Goal: Information Seeking & Learning: Learn about a topic

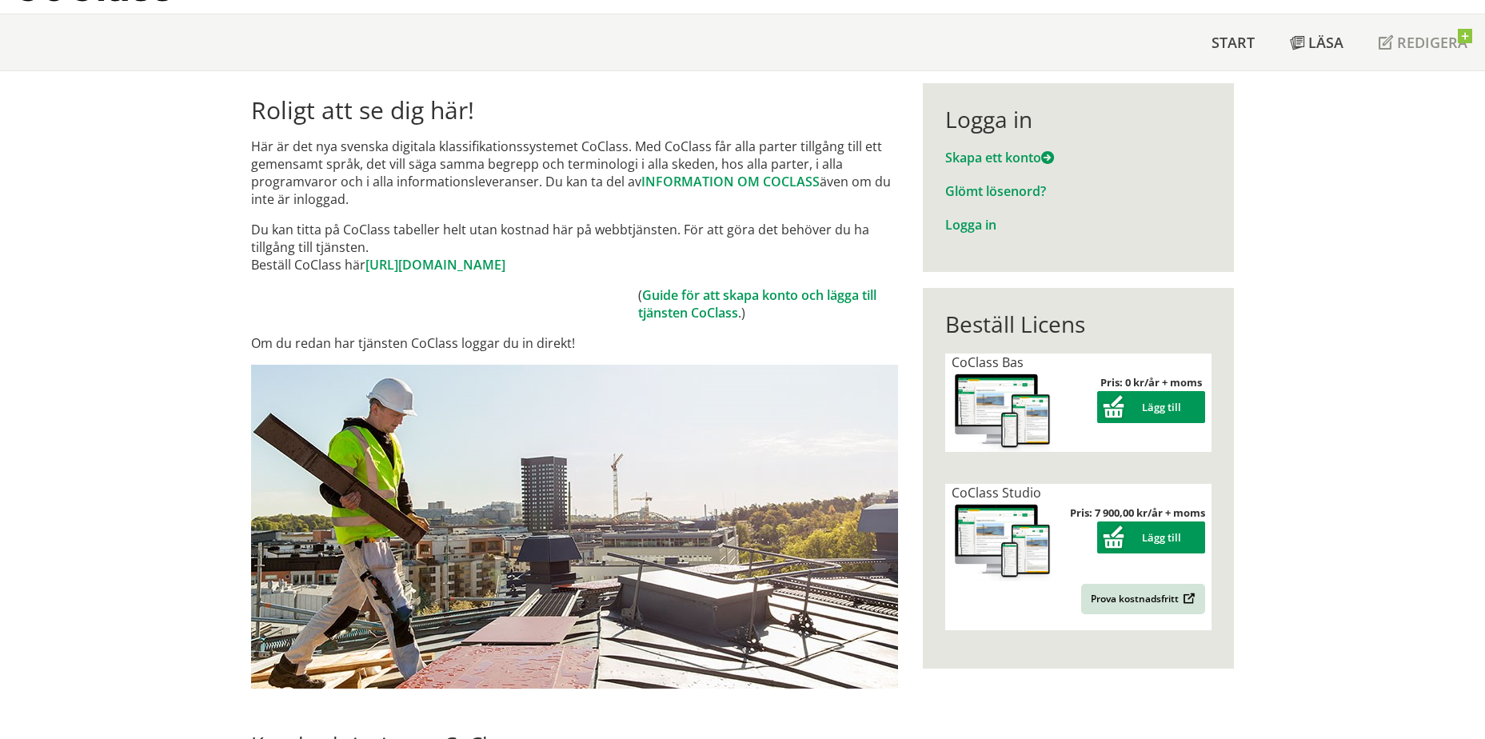
scroll to position [80, 0]
click at [1007, 560] on img at bounding box center [1003, 541] width 102 height 81
click at [1145, 605] on link "Prova kostnadsfritt" at bounding box center [1143, 598] width 124 height 30
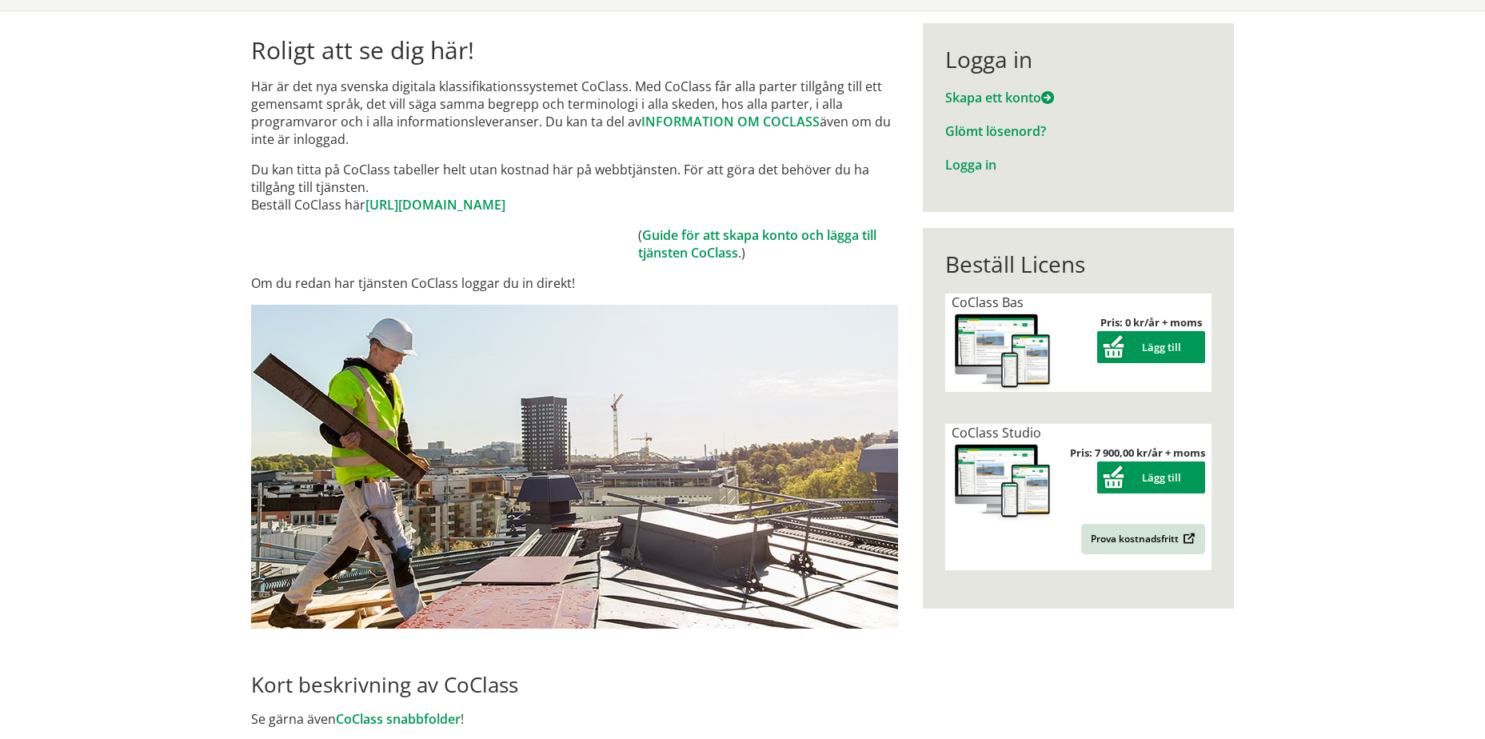
scroll to position [160, 0]
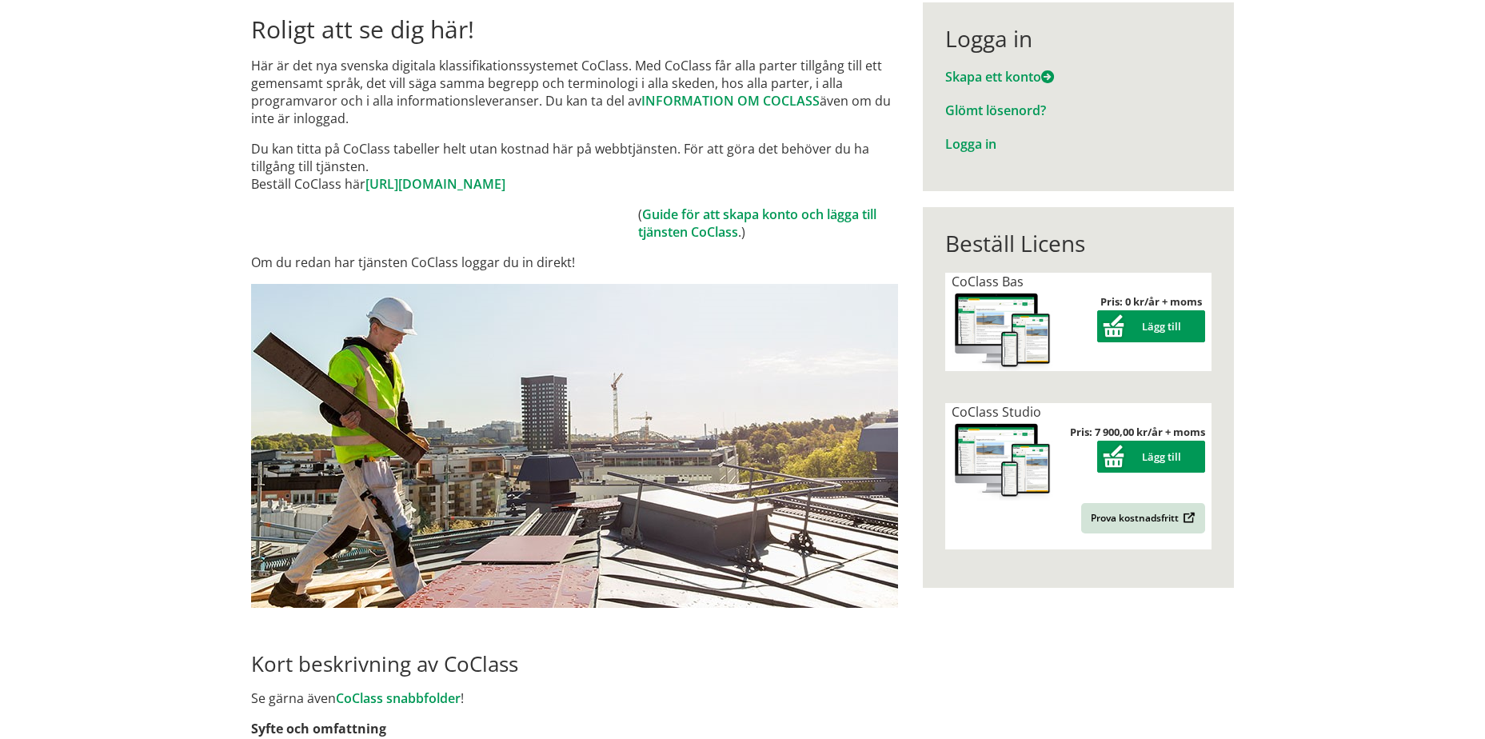
click at [960, 661] on div "Beställ Licens CoClass Bas Pris: 0 kr/år + moms Lägg till CoClass Studio Pris: …" at bounding box center [1079, 431] width 336 height 480
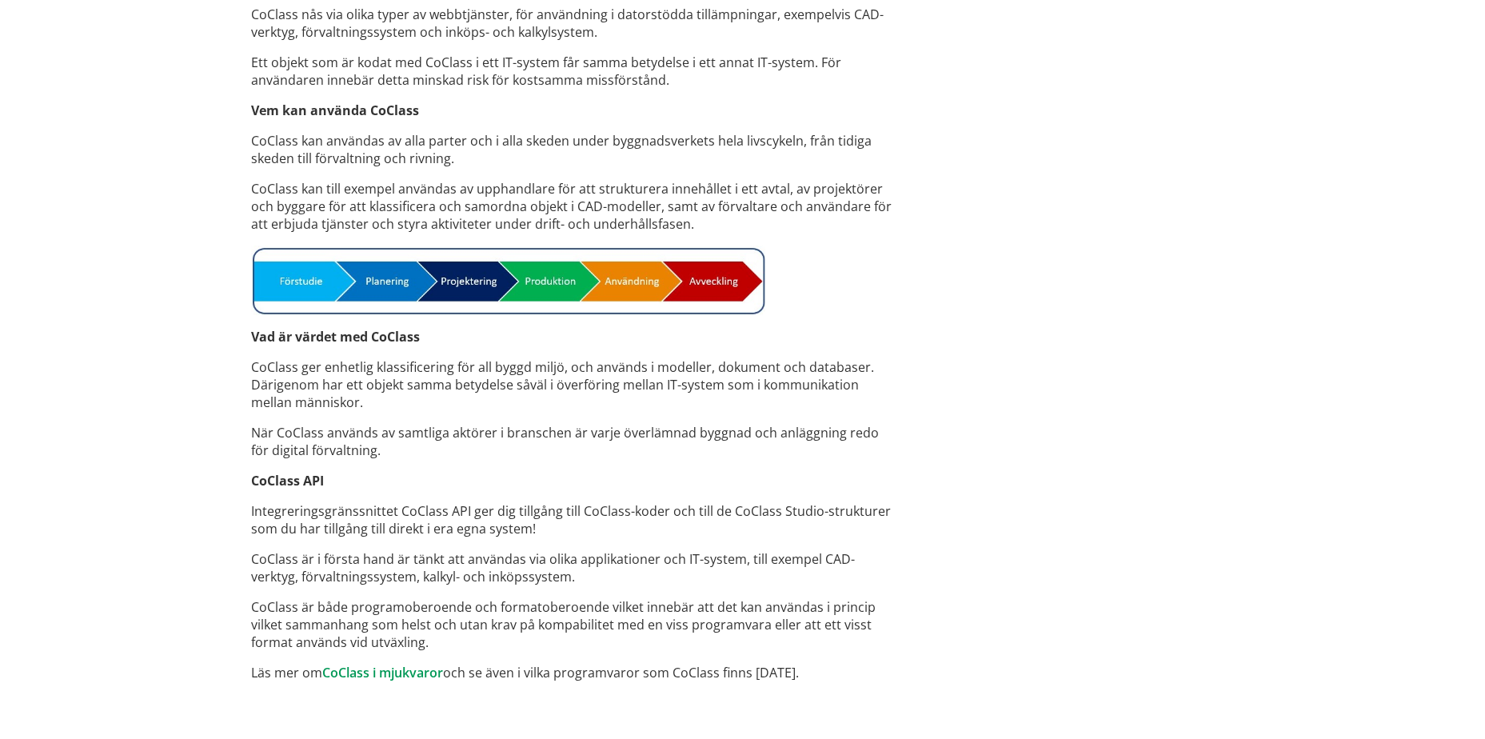
scroll to position [1112, 0]
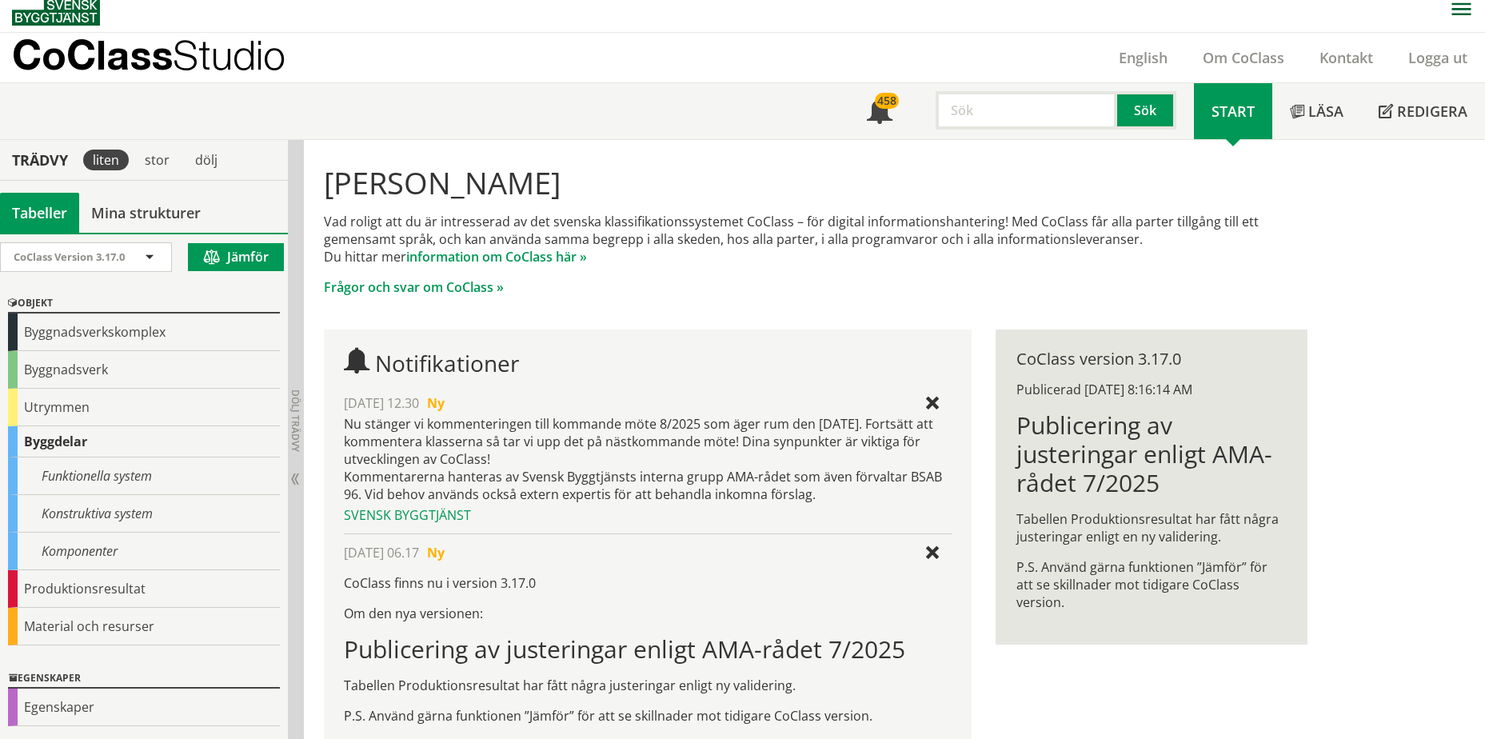
scroll to position [160, 0]
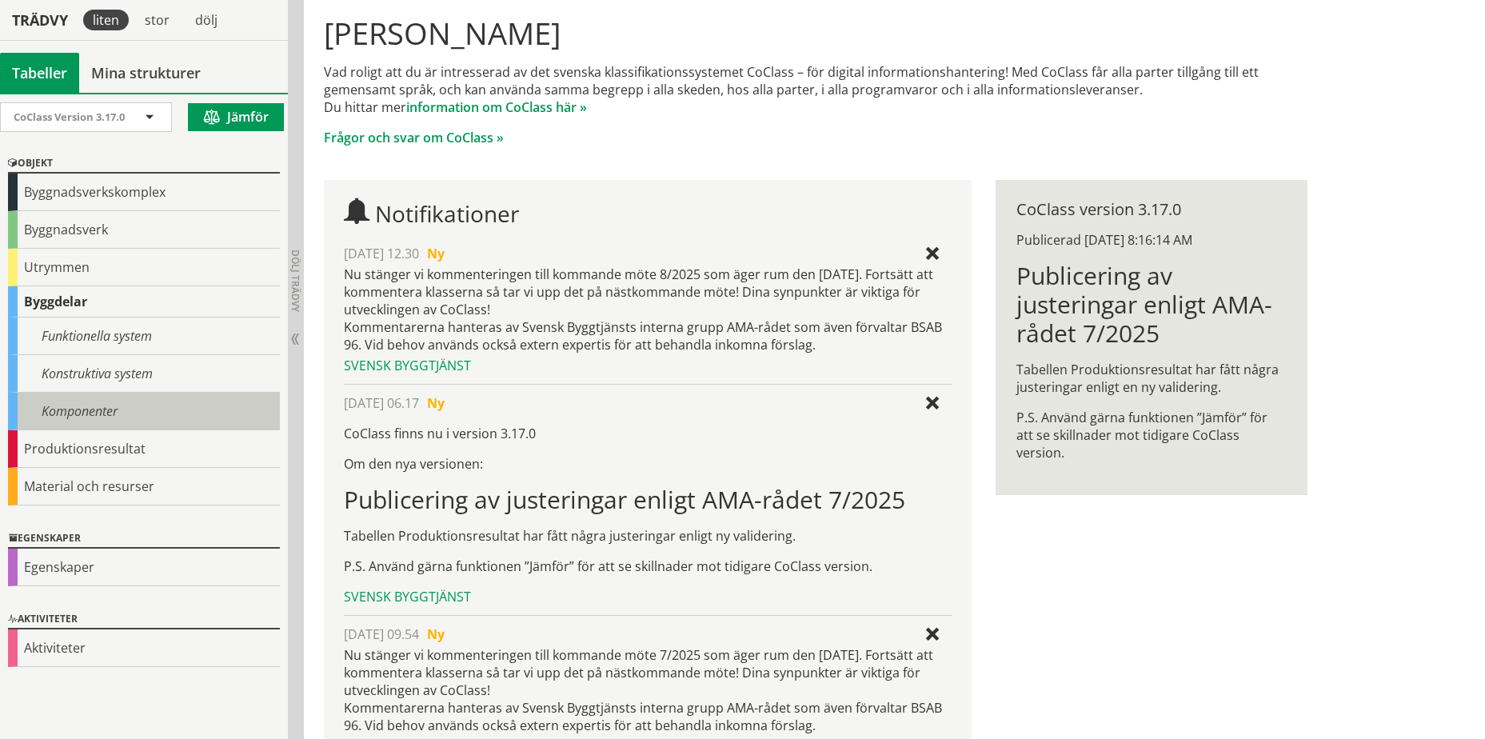
click at [118, 406] on div "Komponenter" at bounding box center [144, 412] width 272 height 38
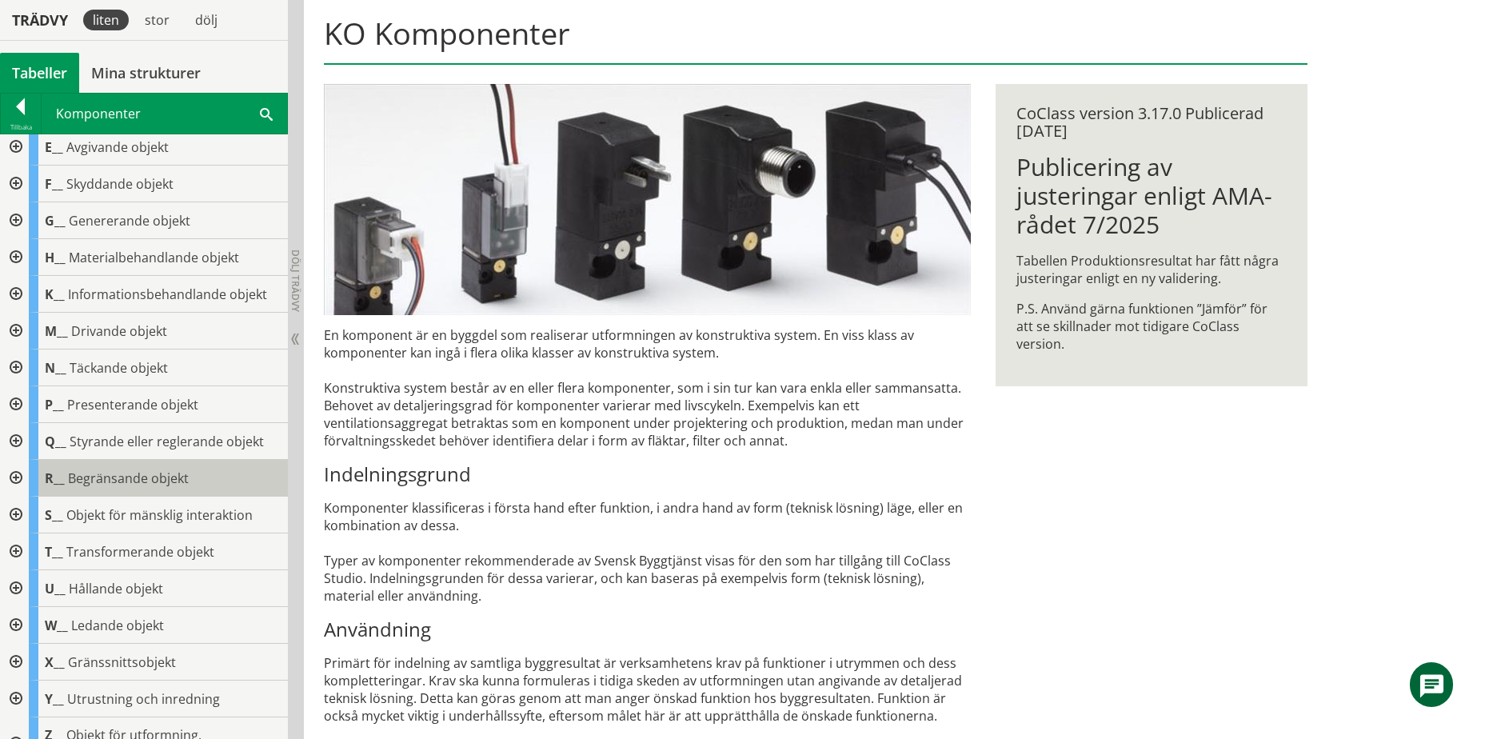
scroll to position [110, 0]
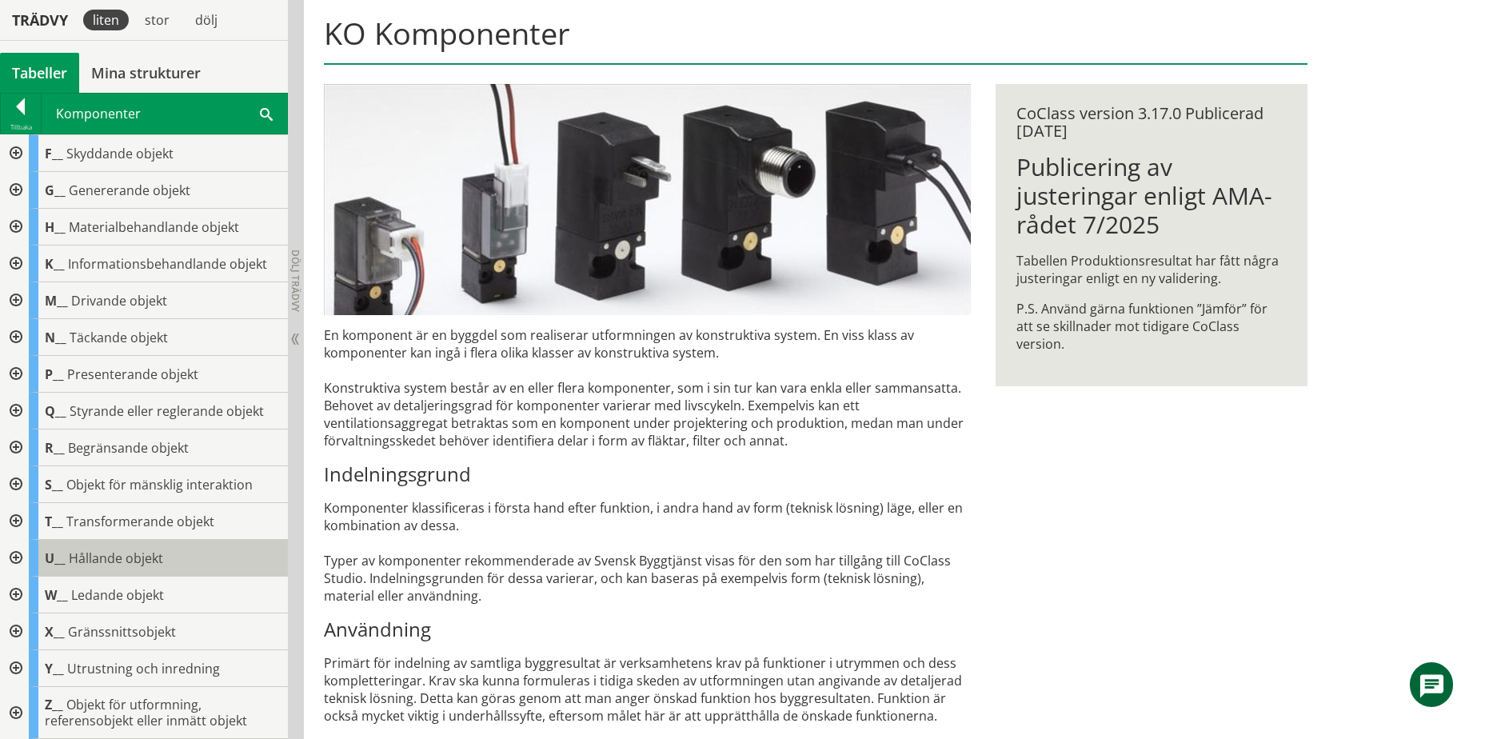
click at [142, 554] on span "Hållande objekt" at bounding box center [116, 558] width 94 height 18
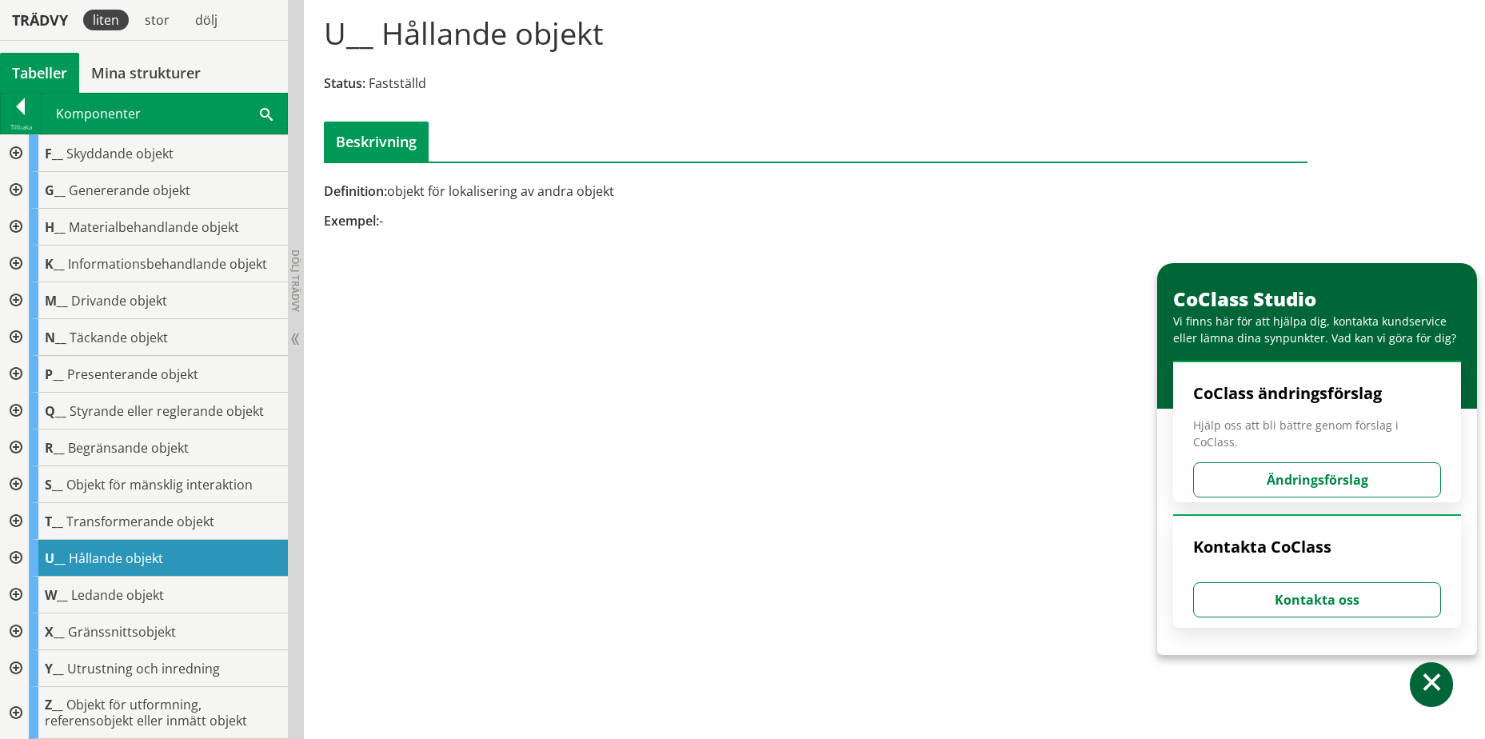
click at [18, 561] on div at bounding box center [14, 558] width 29 height 37
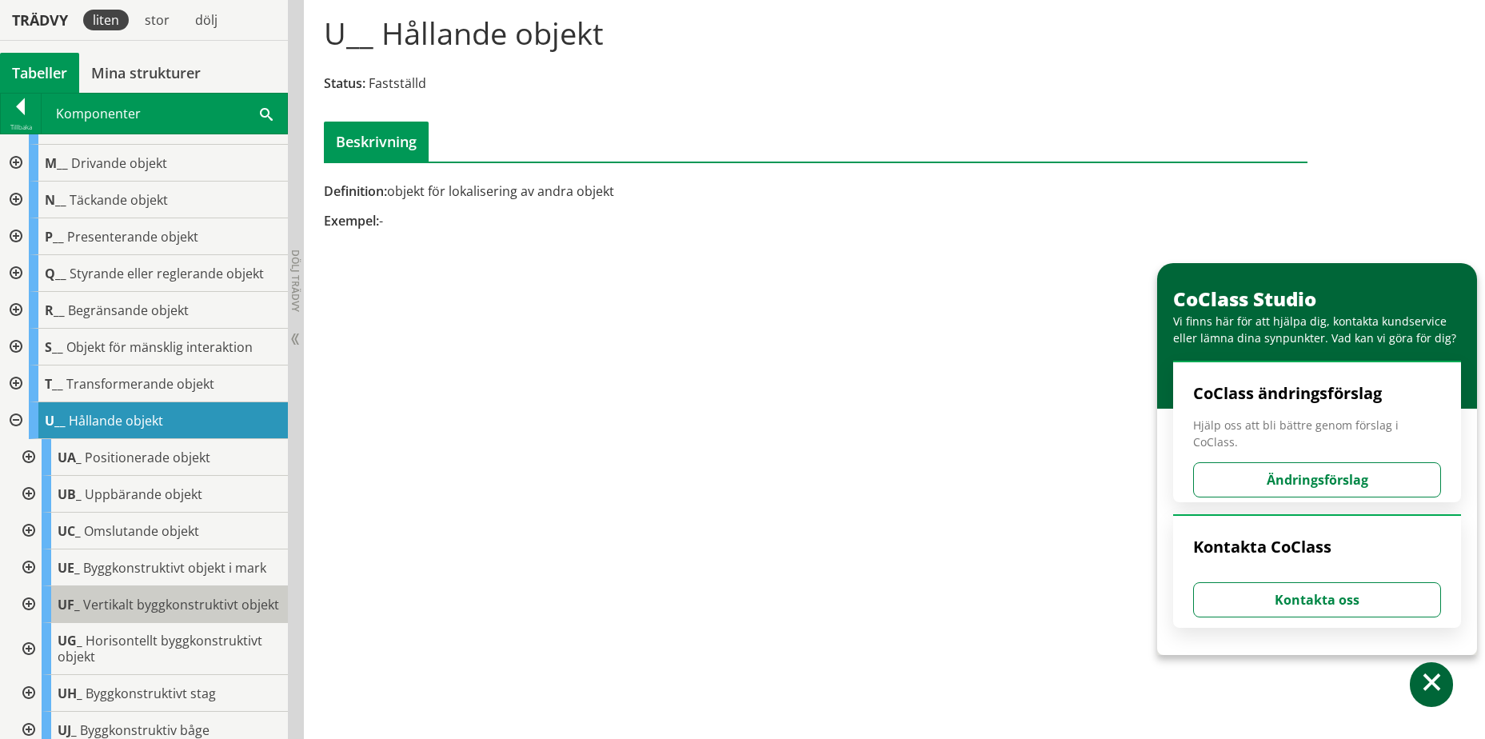
scroll to position [270, 0]
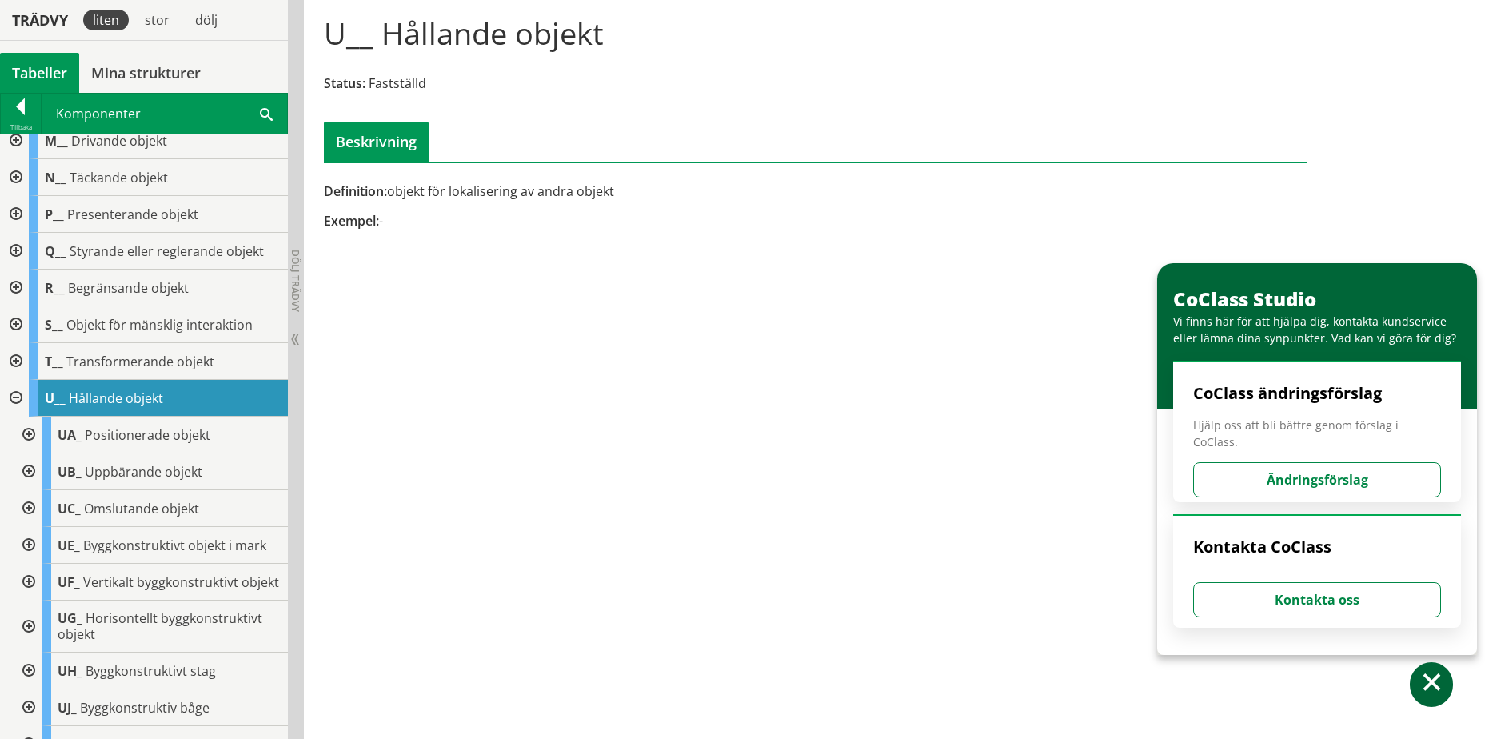
click at [30, 542] on div at bounding box center [27, 545] width 29 height 37
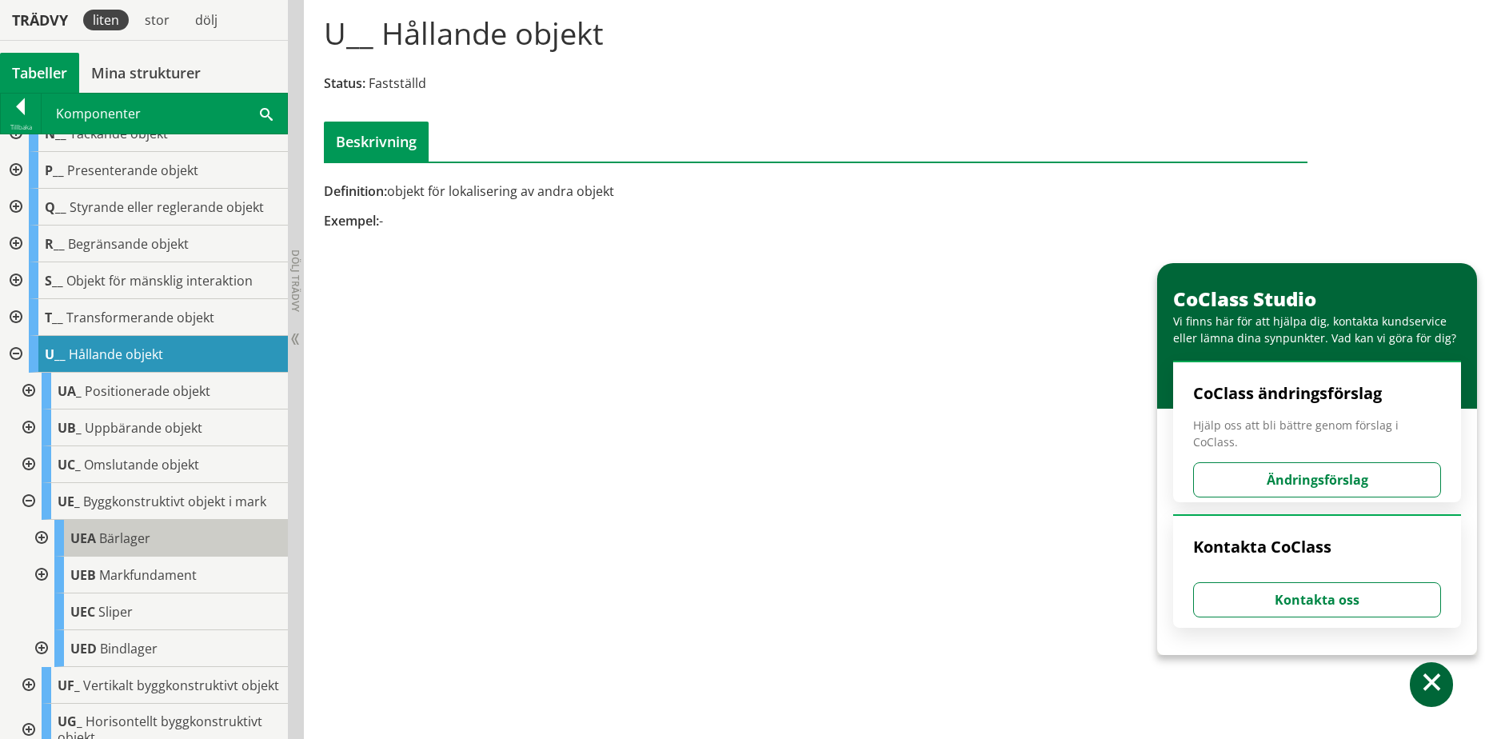
scroll to position [350, 0]
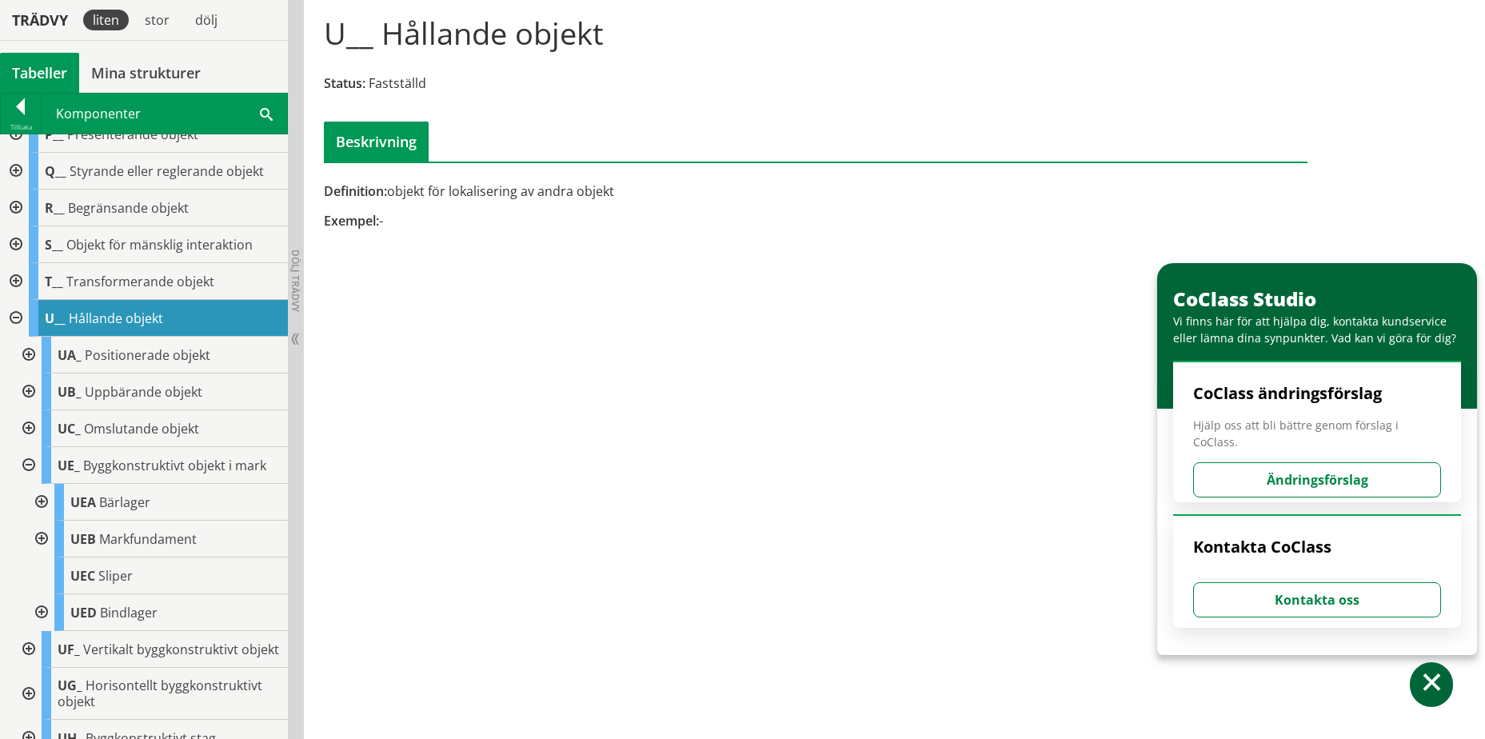
click at [42, 611] on div at bounding box center [40, 612] width 29 height 37
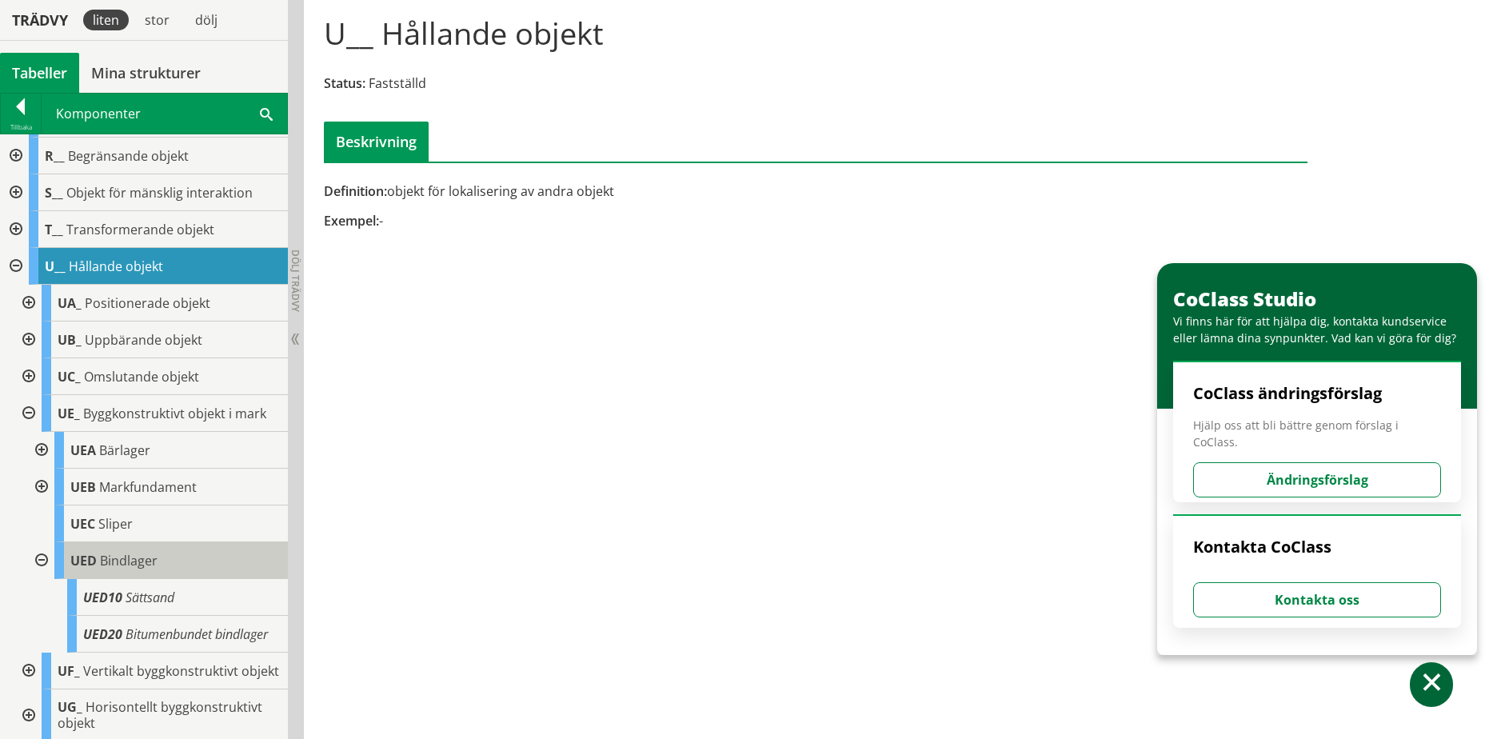
scroll to position [430, 0]
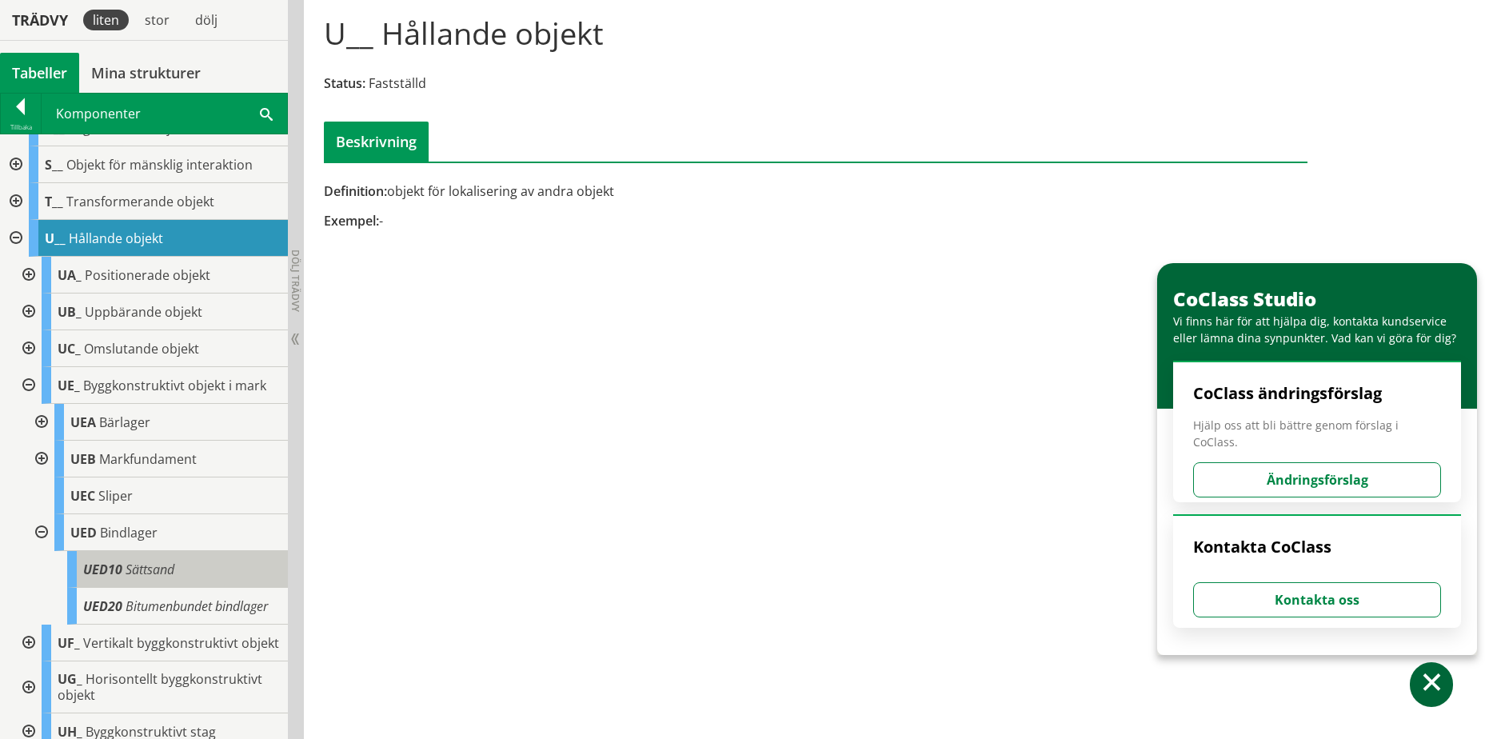
click at [130, 570] on span "Sättsand" at bounding box center [150, 570] width 49 height 18
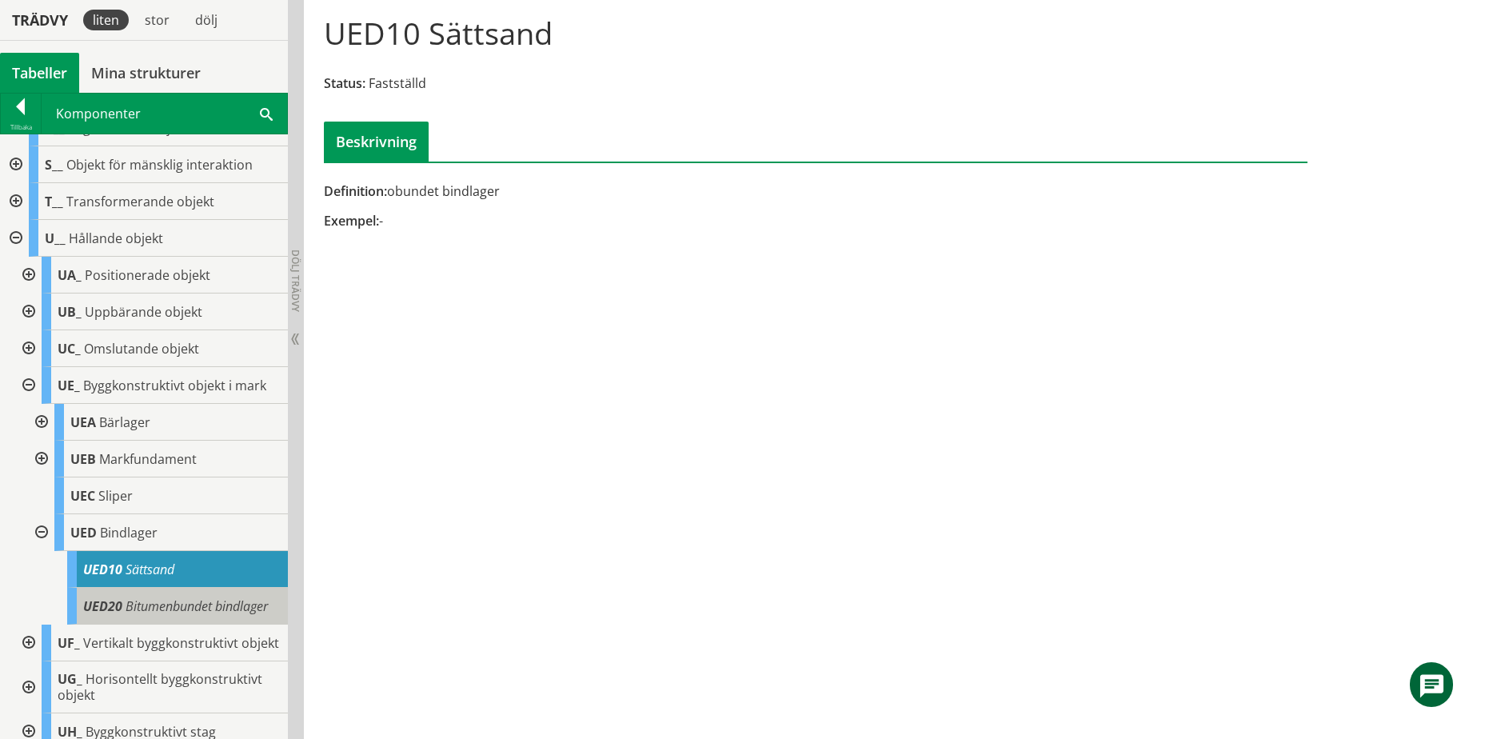
click at [165, 613] on span "Bitumenbundet bindlager" at bounding box center [197, 606] width 142 height 18
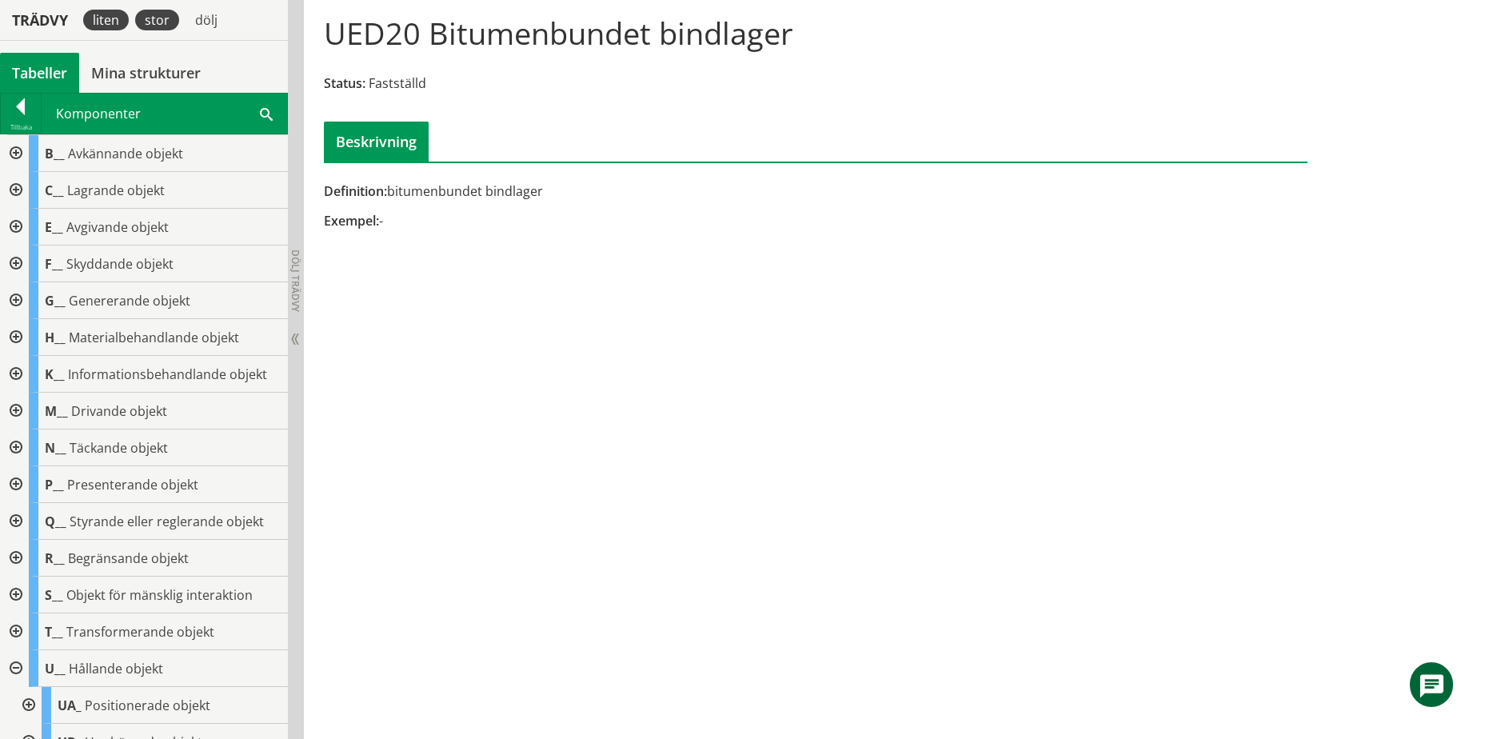
click at [166, 18] on div "stor" at bounding box center [157, 20] width 44 height 21
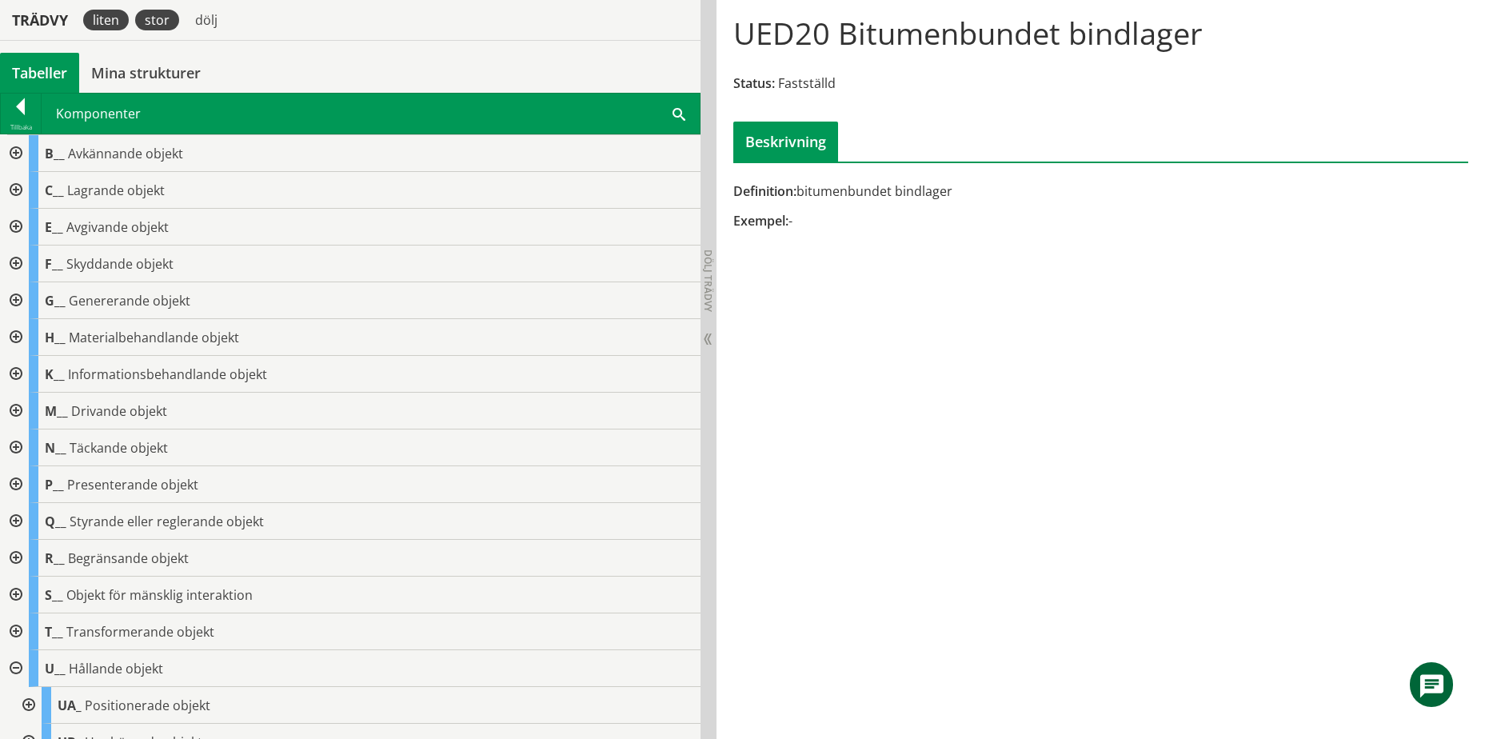
click at [113, 18] on div "liten" at bounding box center [106, 20] width 46 height 21
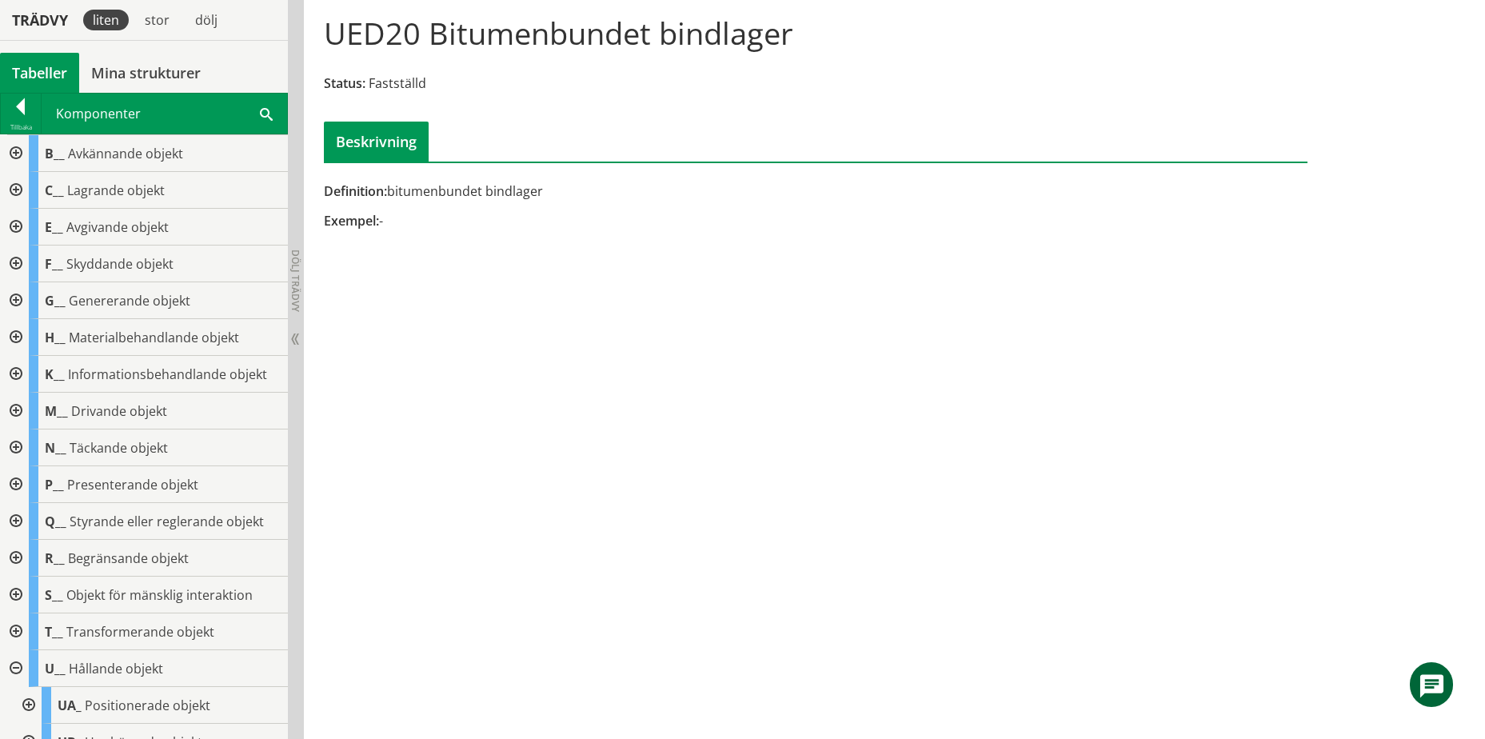
click at [14, 222] on div at bounding box center [14, 227] width 29 height 37
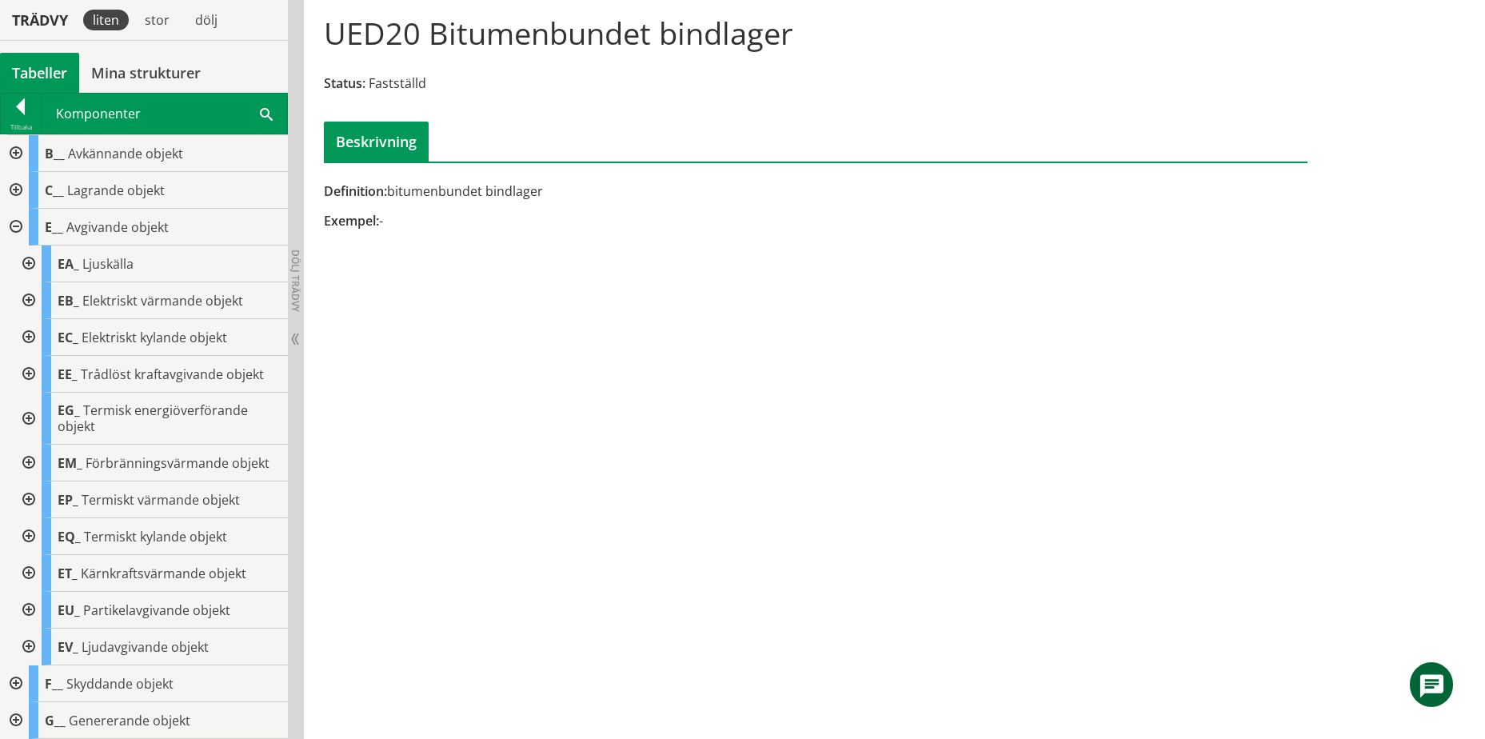
click at [29, 261] on div at bounding box center [27, 263] width 29 height 37
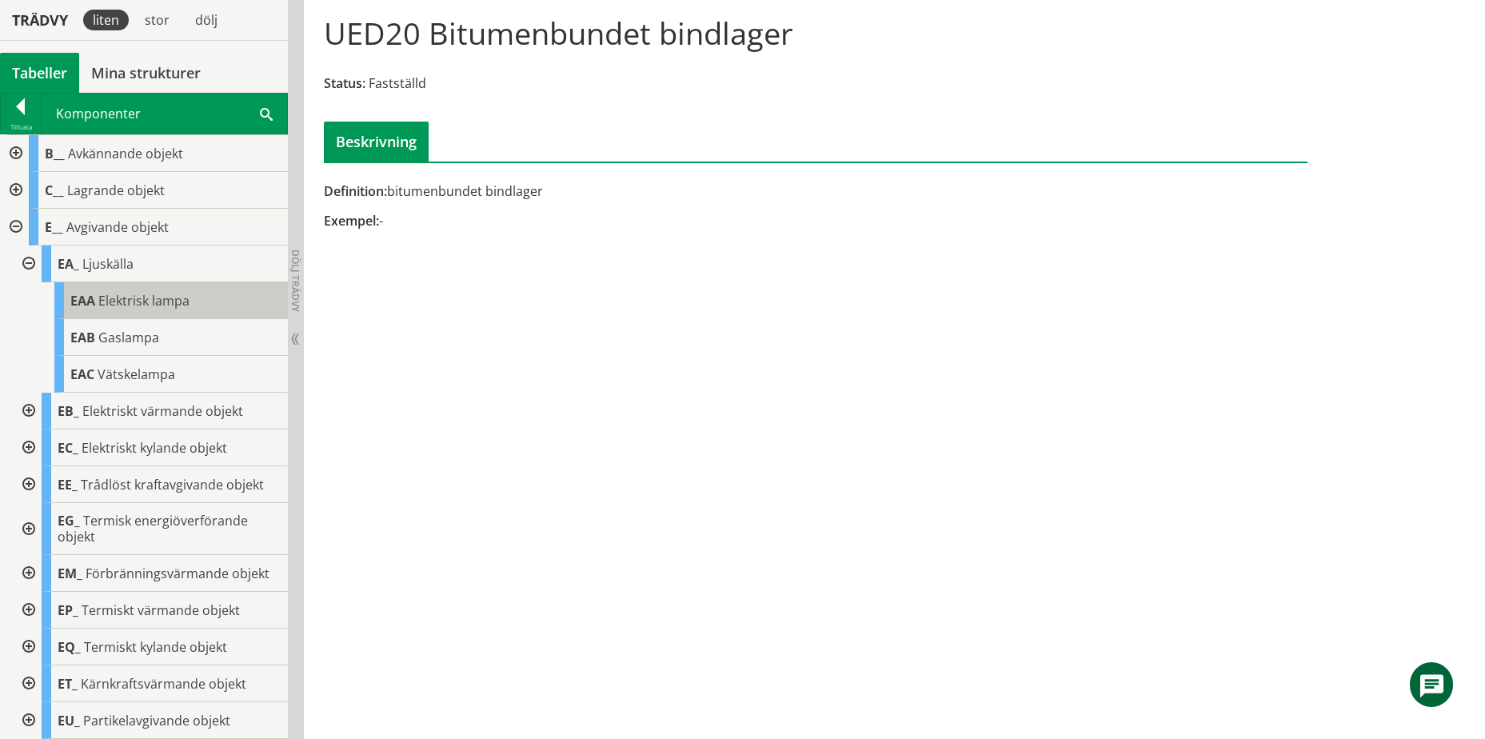
click at [142, 304] on span "Elektrisk lampa" at bounding box center [143, 301] width 91 height 18
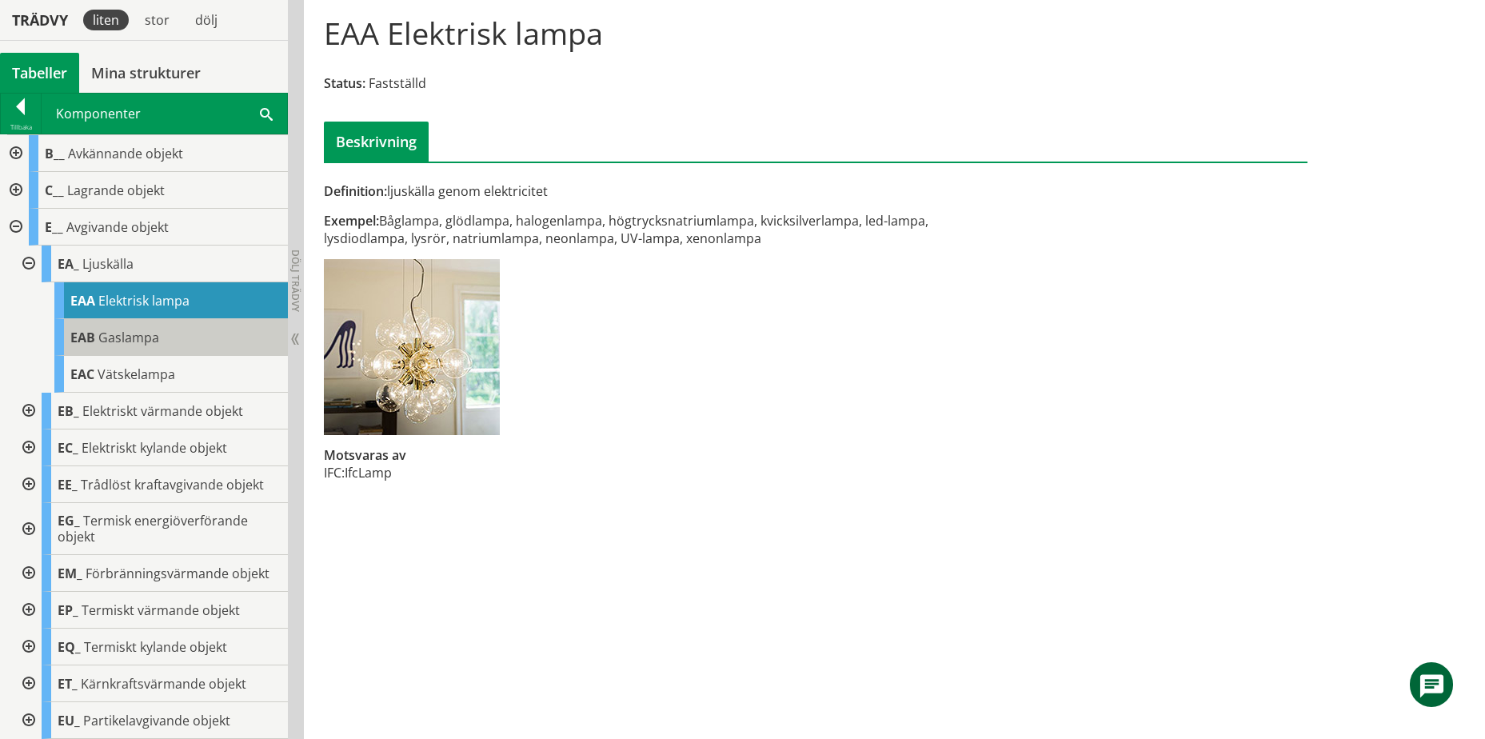
click at [146, 331] on span "Gaslampa" at bounding box center [128, 338] width 61 height 18
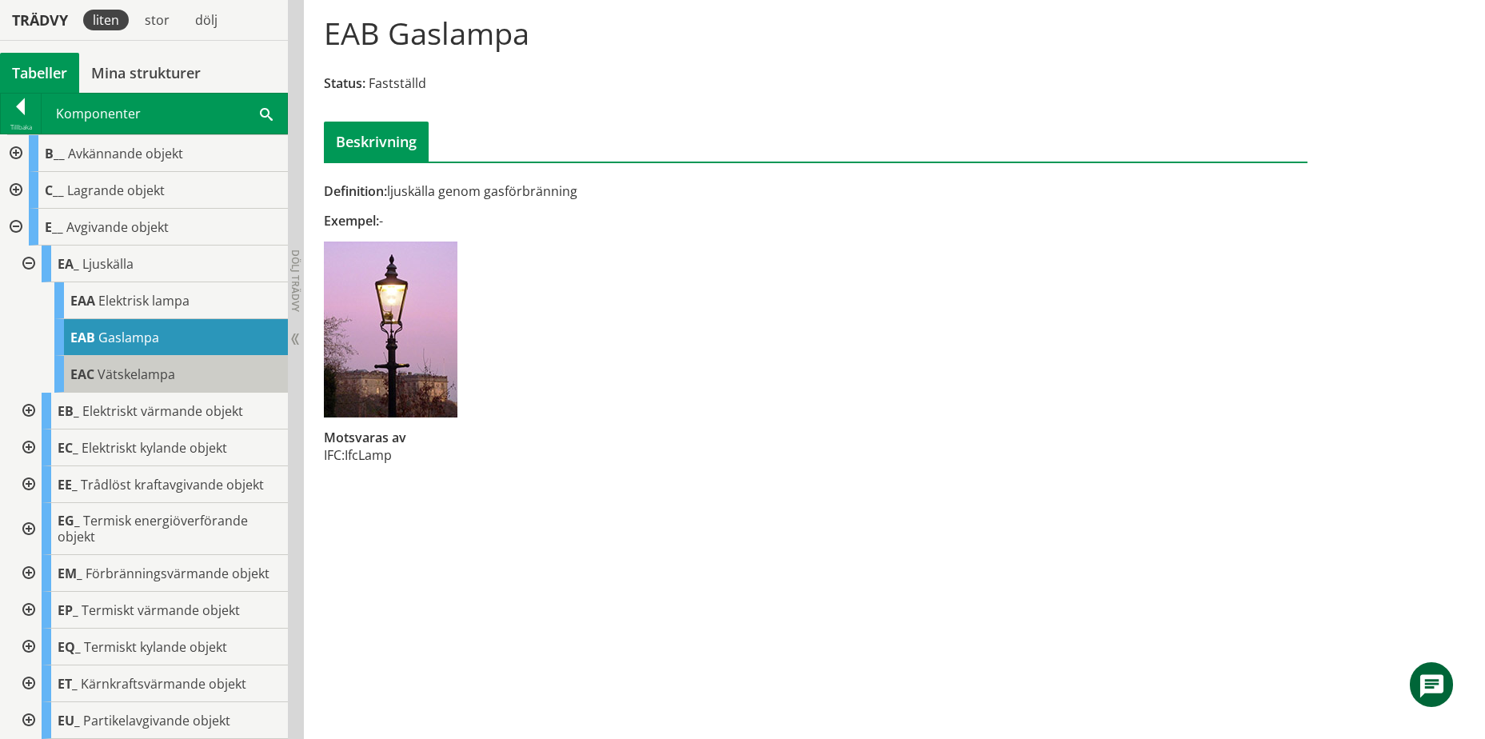
click at [164, 368] on span "Vätskelampa" at bounding box center [137, 374] width 78 height 18
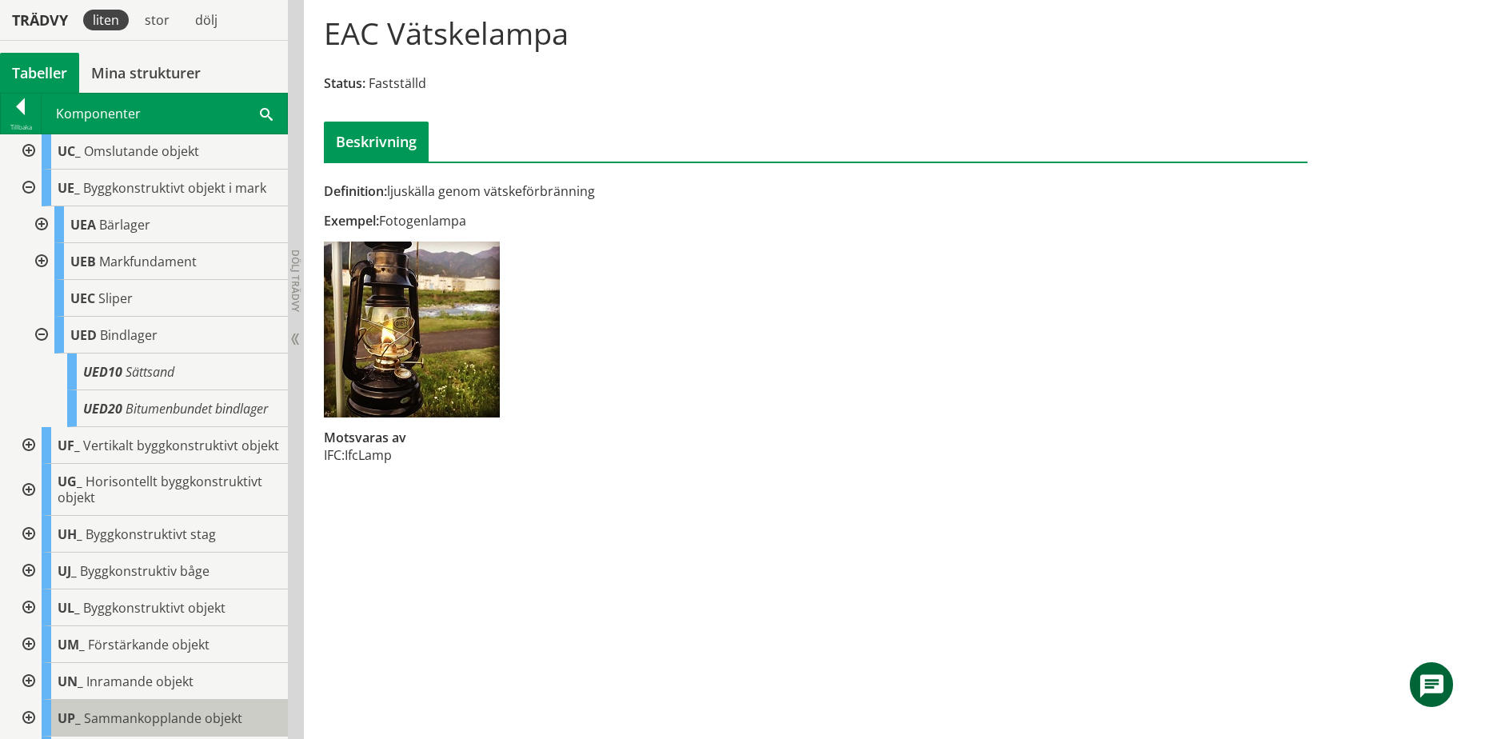
scroll to position [1459, 0]
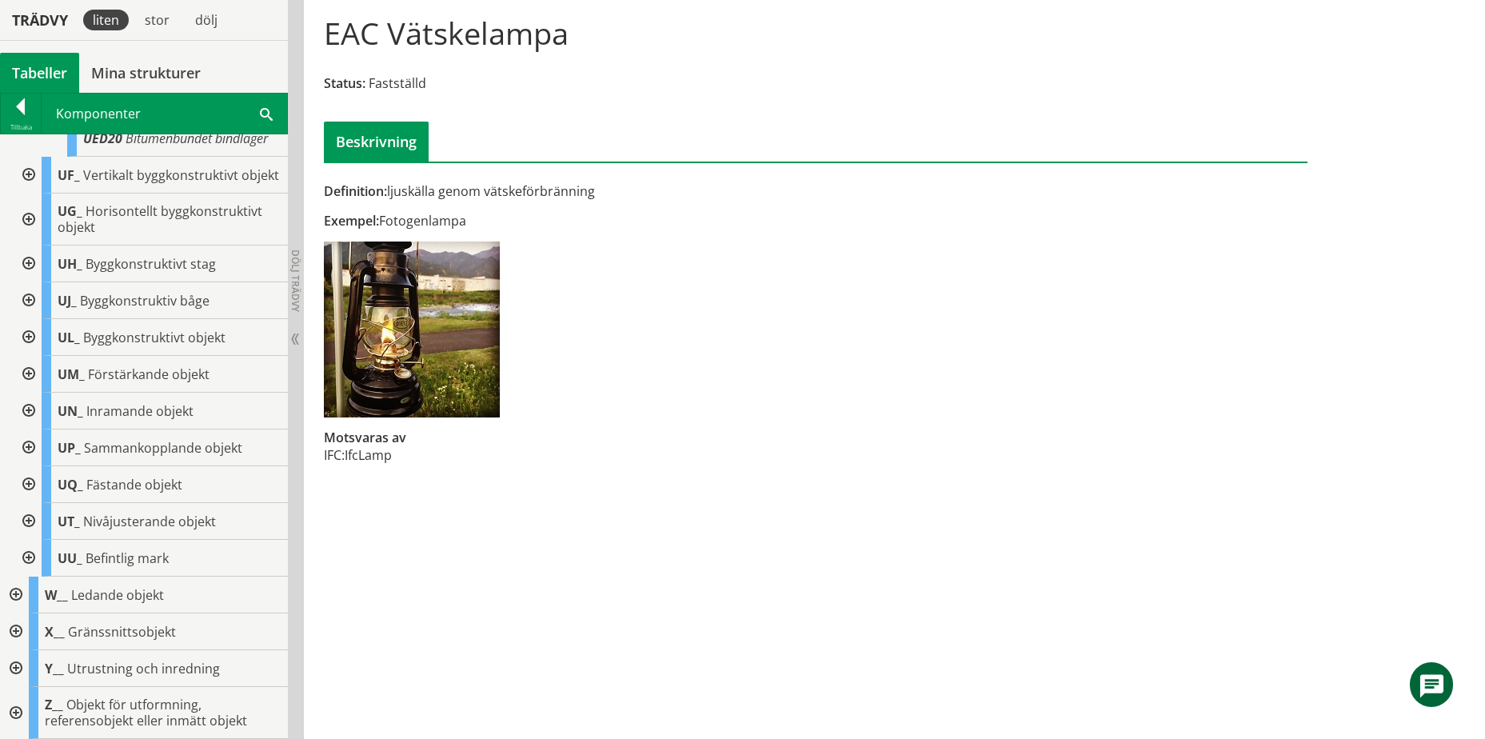
click at [15, 662] on div at bounding box center [14, 668] width 29 height 37
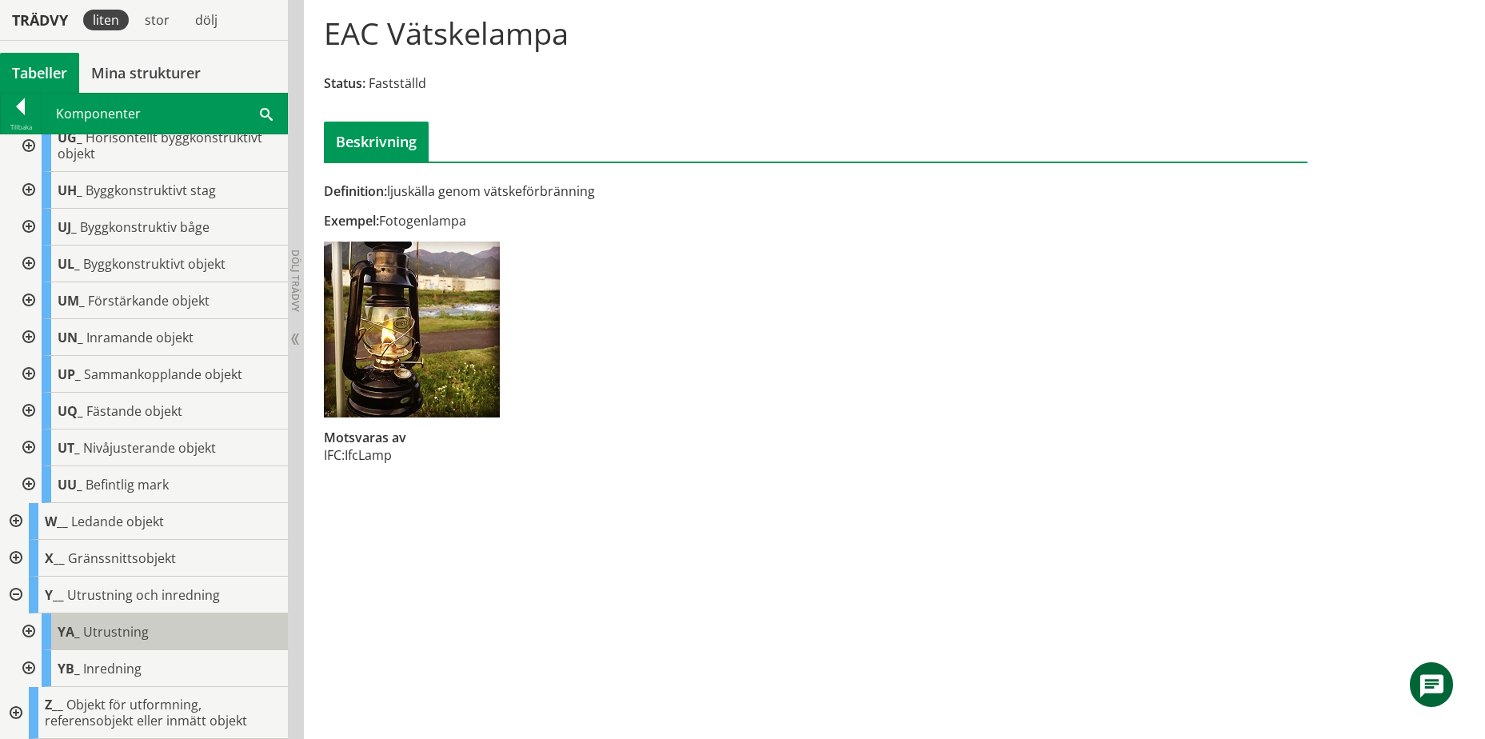
scroll to position [1532, 0]
click at [29, 629] on div at bounding box center [27, 631] width 29 height 37
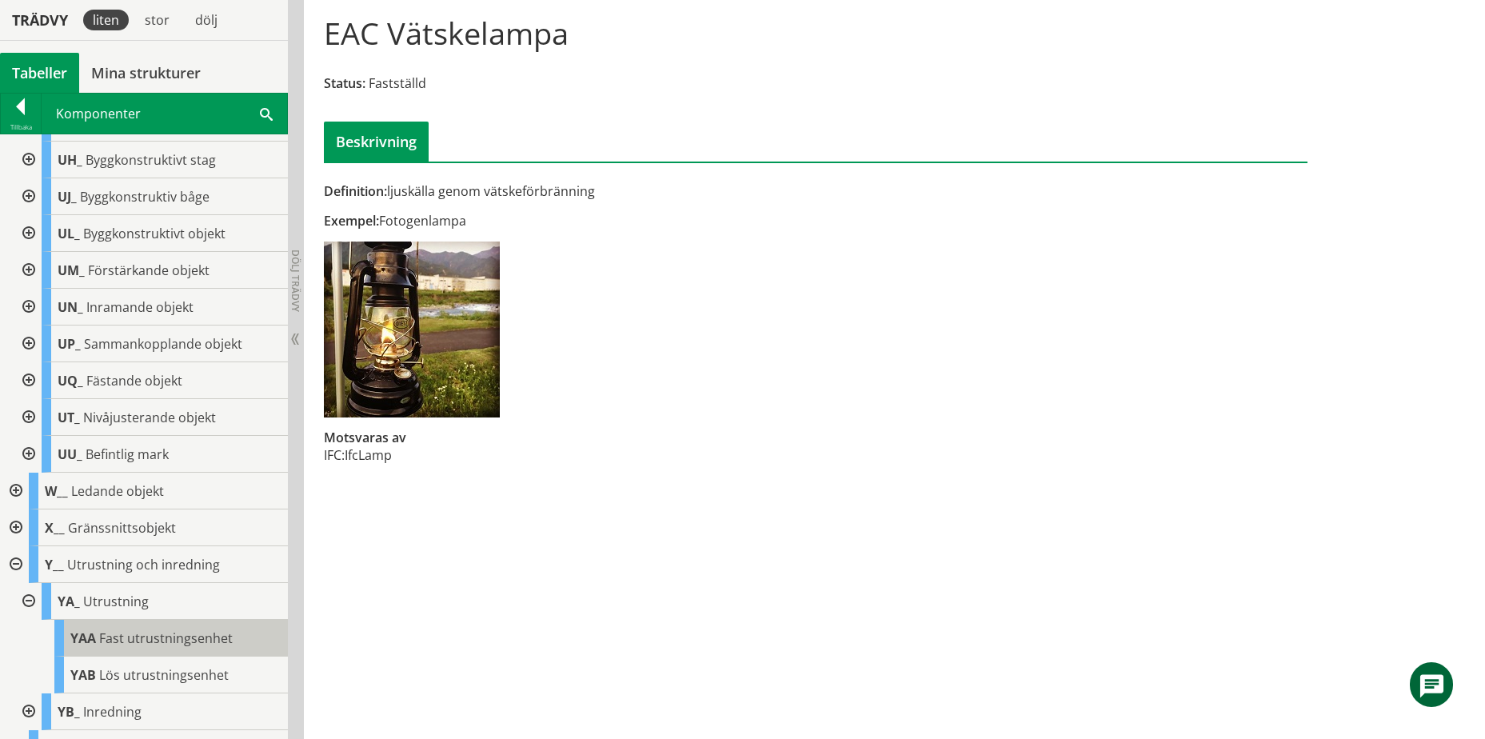
click at [140, 647] on span "Fast utrustningsenhet" at bounding box center [166, 638] width 134 height 18
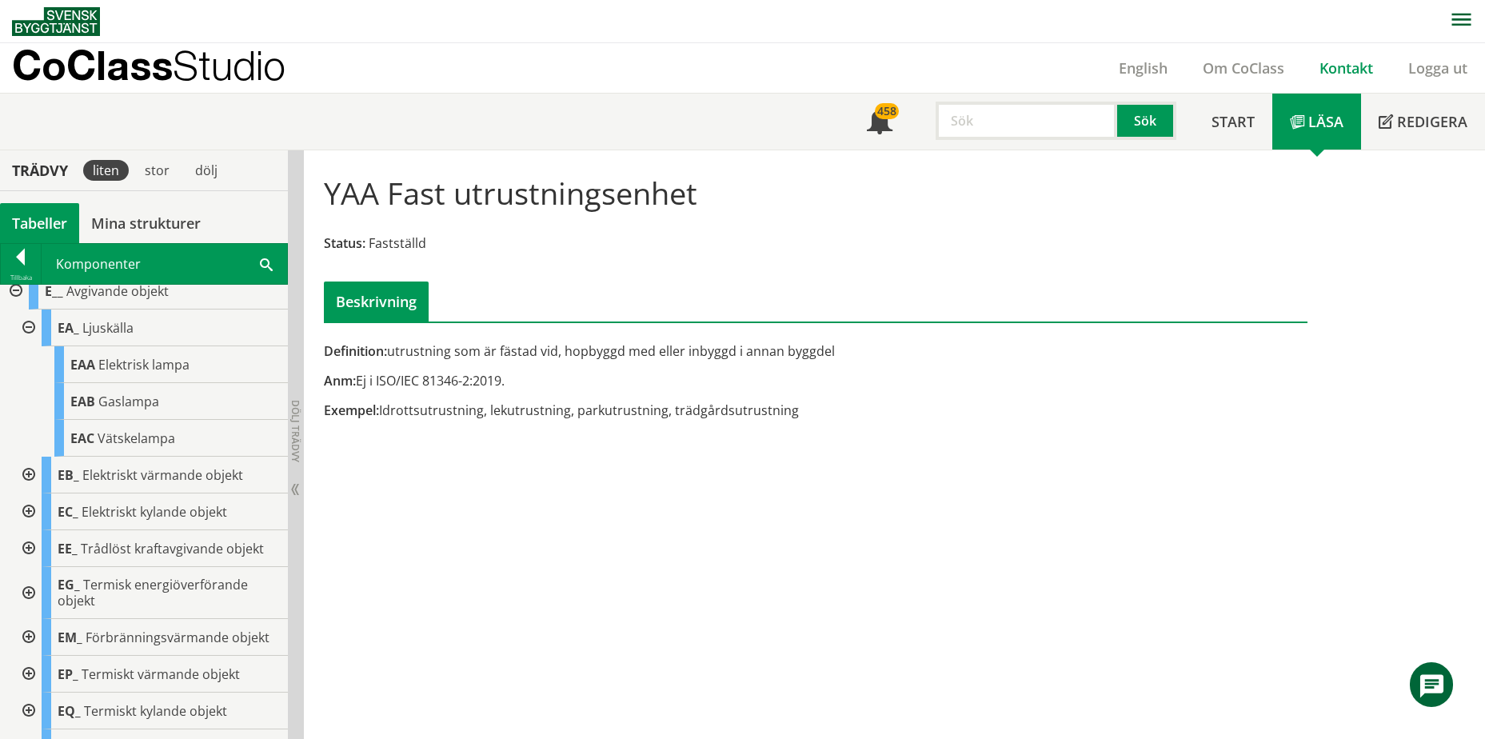
click at [1336, 74] on link "Kontakt" at bounding box center [1346, 67] width 89 height 19
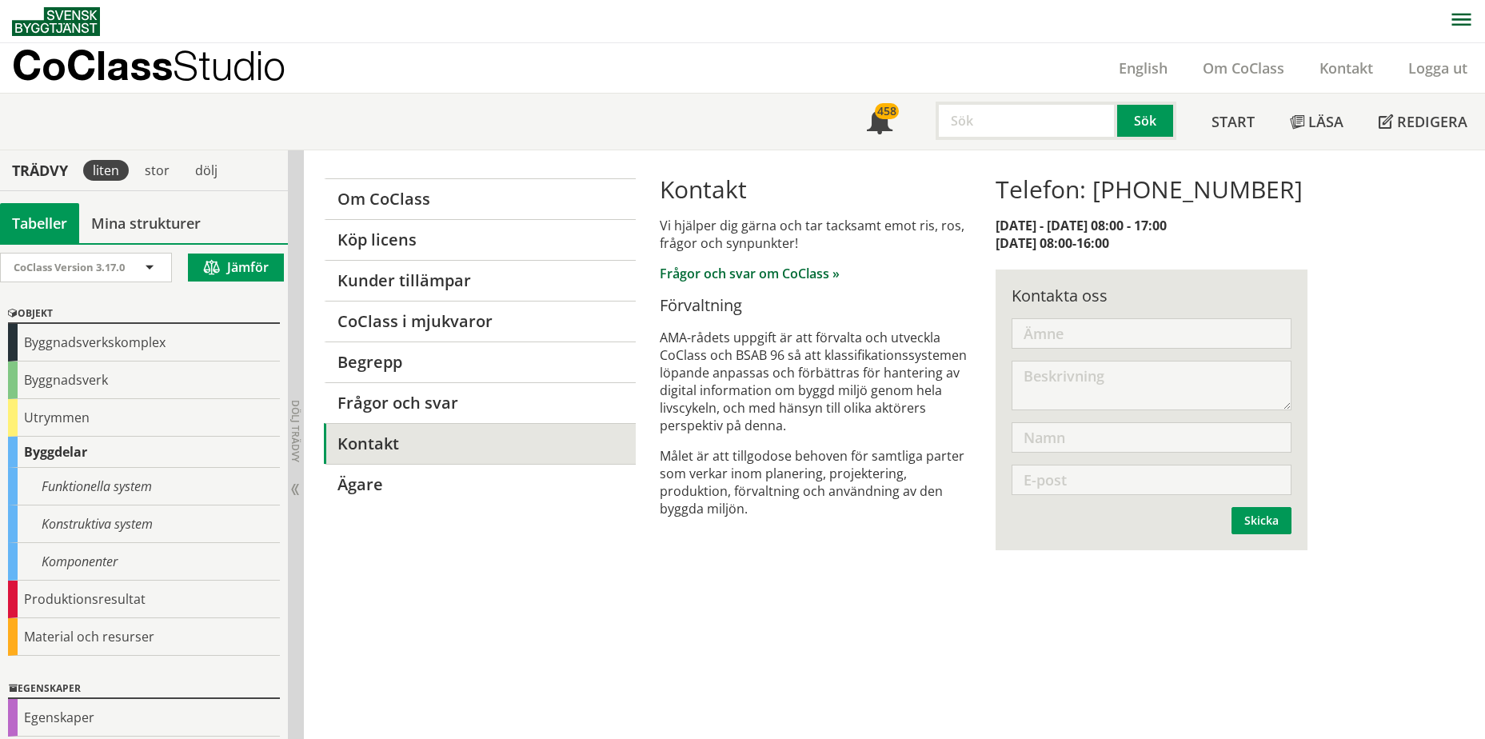
click at [744, 280] on link "Frågor och svar om CoClass »" at bounding box center [750, 274] width 180 height 18
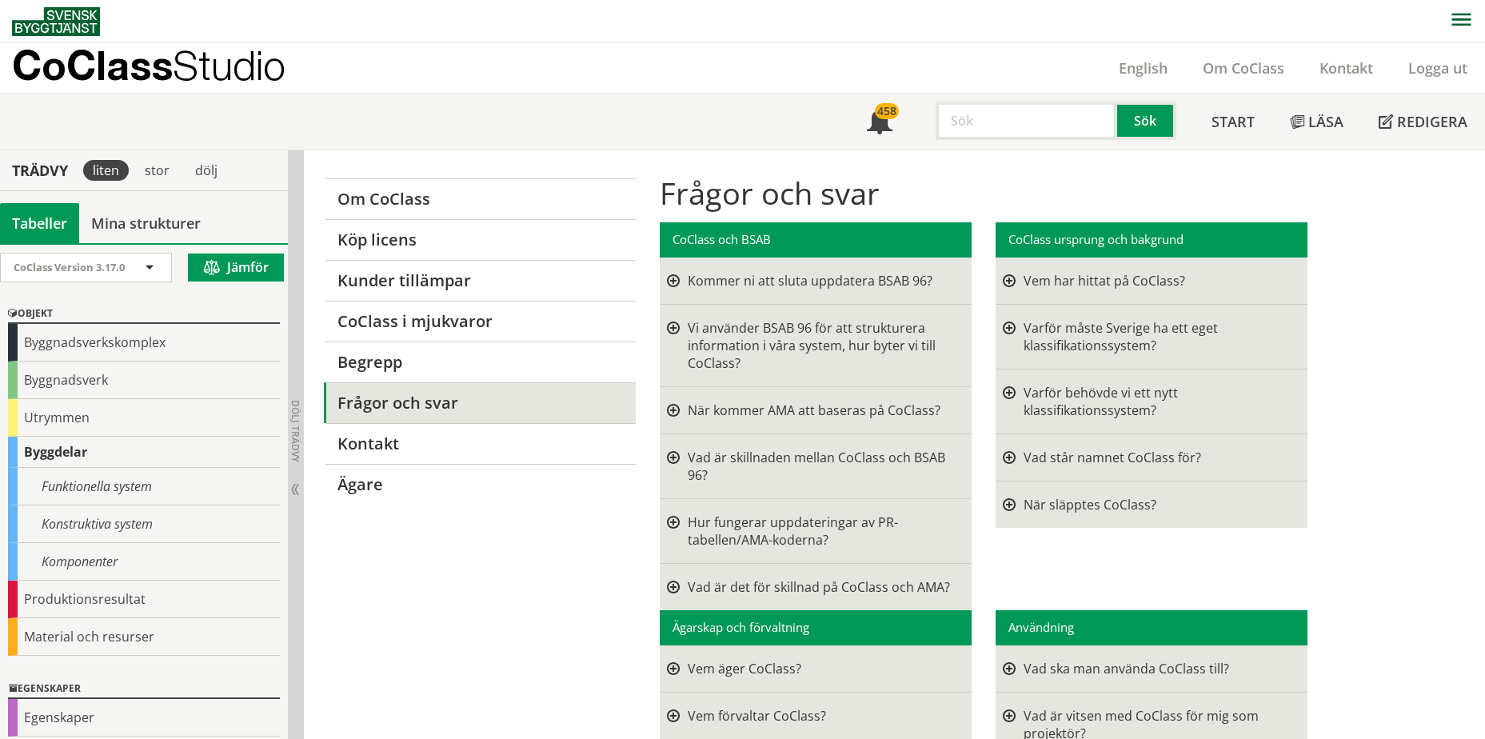
click at [671, 282] on div at bounding box center [673, 281] width 13 height 18
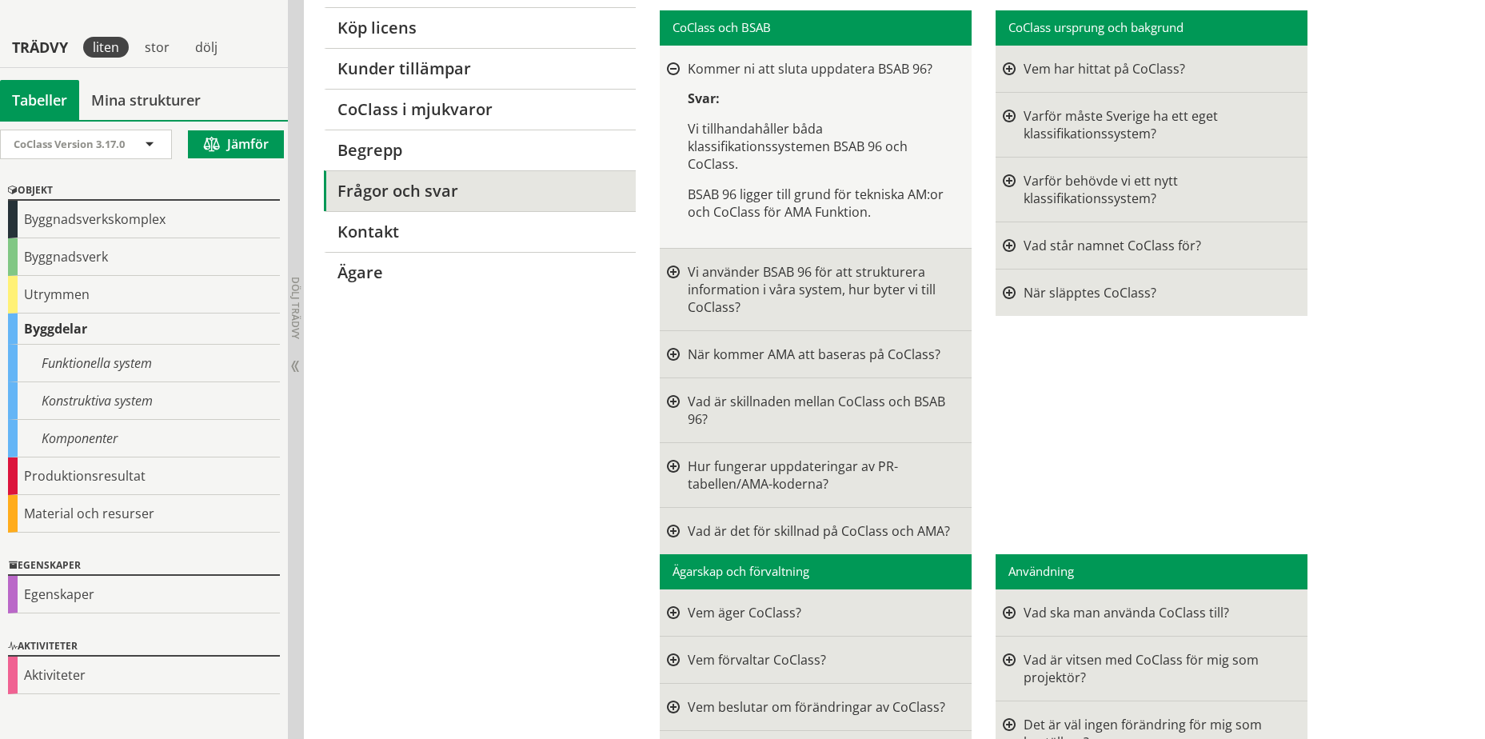
scroll to position [240, 0]
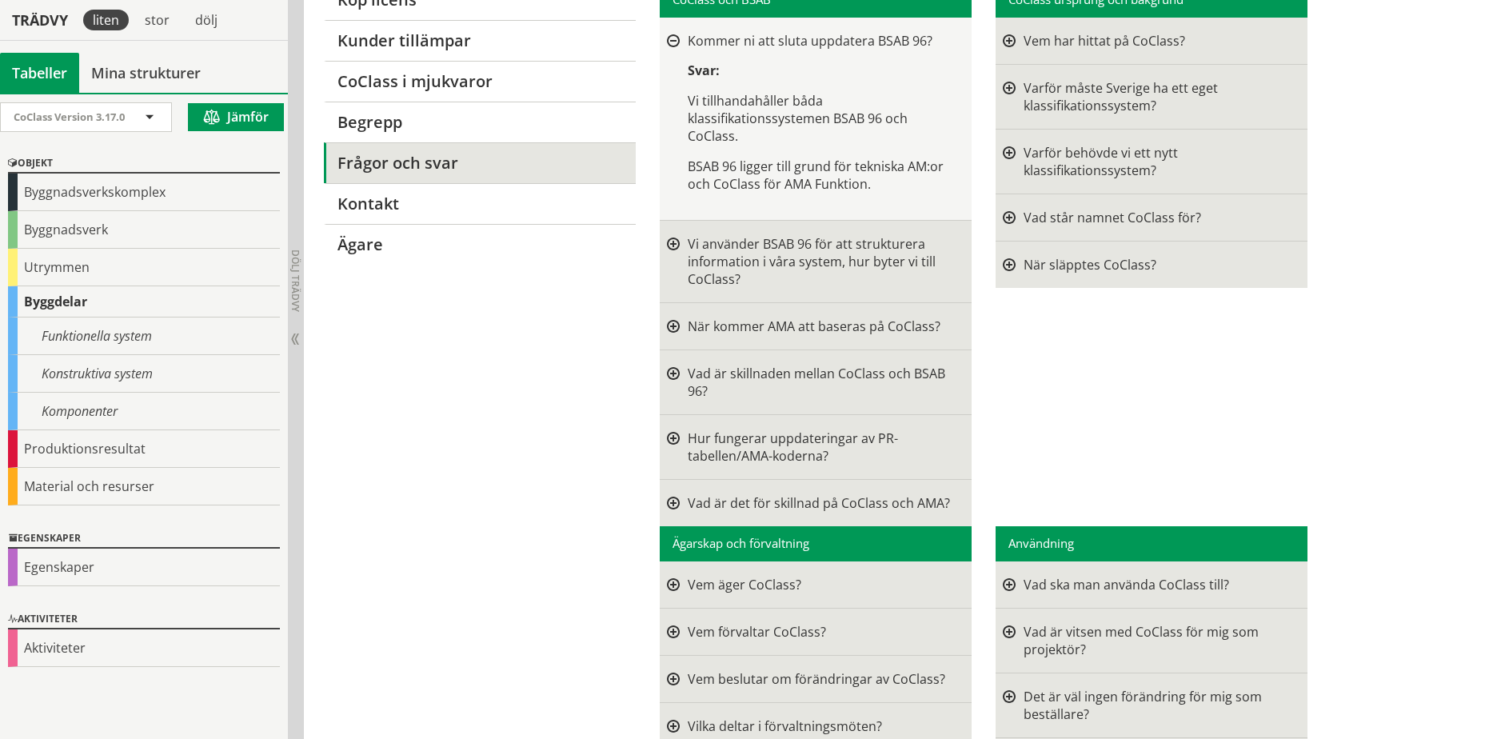
click at [671, 325] on div at bounding box center [673, 326] width 13 height 18
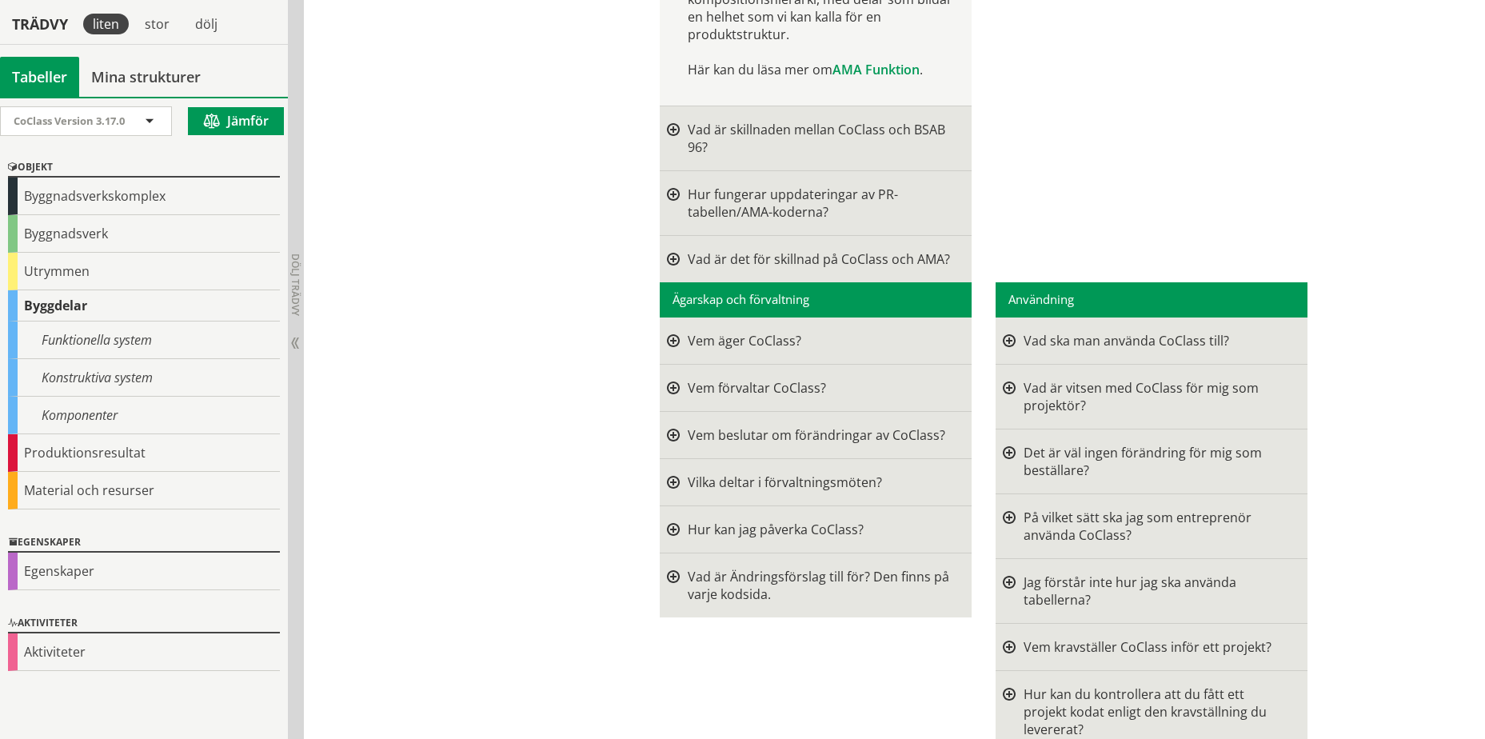
scroll to position [1120, 0]
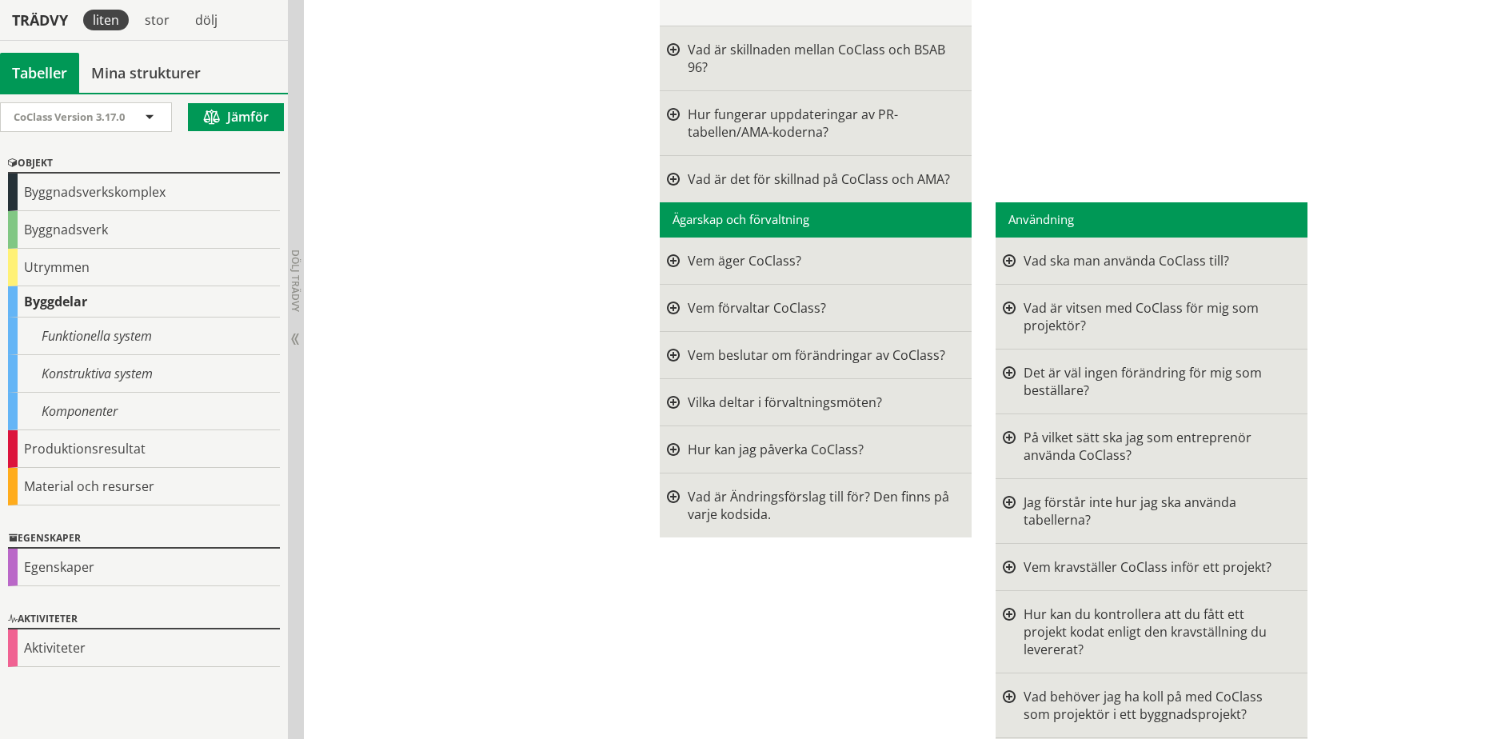
click at [1096, 265] on div "Vad ska man använda CoClass till?" at bounding box center [1157, 261] width 266 height 18
click at [1005, 263] on div at bounding box center [1009, 261] width 13 height 18
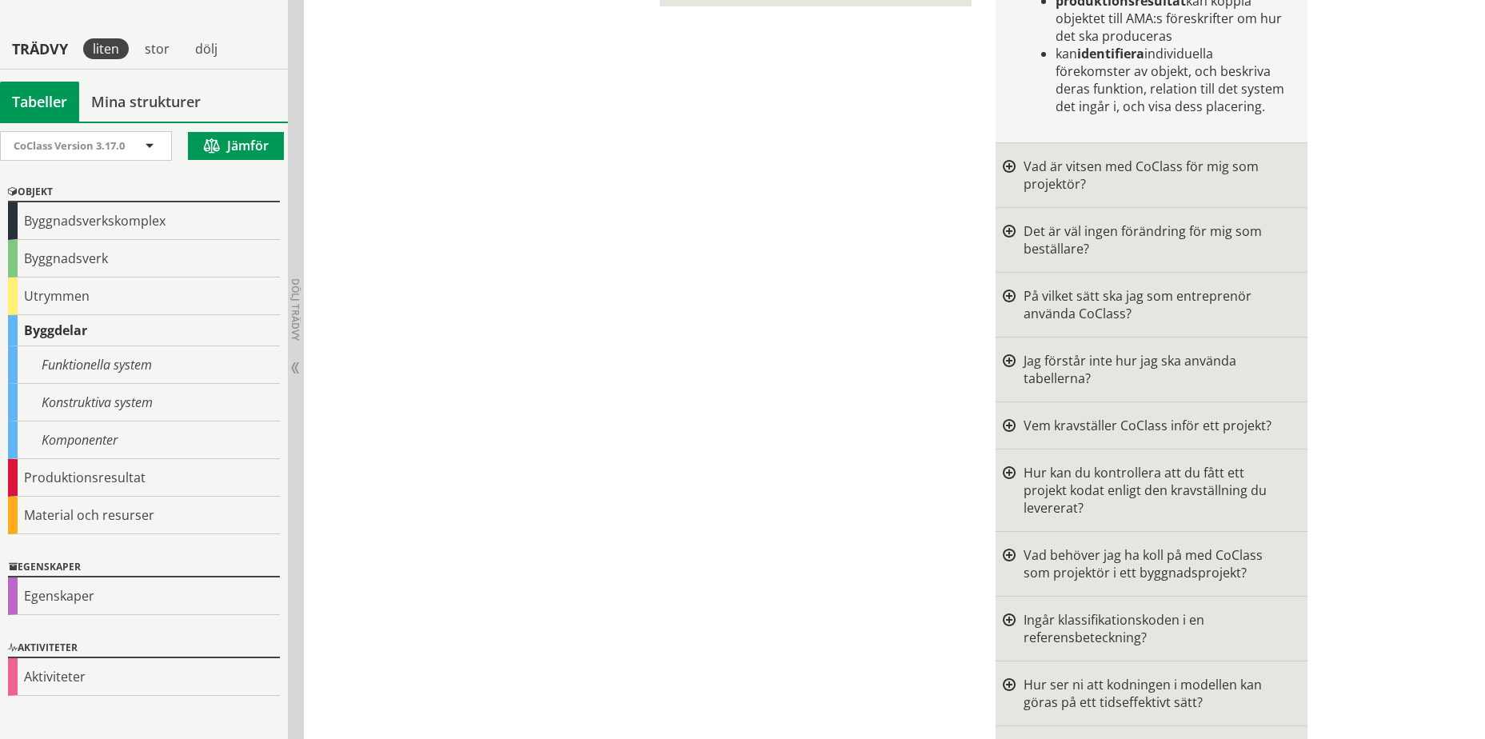
scroll to position [1679, 0]
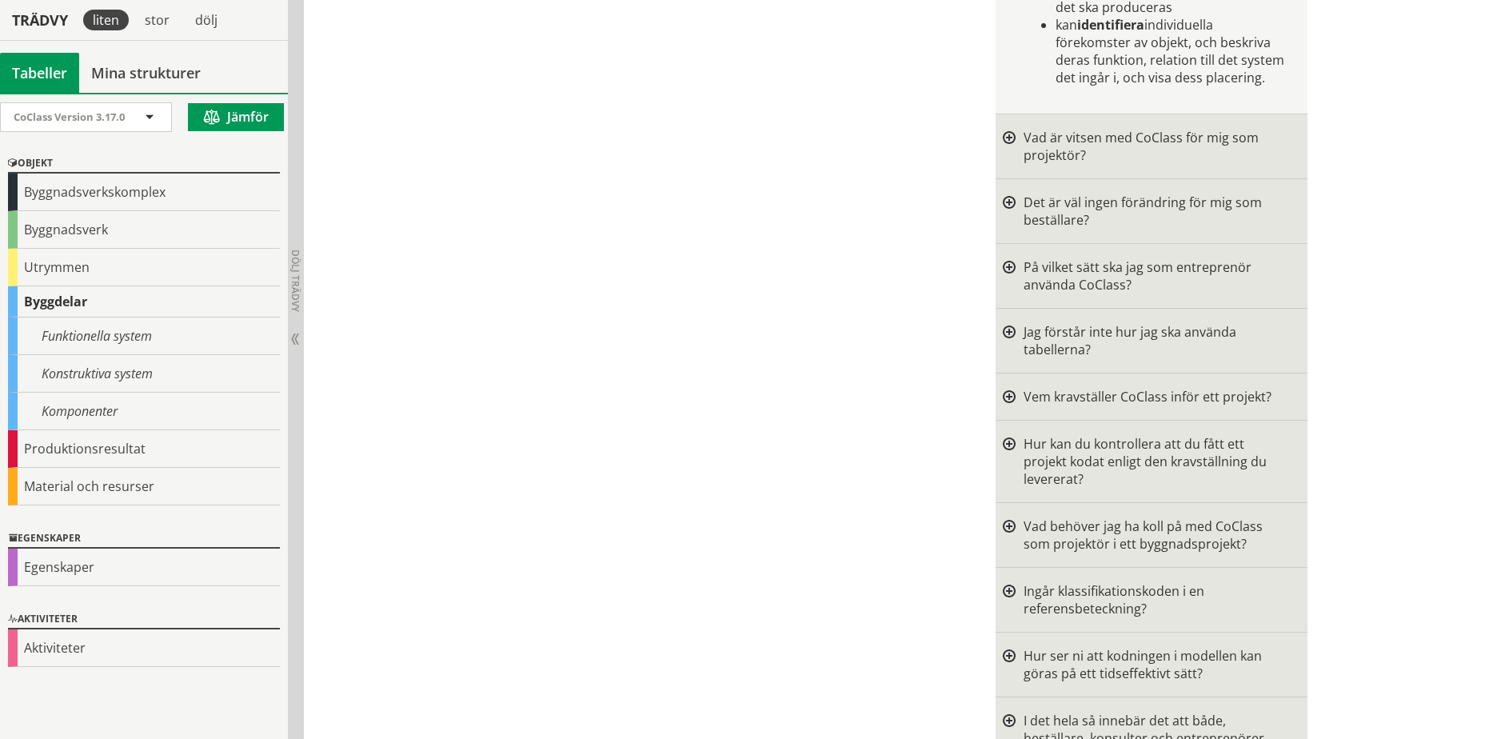
click at [1010, 129] on div at bounding box center [1009, 146] width 13 height 35
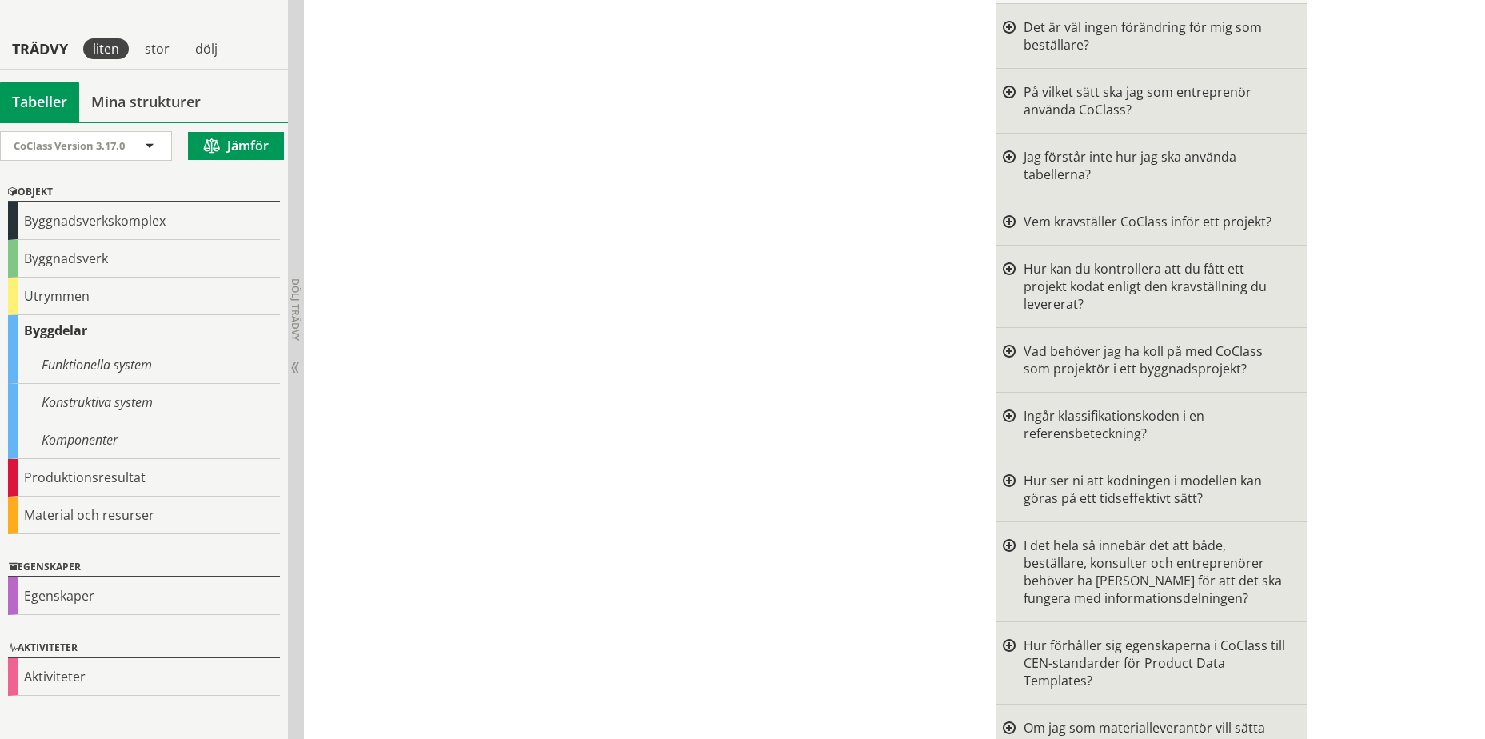
scroll to position [2159, 0]
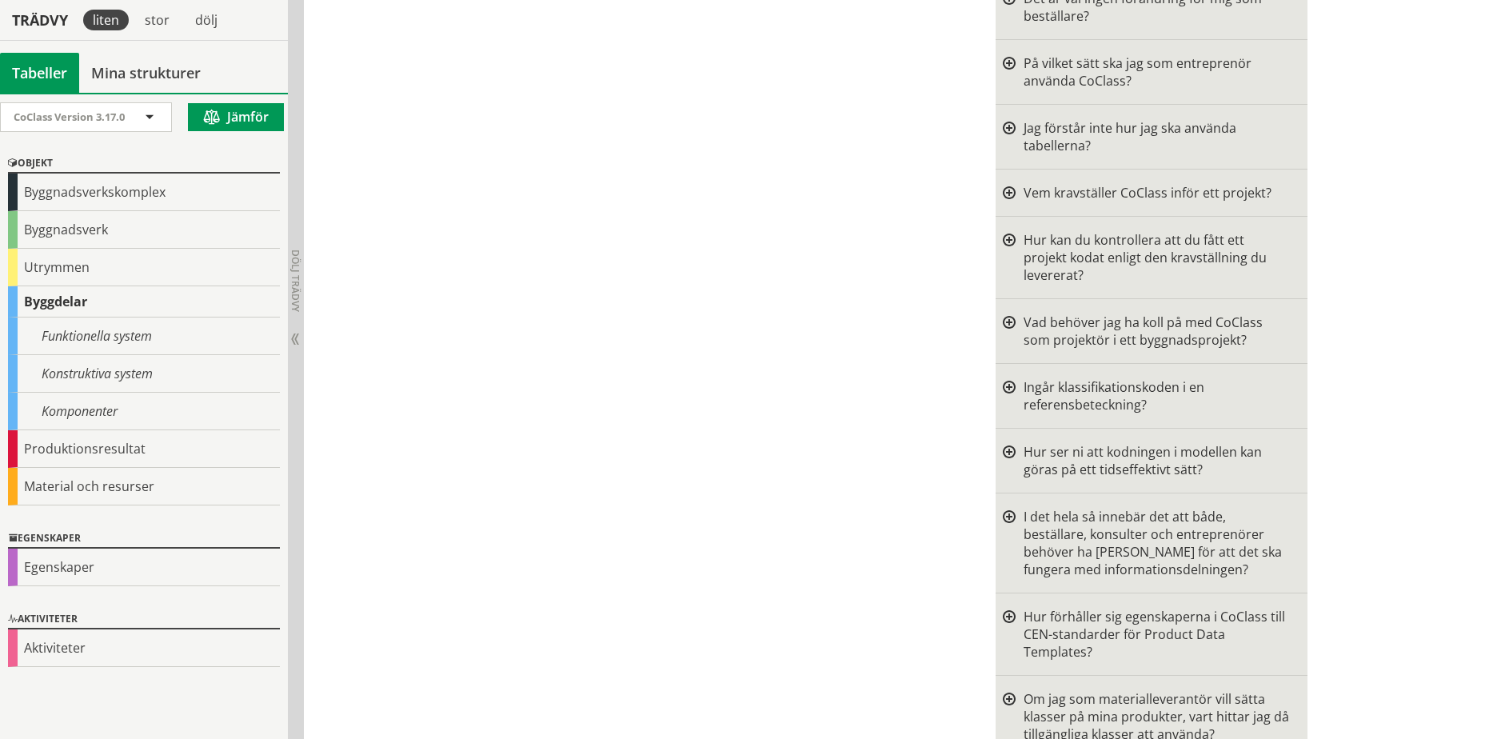
click at [1009, 184] on div at bounding box center [1009, 193] width 13 height 18
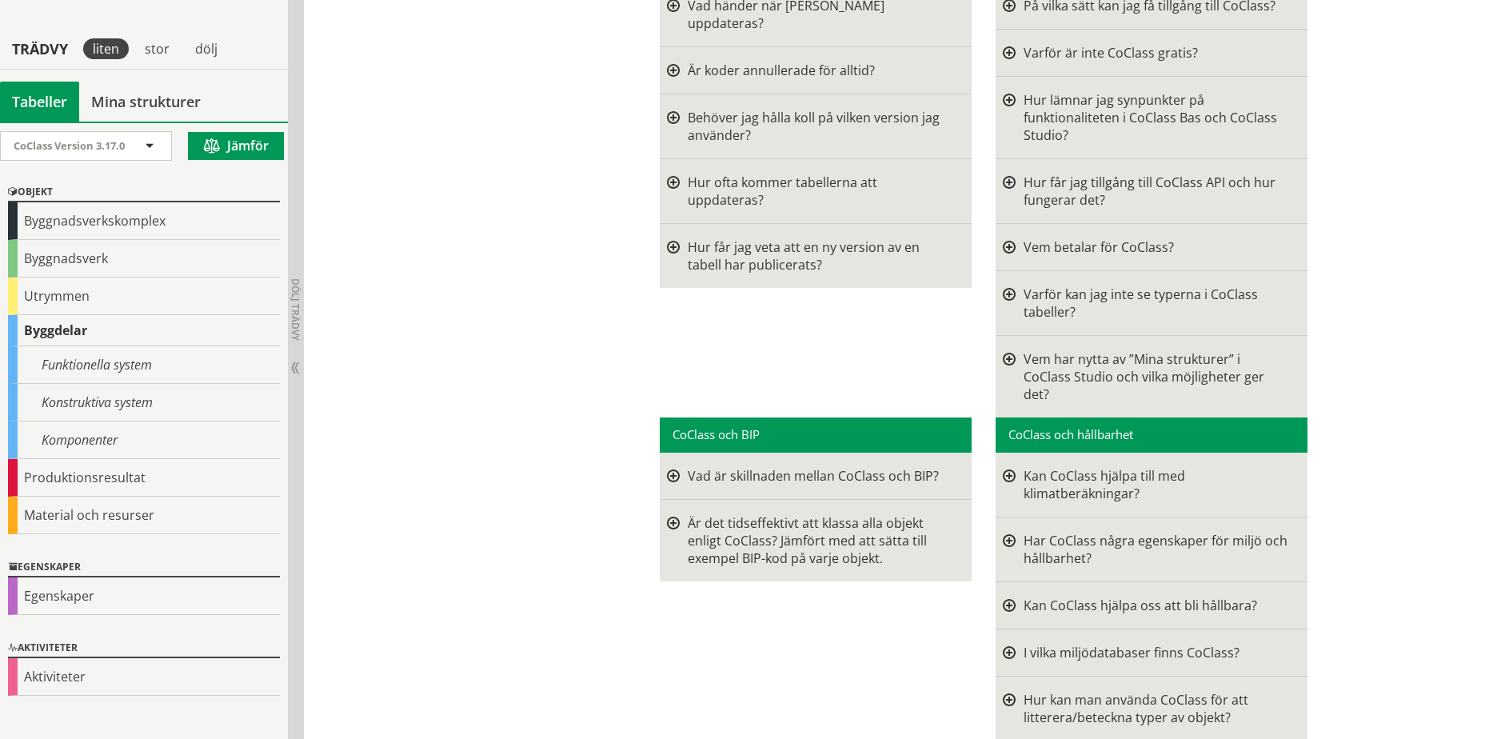
scroll to position [3598, 0]
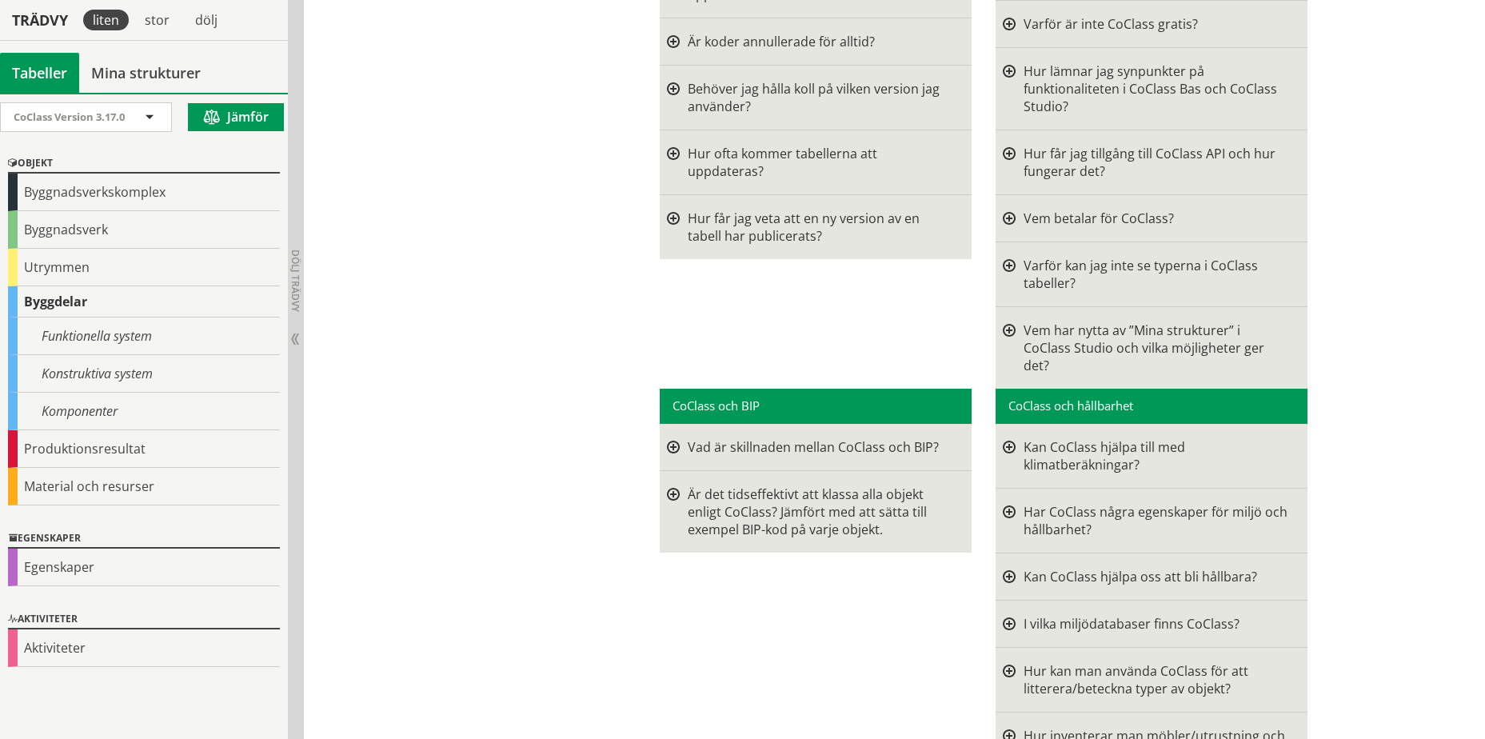
click at [680, 438] on div at bounding box center [673, 447] width 13 height 18
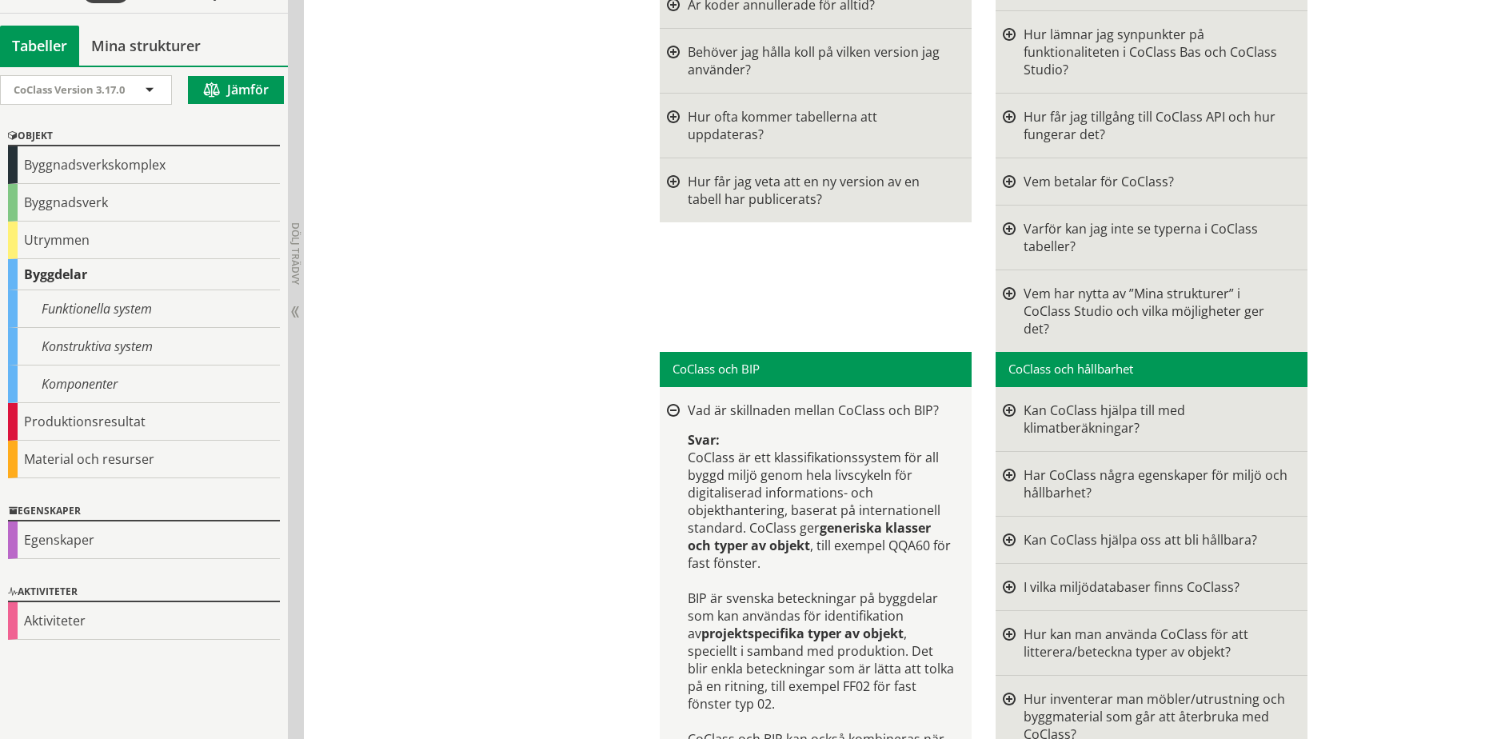
scroll to position [3607, 0]
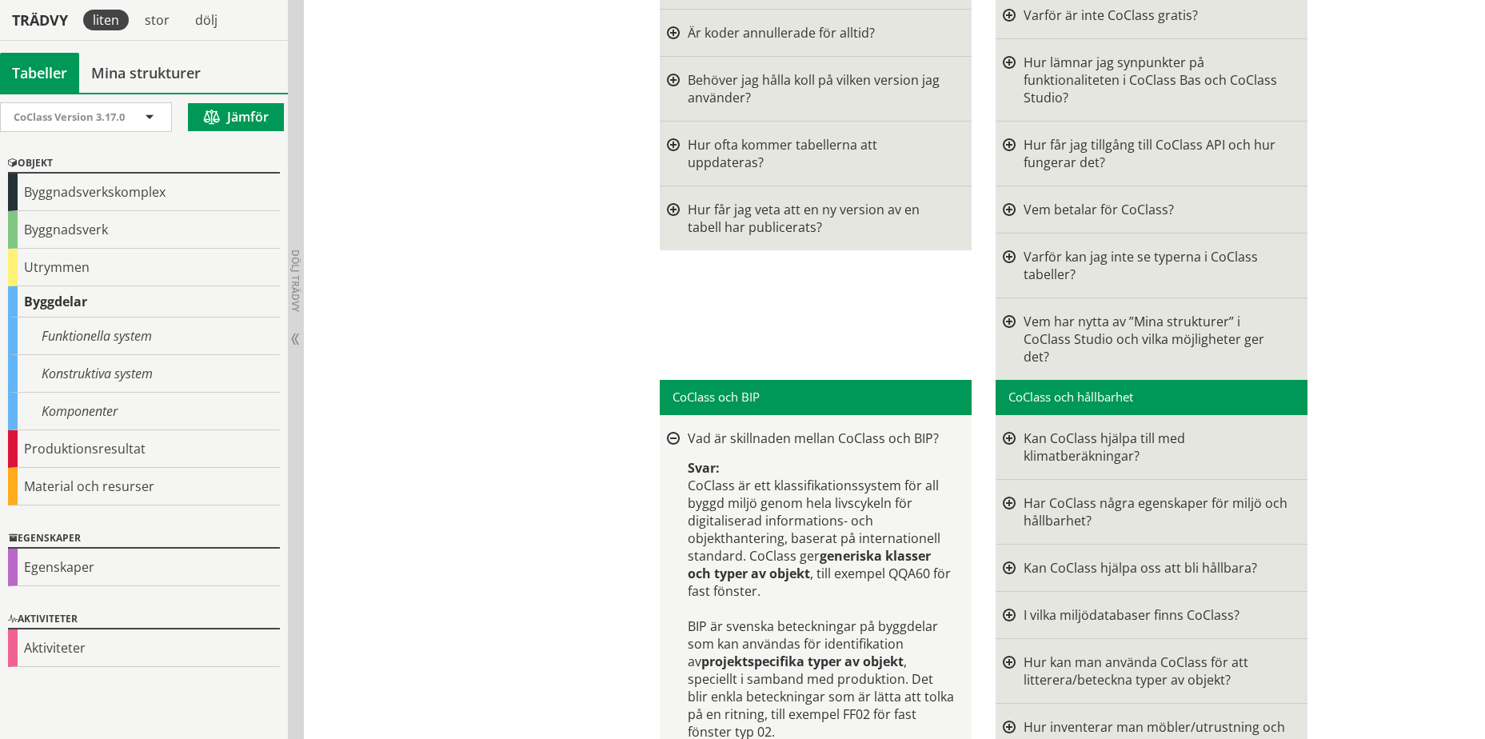
click at [1125, 429] on div "Kan CoClass hjälpa till med klimatberäkningar?" at bounding box center [1157, 446] width 266 height 35
click at [1008, 429] on div at bounding box center [1009, 446] width 13 height 35
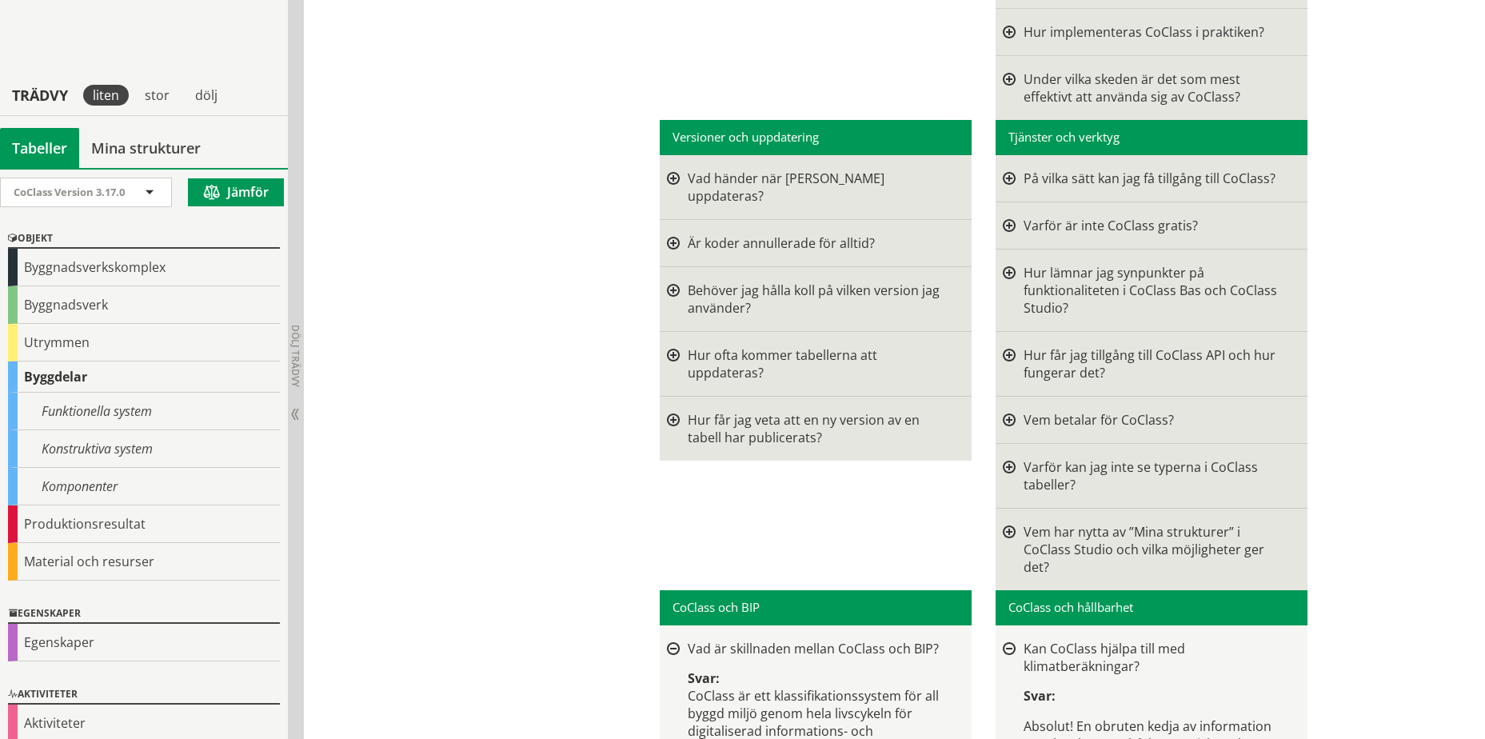
scroll to position [3367, 0]
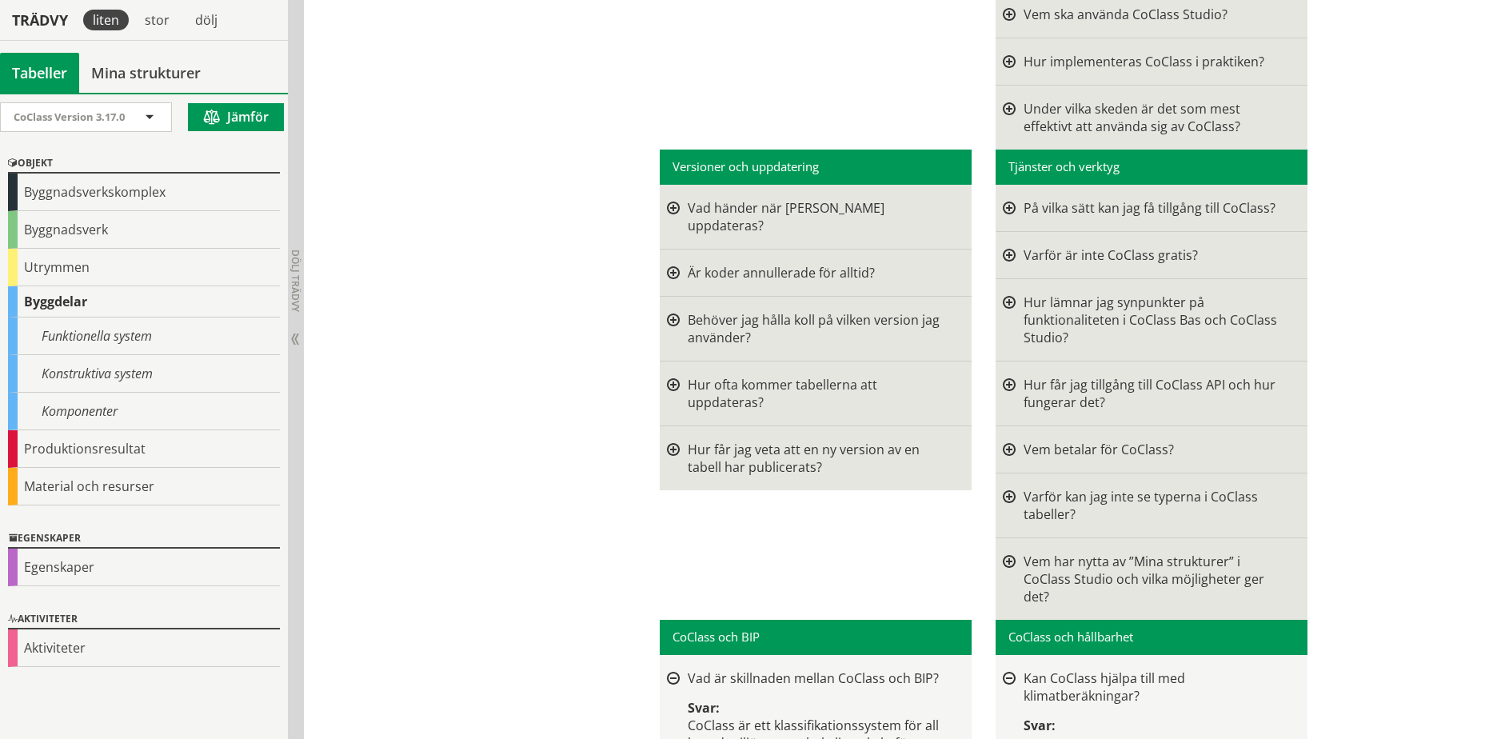
click at [1008, 441] on div at bounding box center [1009, 450] width 13 height 18
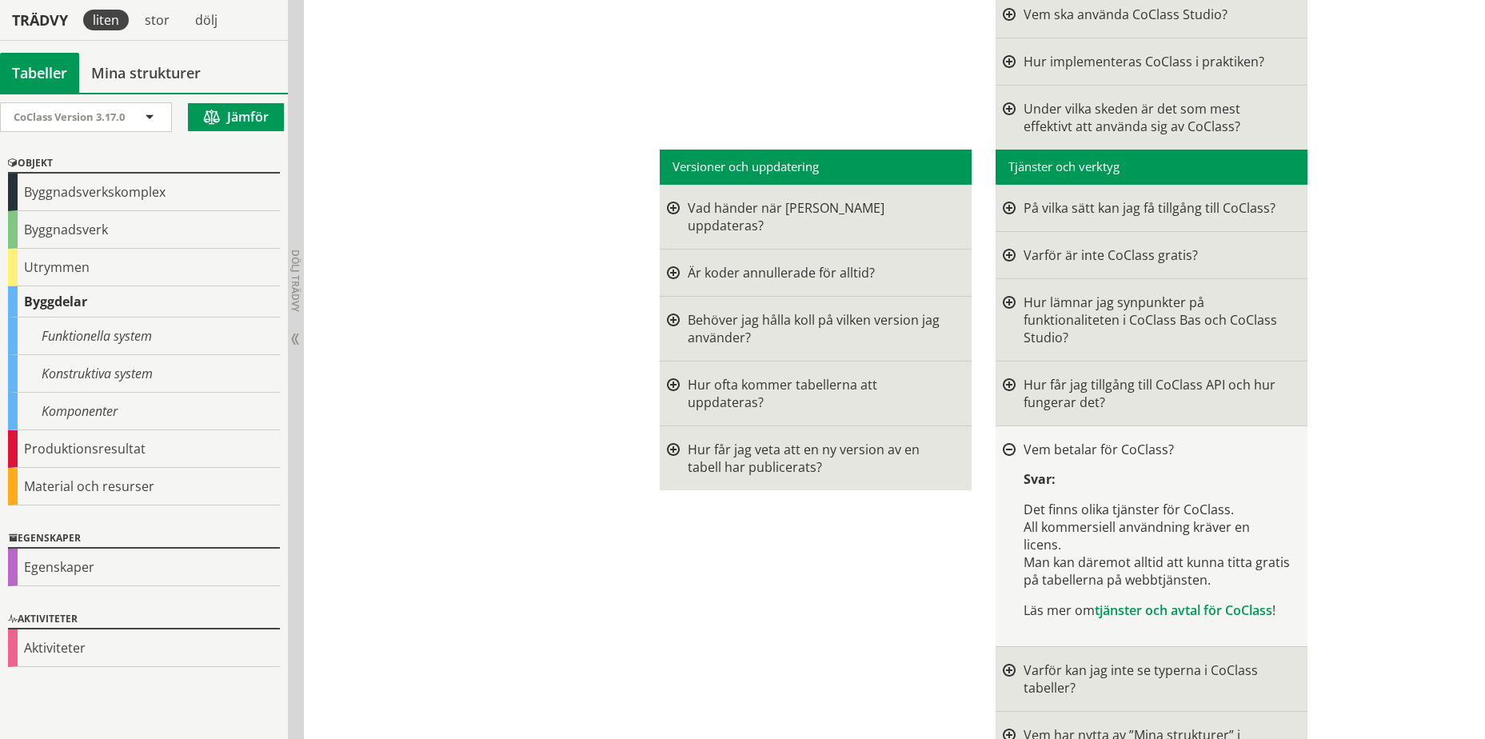
click at [1174, 293] on div "Hur lämnar jag synpunkter på funktionaliteten i CoClass Bas och CoClass Studio?" at bounding box center [1157, 319] width 266 height 53
click at [1012, 246] on div at bounding box center [1009, 255] width 13 height 18
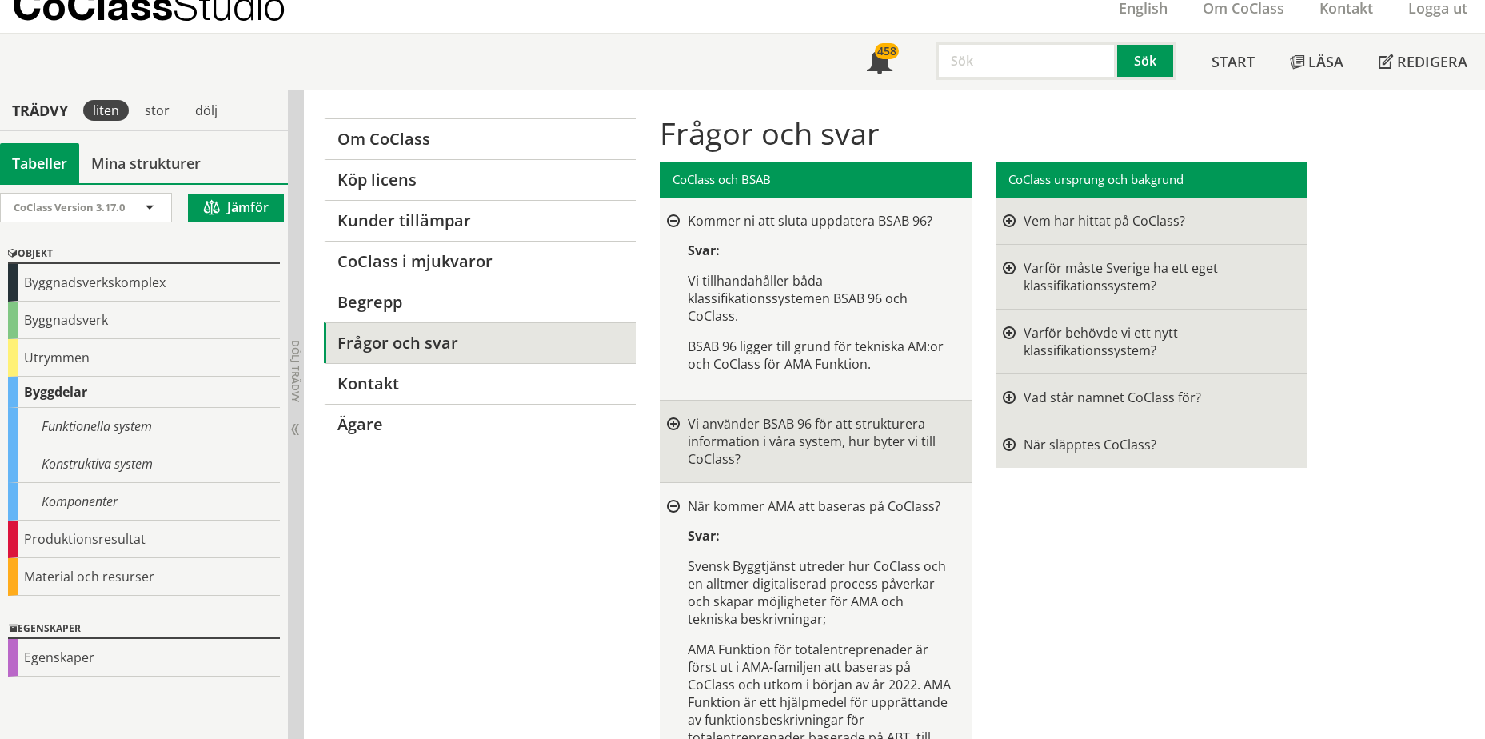
scroll to position [0, 0]
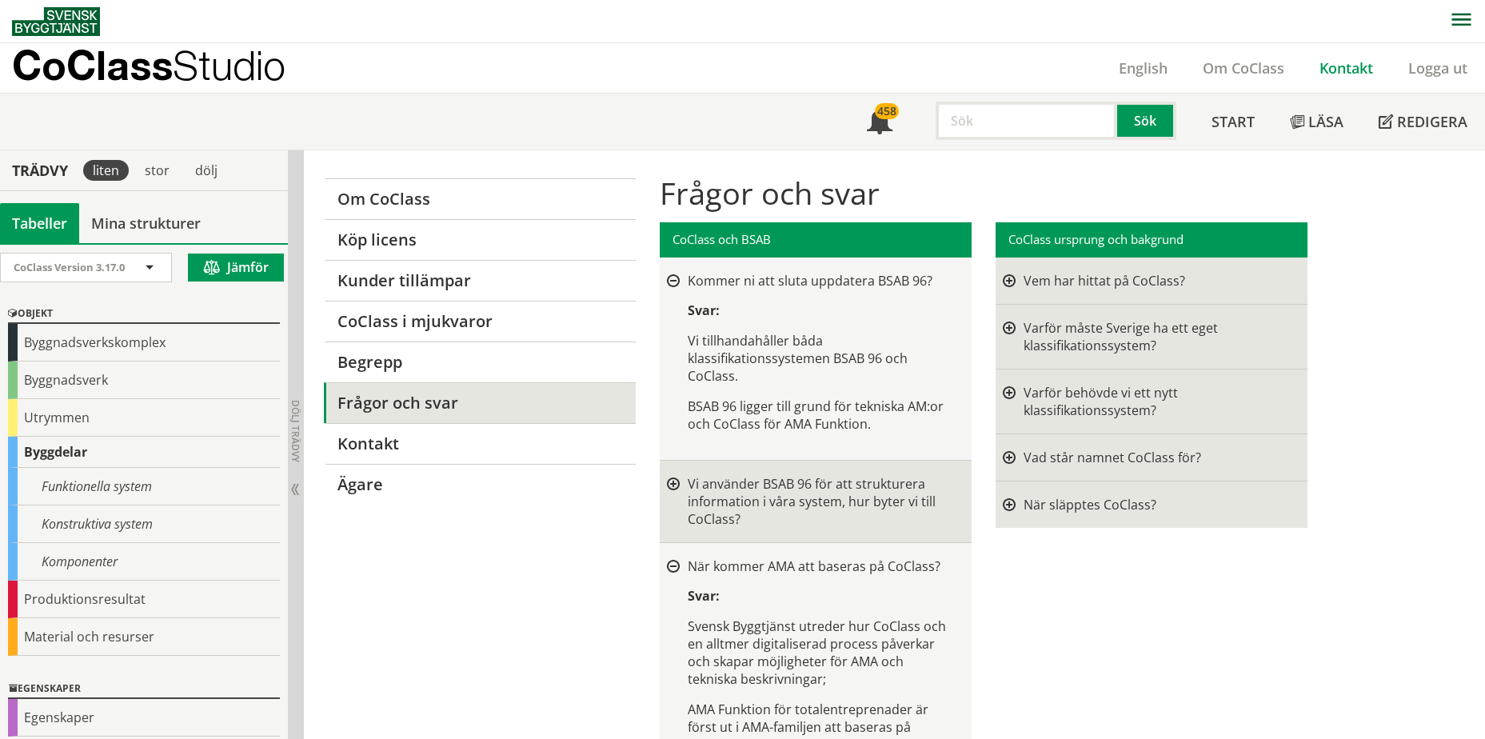
click at [1367, 74] on link "Kontakt" at bounding box center [1346, 67] width 89 height 19
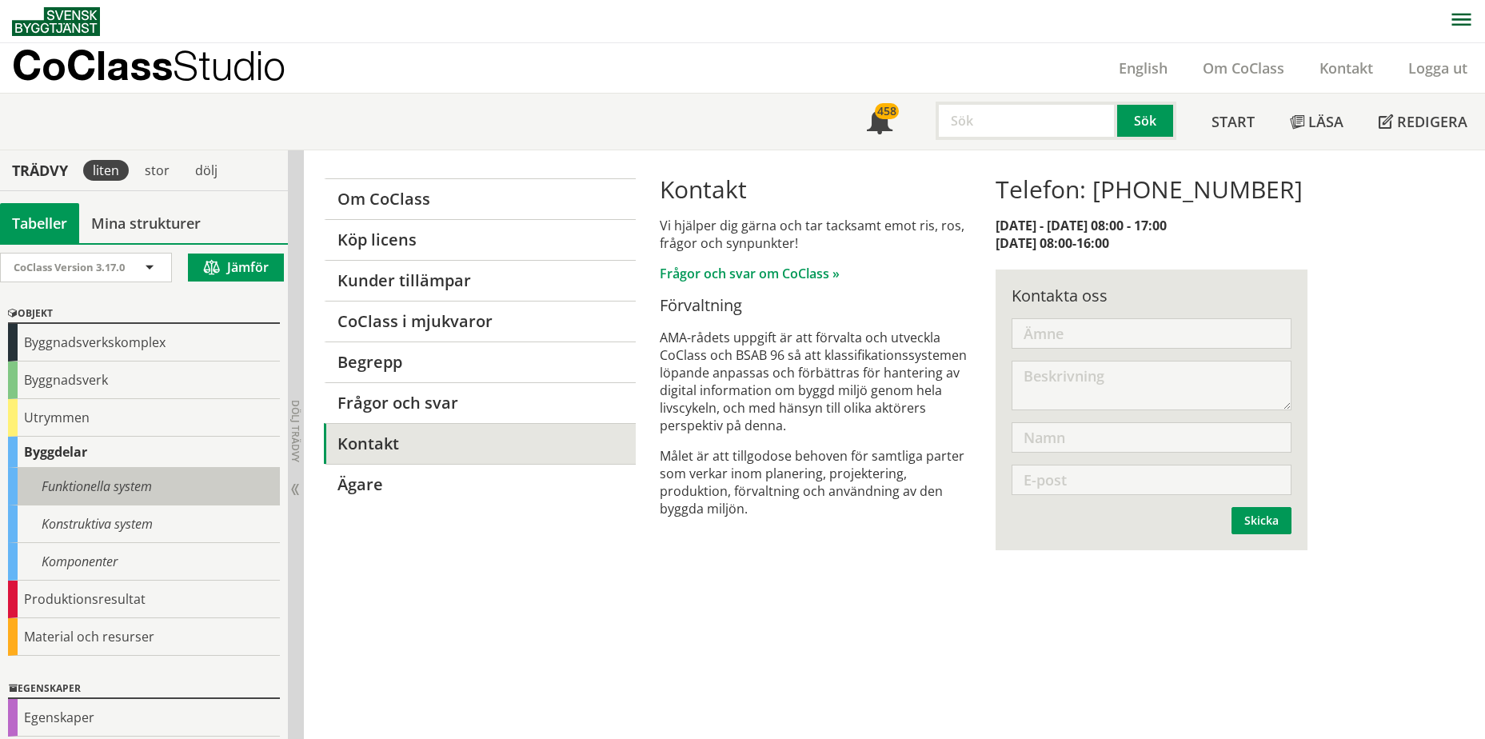
click at [121, 485] on div "Funktionella system" at bounding box center [144, 487] width 272 height 38
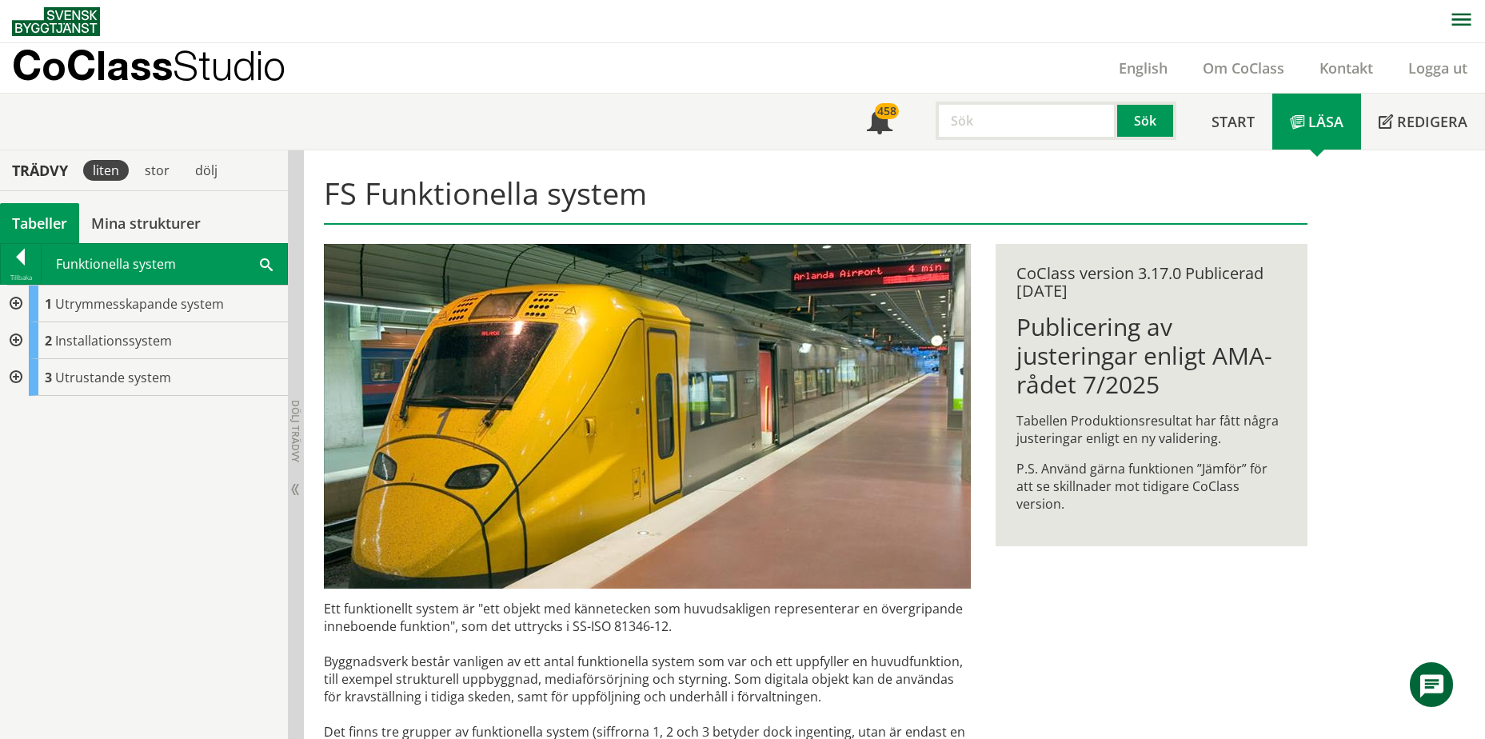
click at [15, 304] on div at bounding box center [14, 303] width 29 height 37
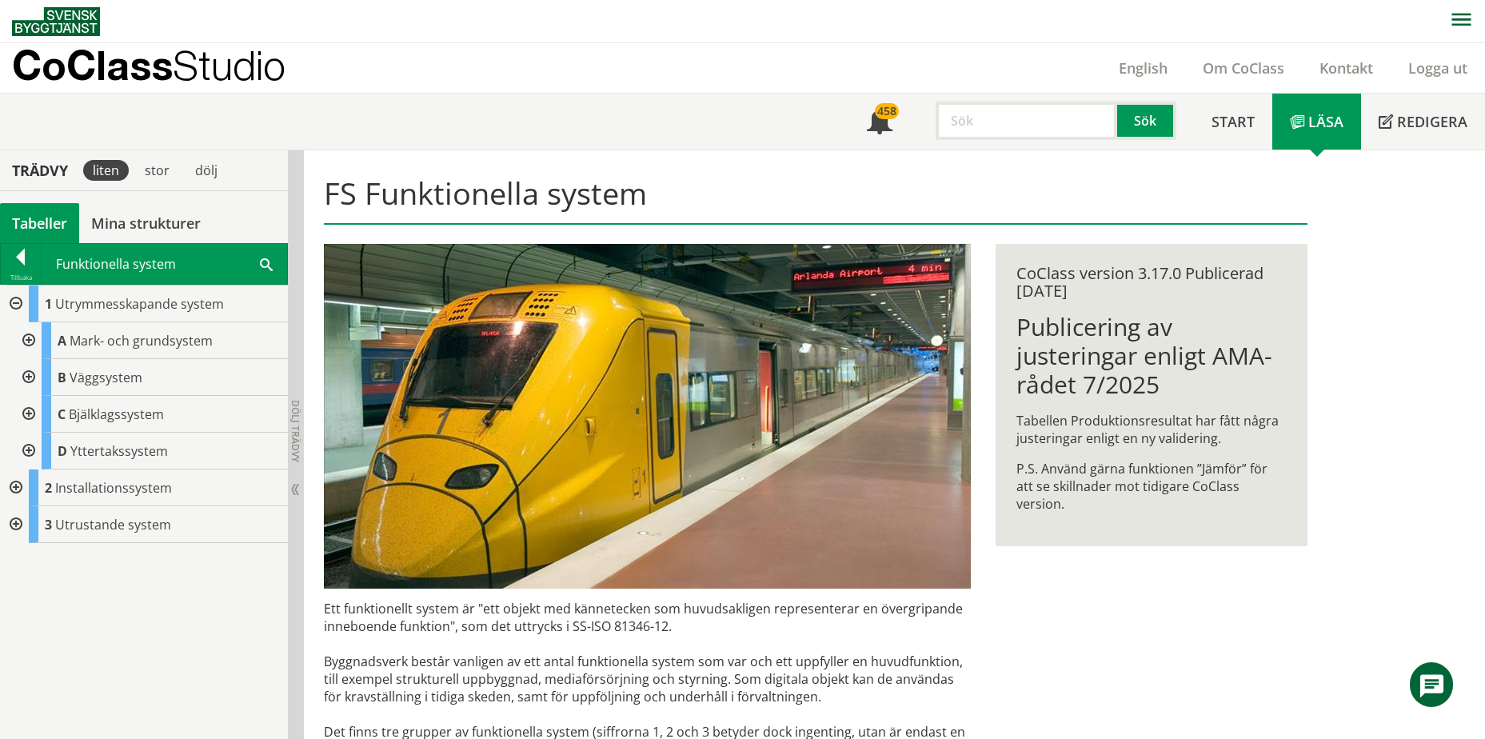
click at [31, 376] on div at bounding box center [27, 377] width 29 height 37
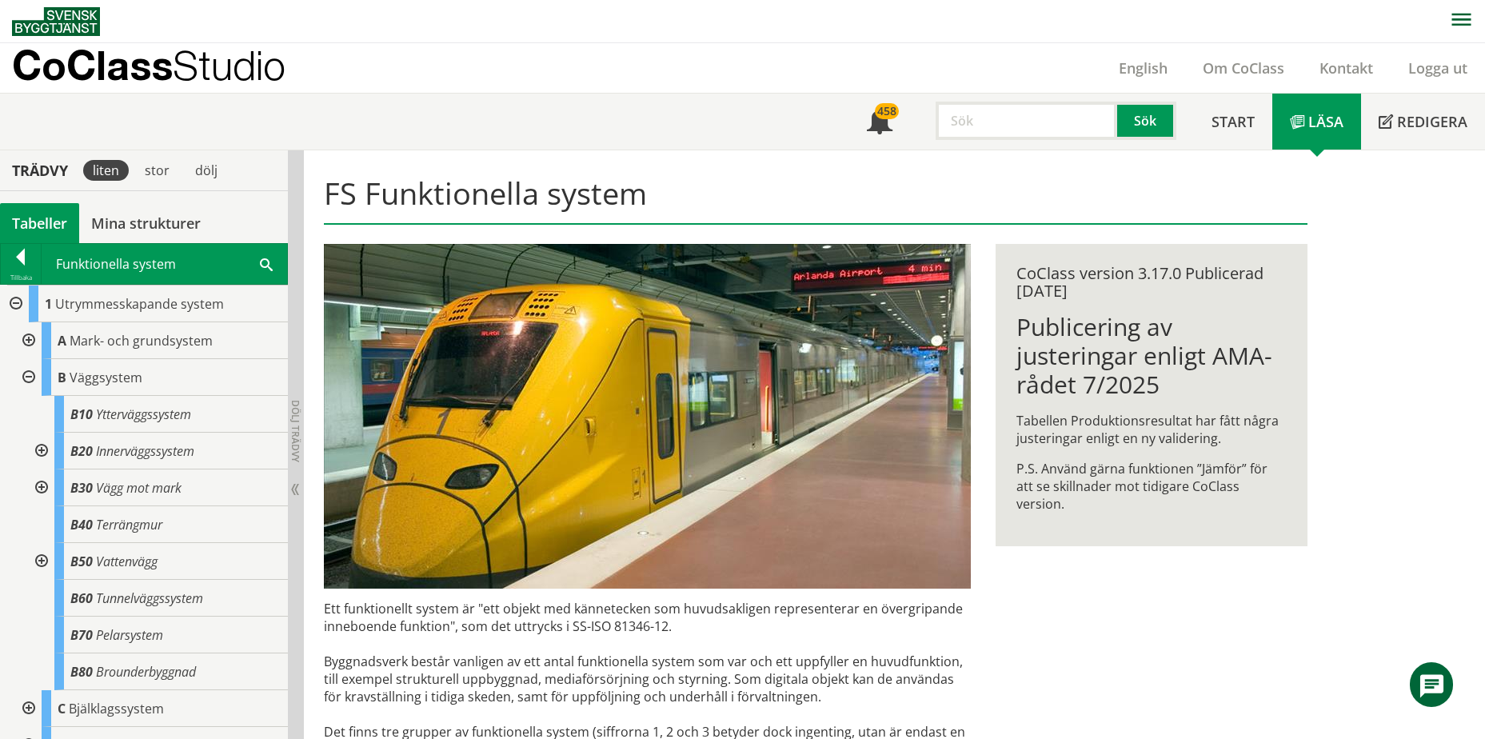
click at [28, 332] on div at bounding box center [27, 340] width 29 height 37
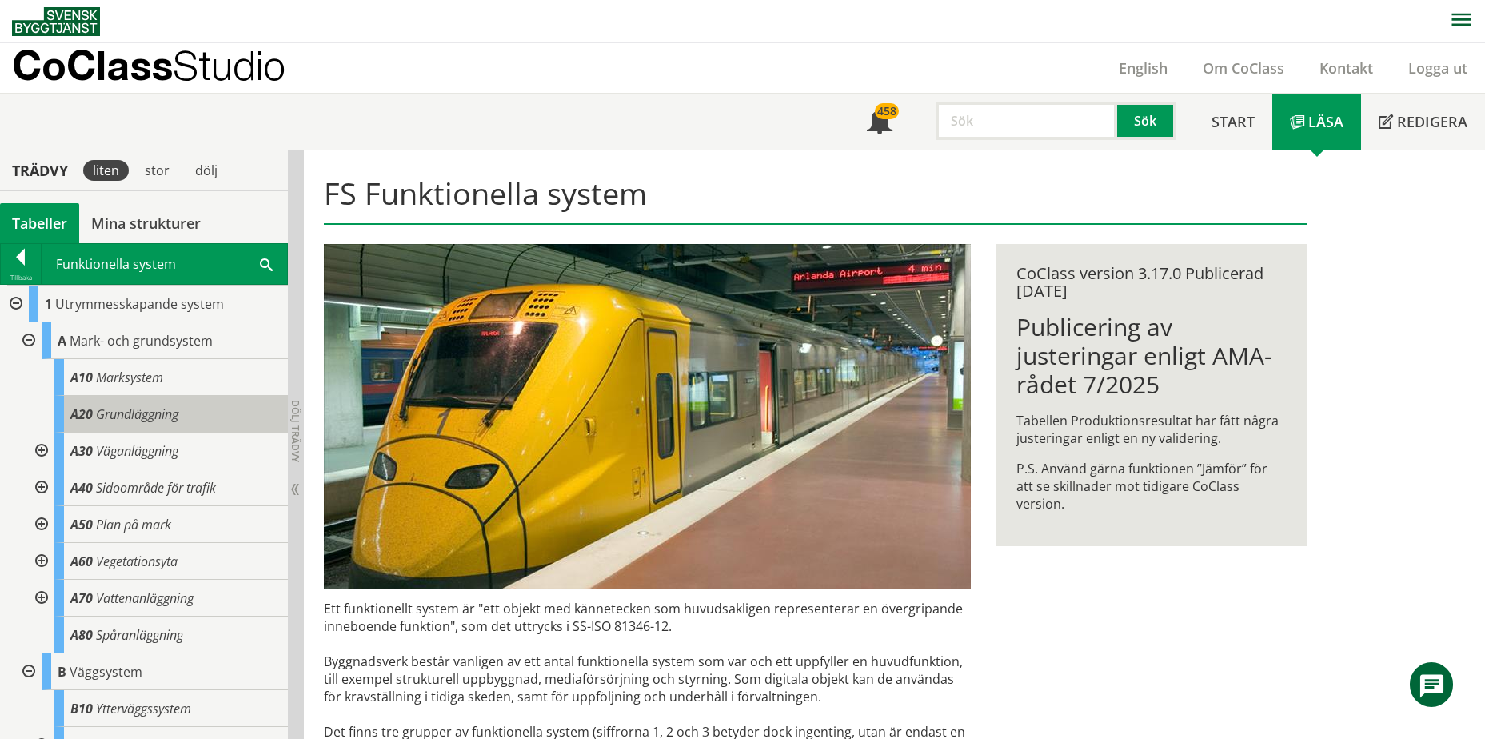
click at [144, 408] on span "Grundläggning" at bounding box center [137, 414] width 82 height 18
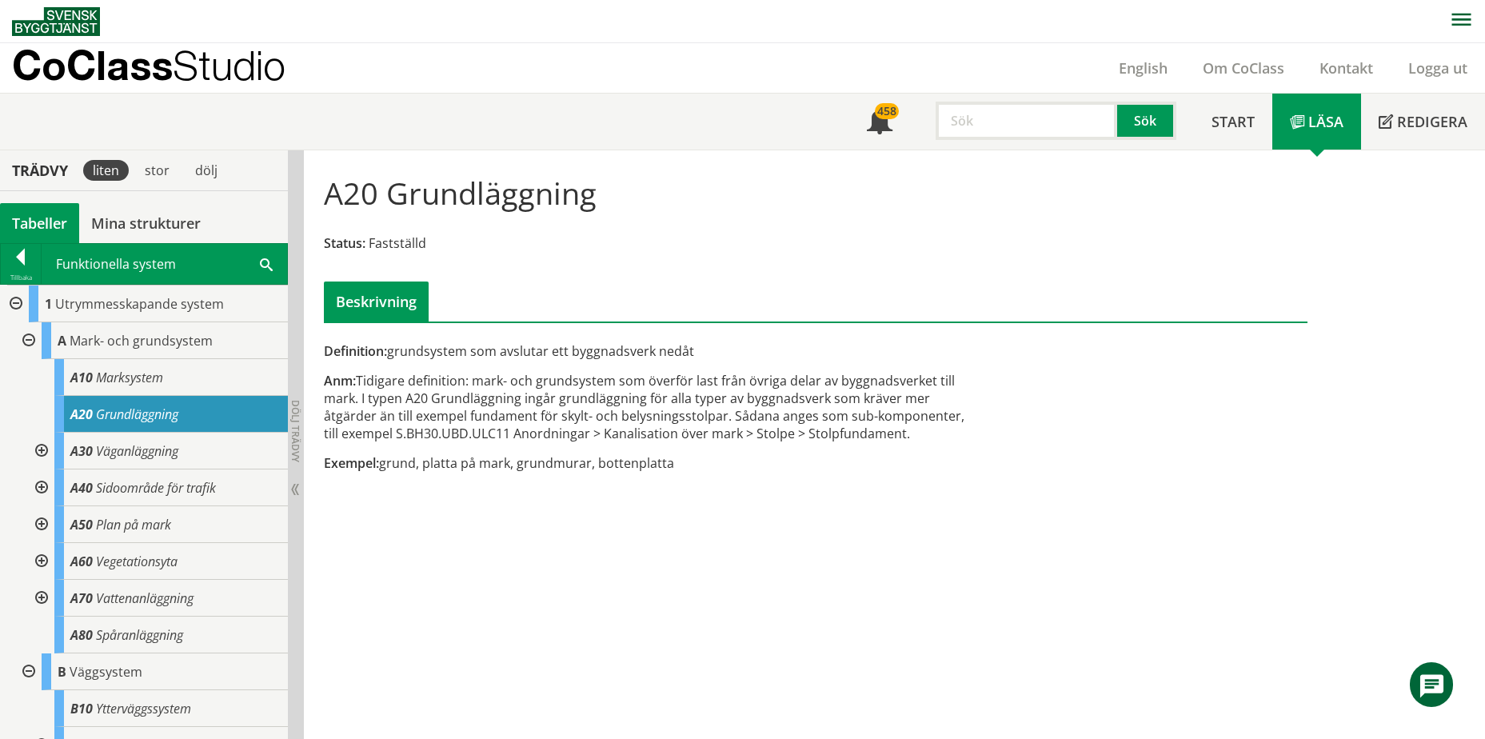
click at [43, 450] on div at bounding box center [40, 451] width 29 height 37
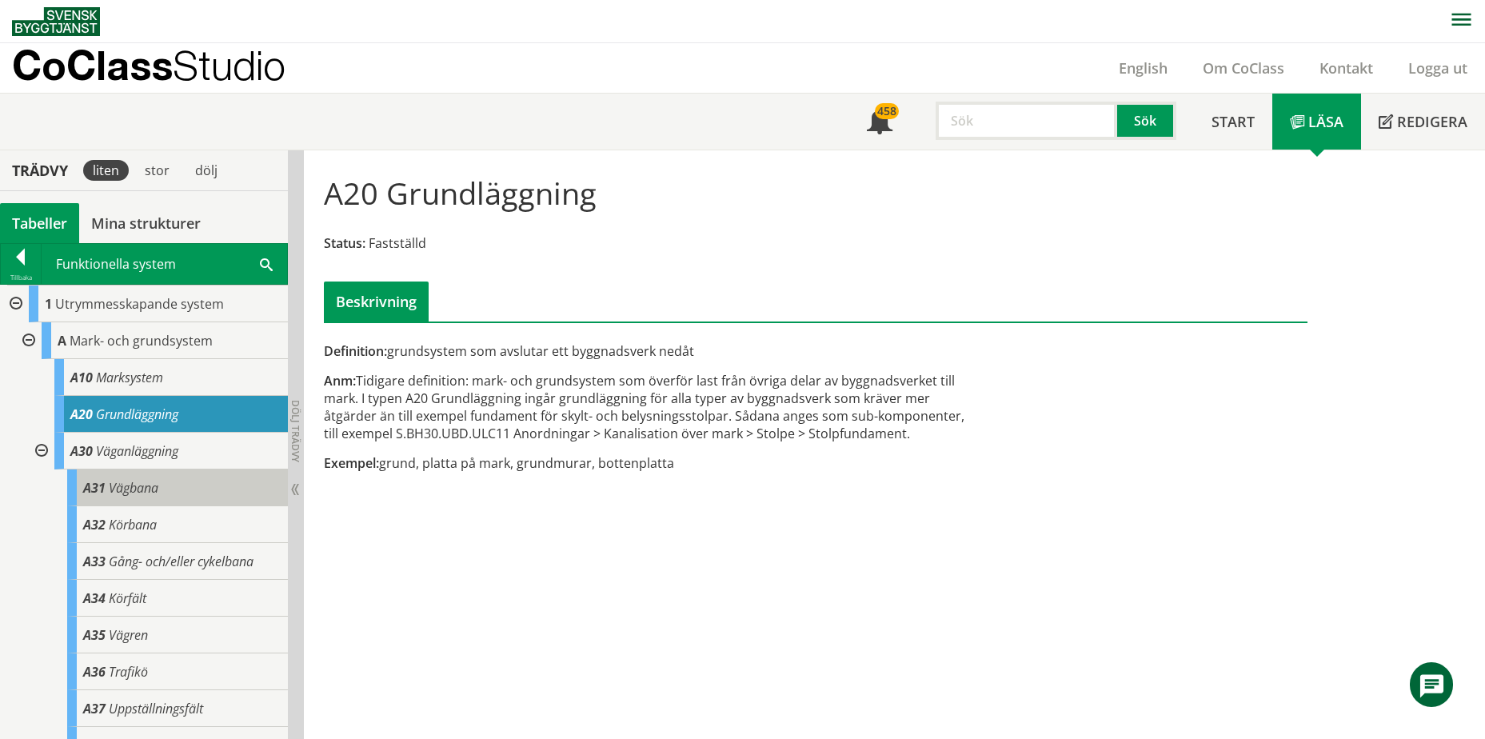
click at [174, 493] on div "A31 Vägbana" at bounding box center [177, 487] width 221 height 37
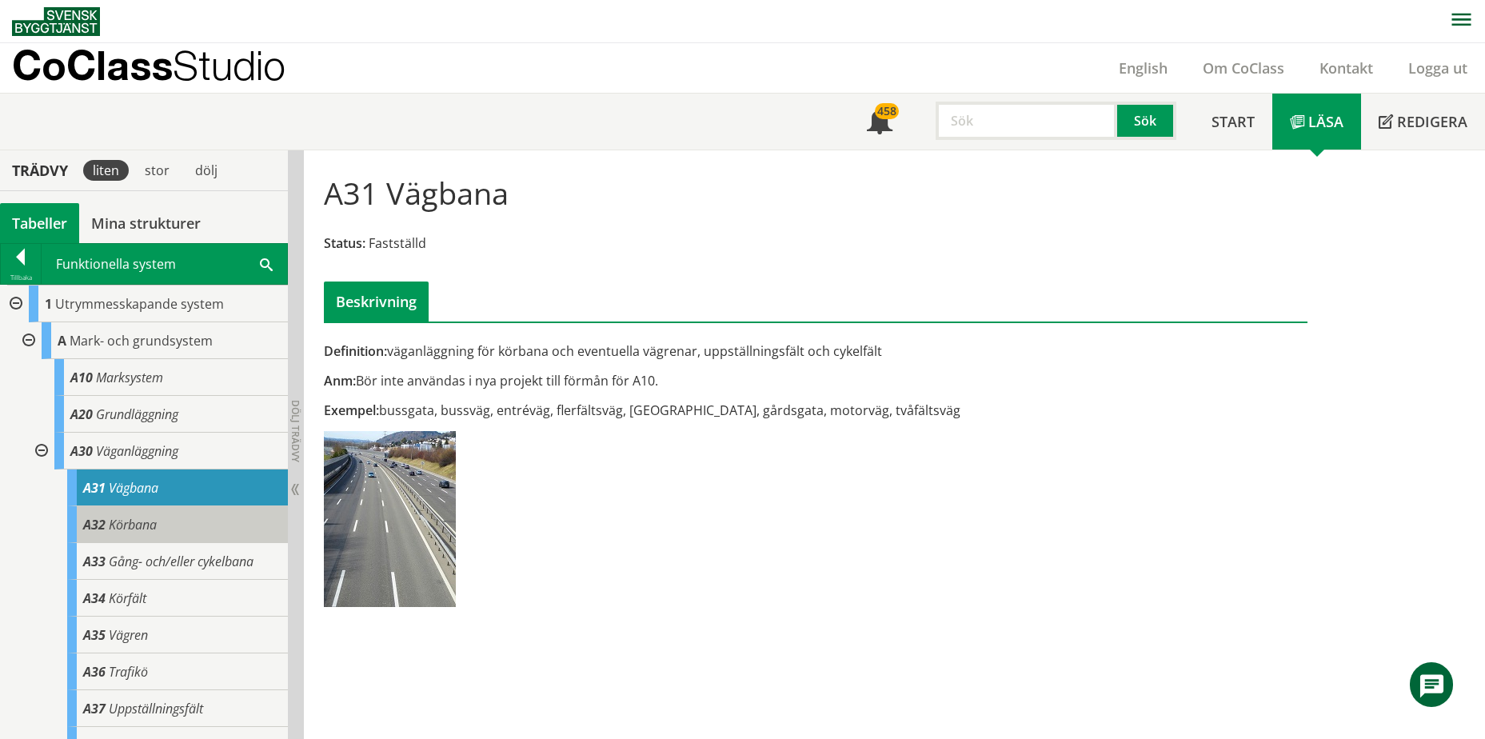
click at [165, 526] on div "A32 Körbana" at bounding box center [177, 524] width 221 height 37
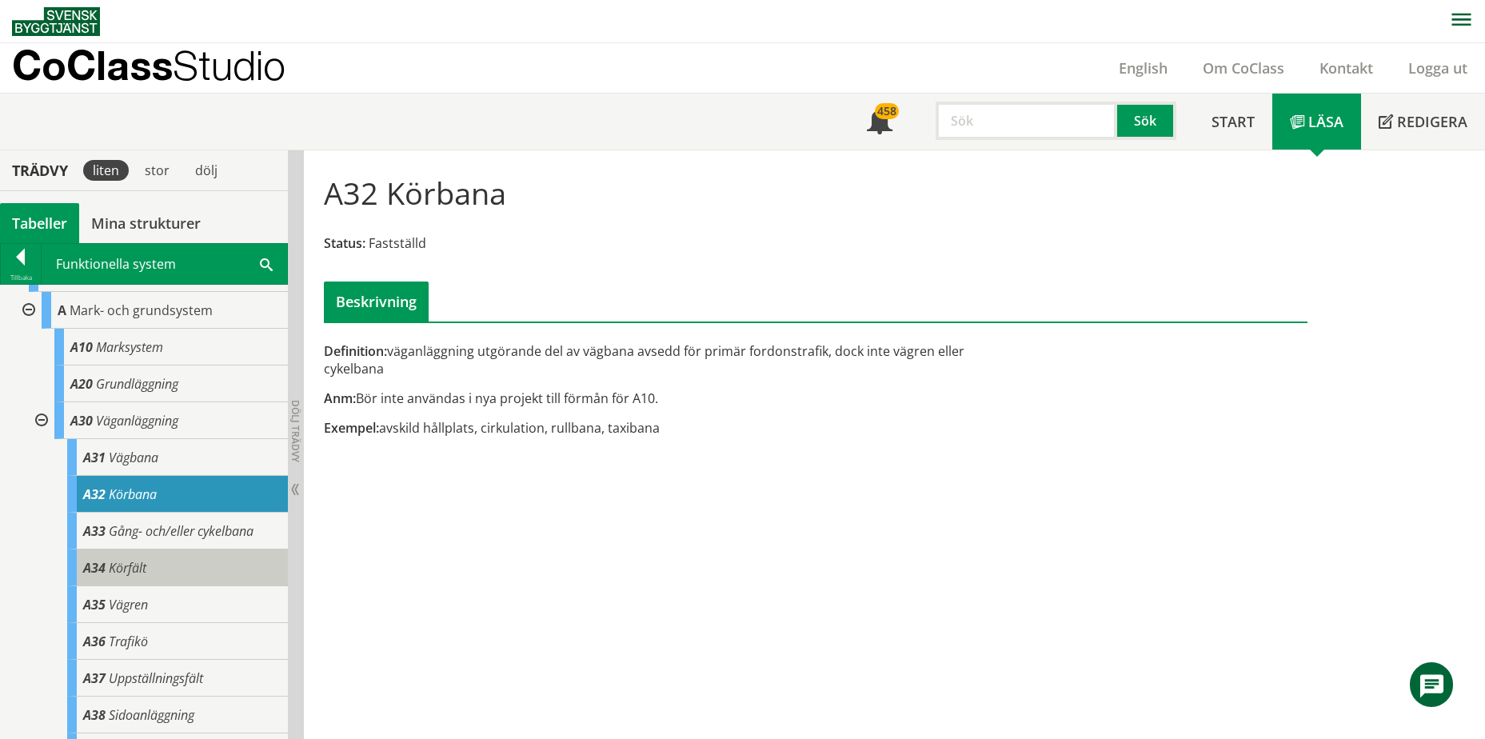
scroll to position [80, 0]
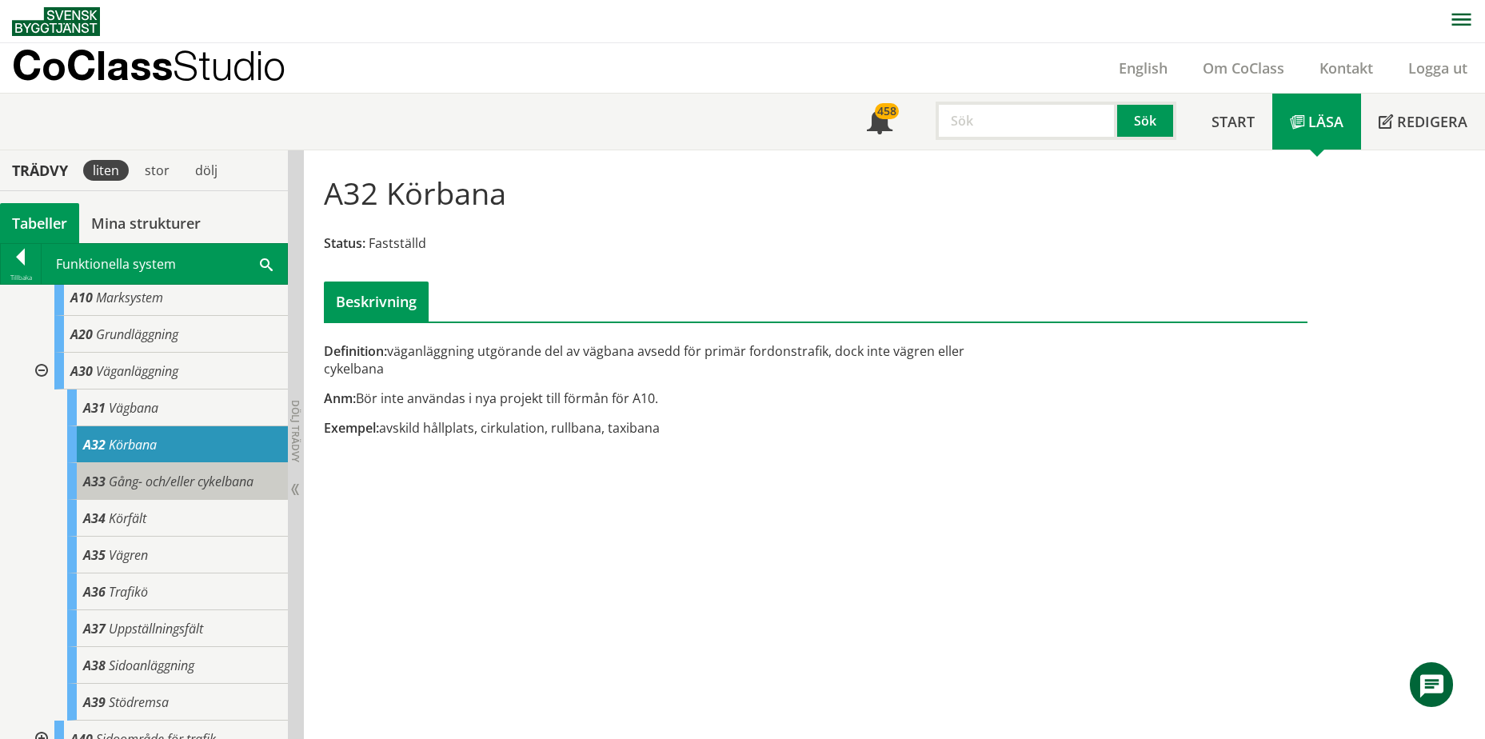
click at [165, 477] on span "Gång- och/eller cykelbana" at bounding box center [181, 482] width 145 height 18
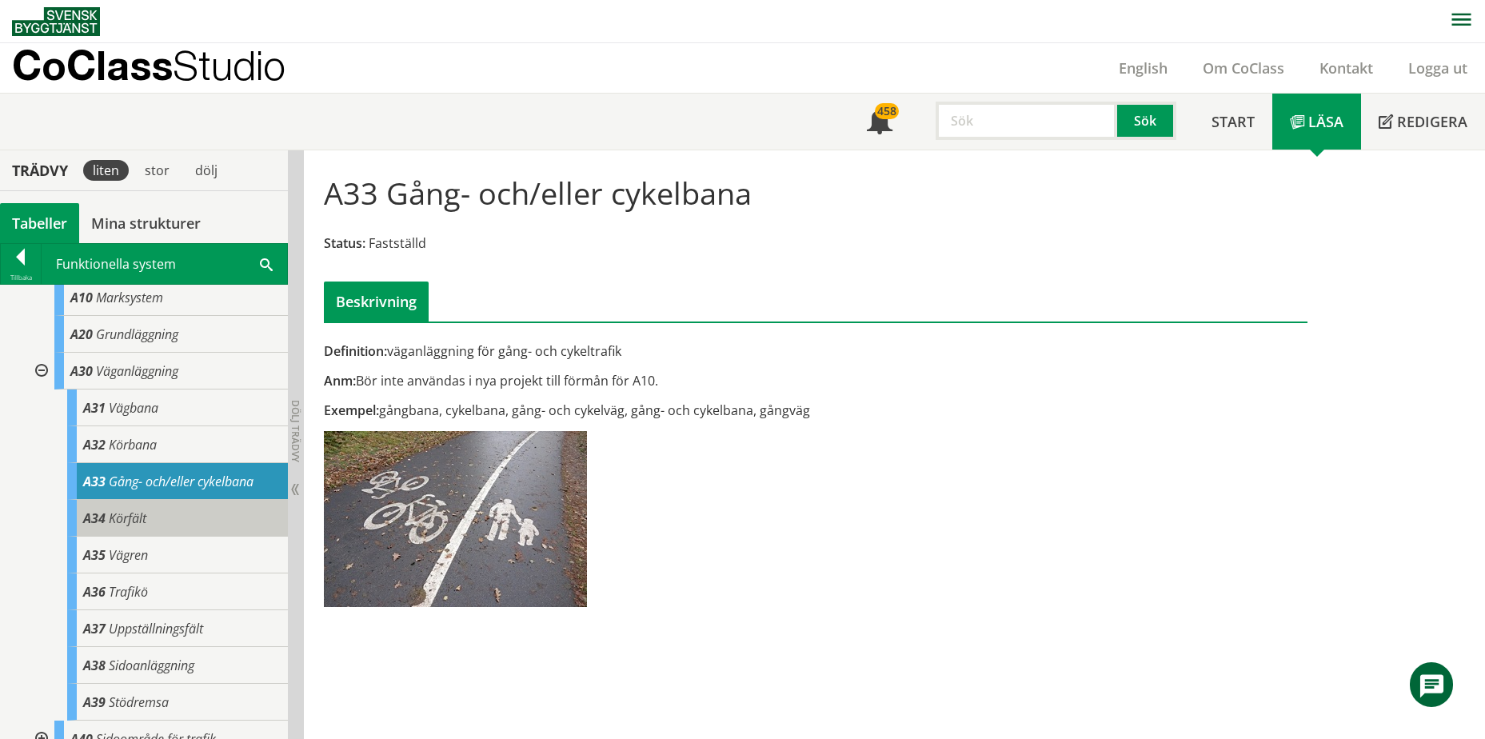
click at [151, 523] on div "A34 Körfält" at bounding box center [177, 518] width 221 height 37
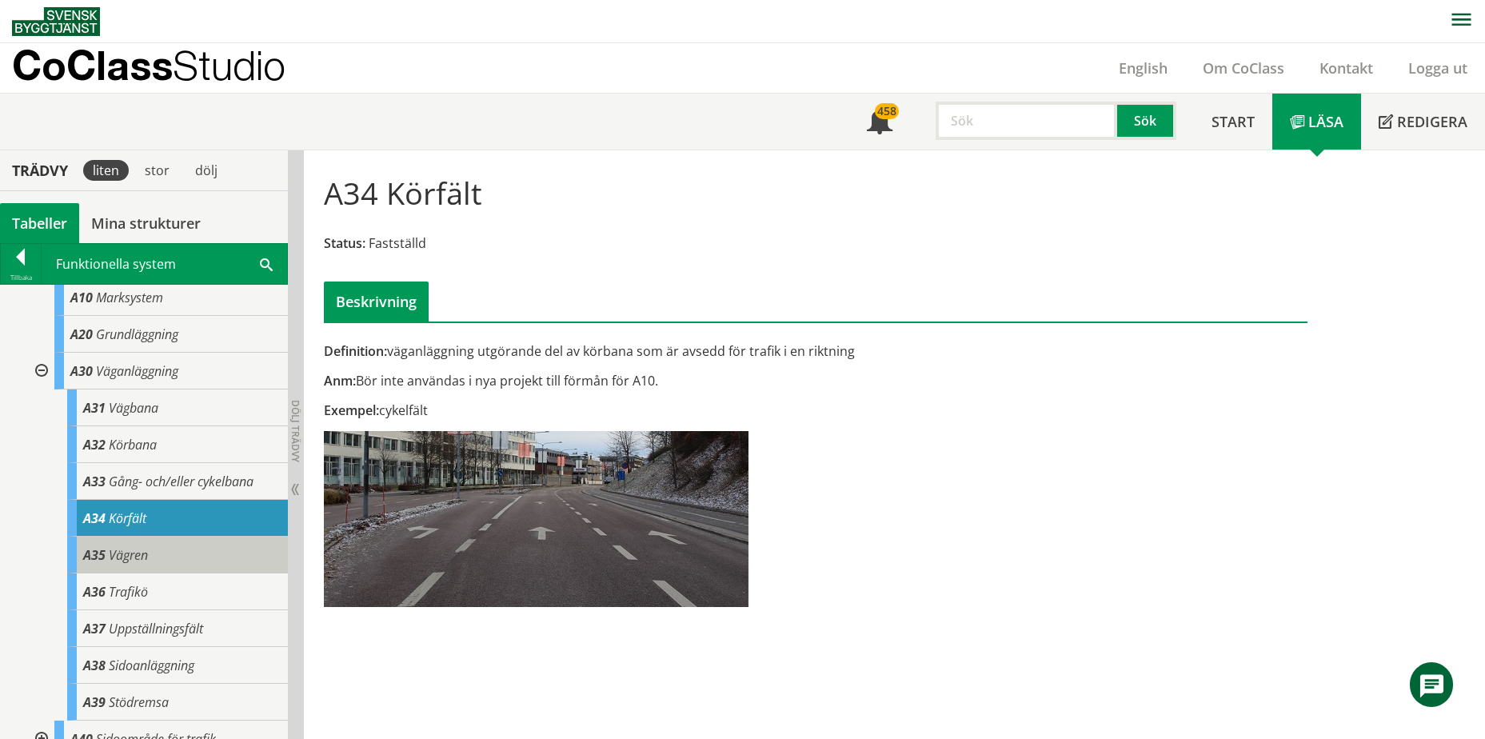
click at [154, 547] on div "A35 Vägren" at bounding box center [177, 555] width 221 height 37
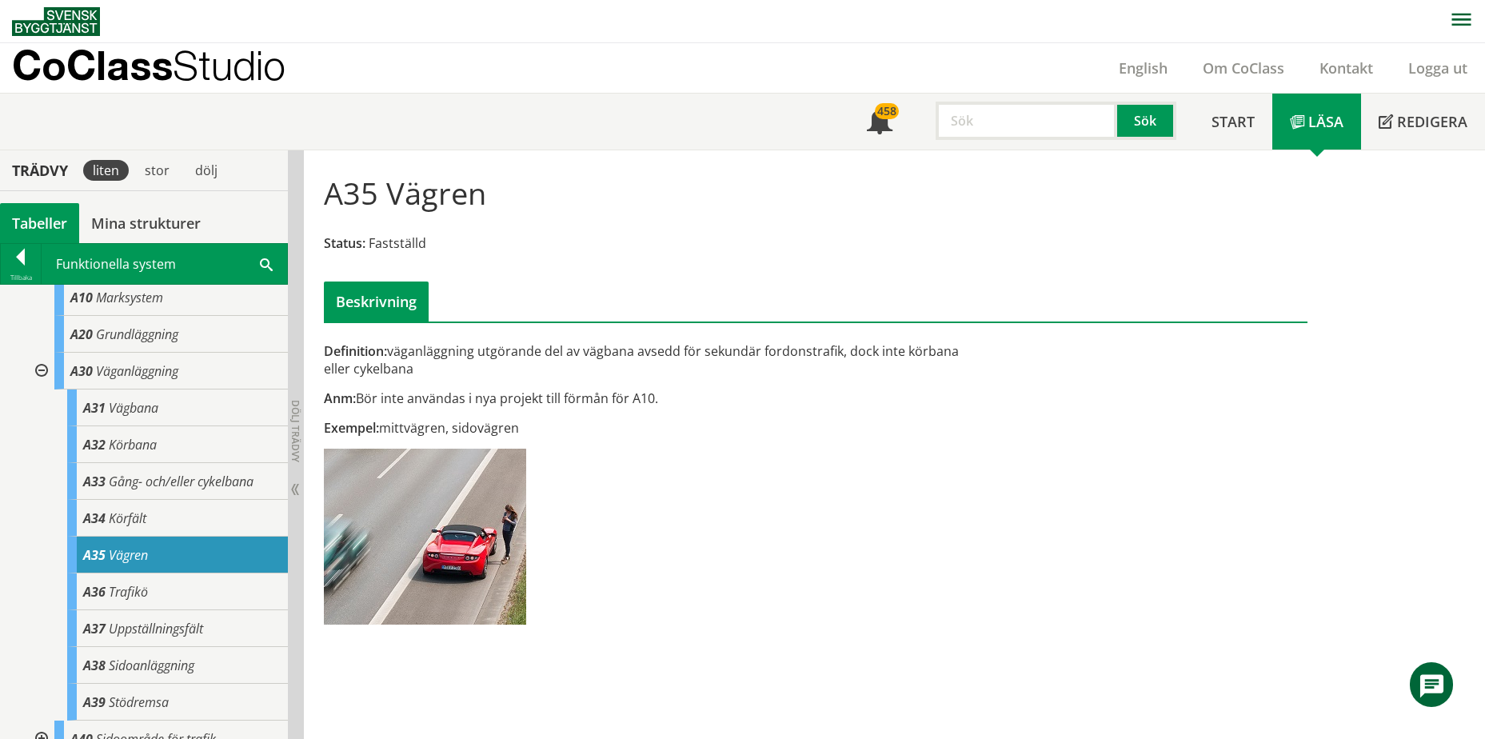
scroll to position [160, 0]
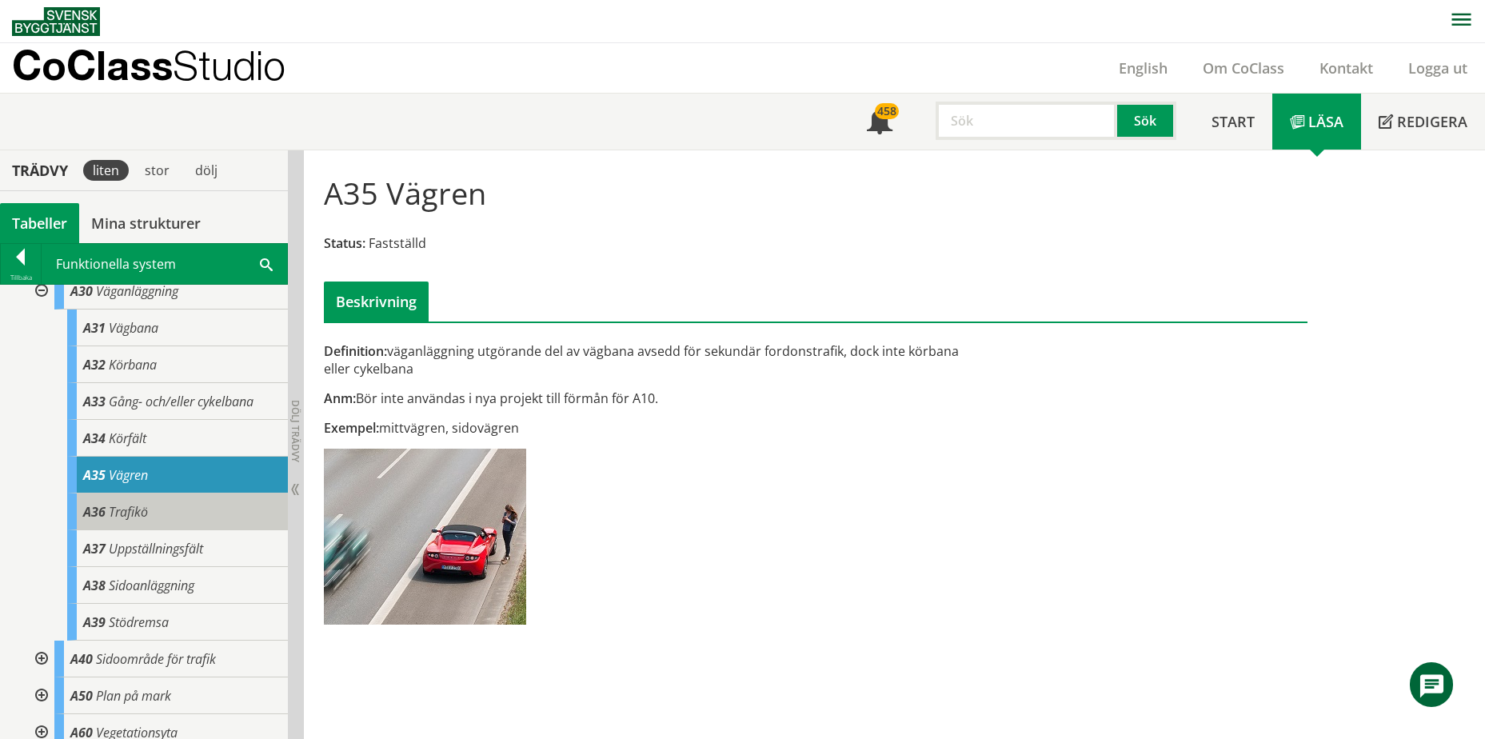
click at [162, 516] on div "A36 Trafikö" at bounding box center [177, 511] width 221 height 37
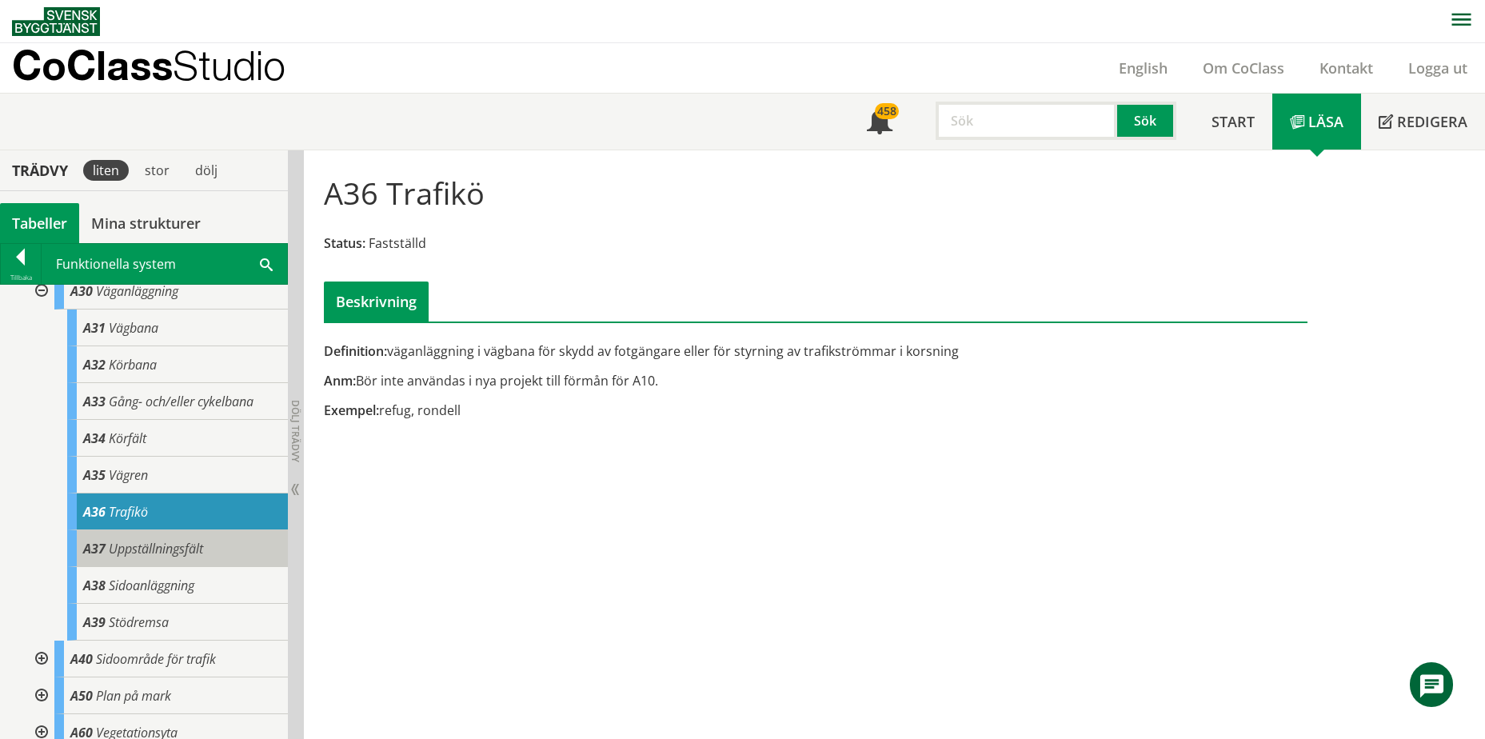
click at [167, 545] on span "Uppställningsfält" at bounding box center [156, 549] width 94 height 18
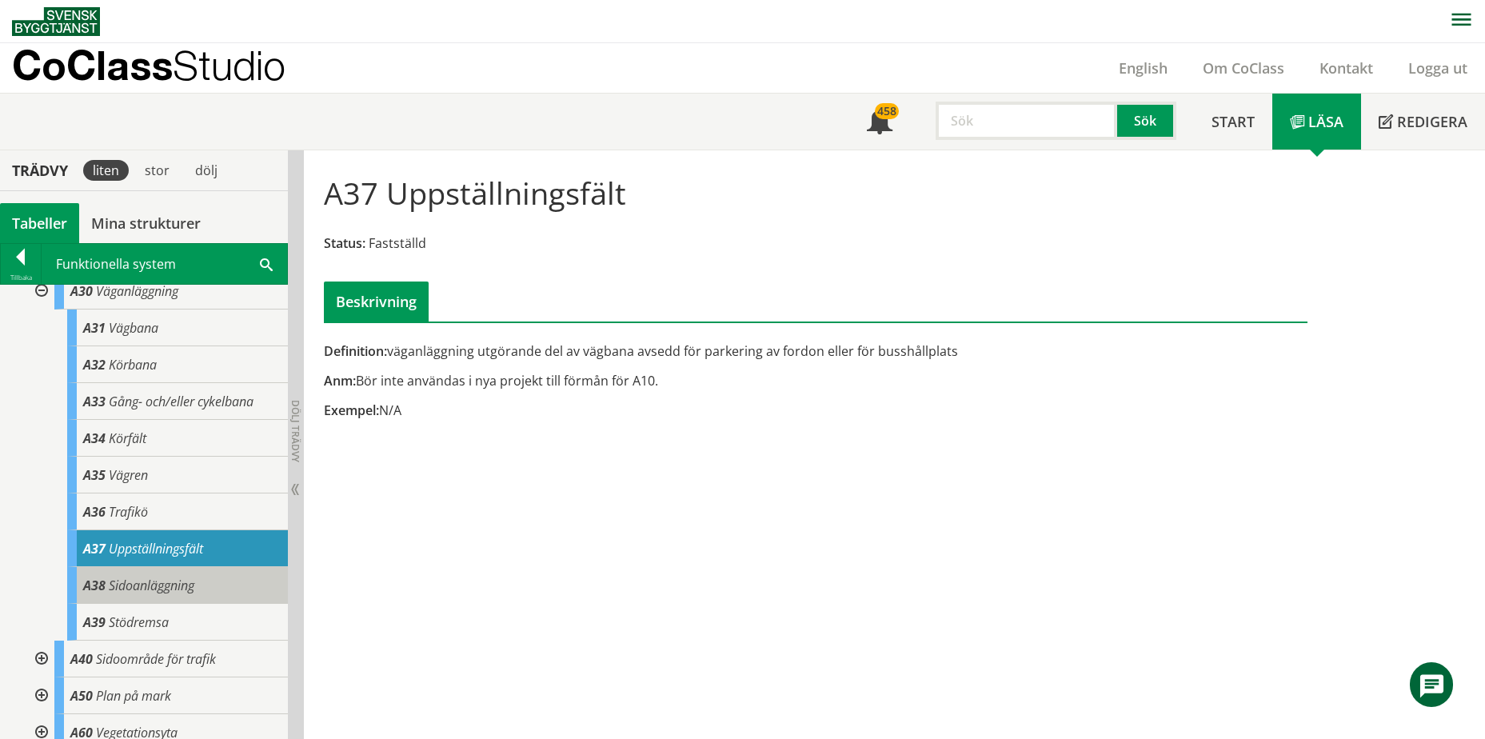
click at [172, 577] on span "Sidoanläggning" at bounding box center [152, 586] width 86 height 18
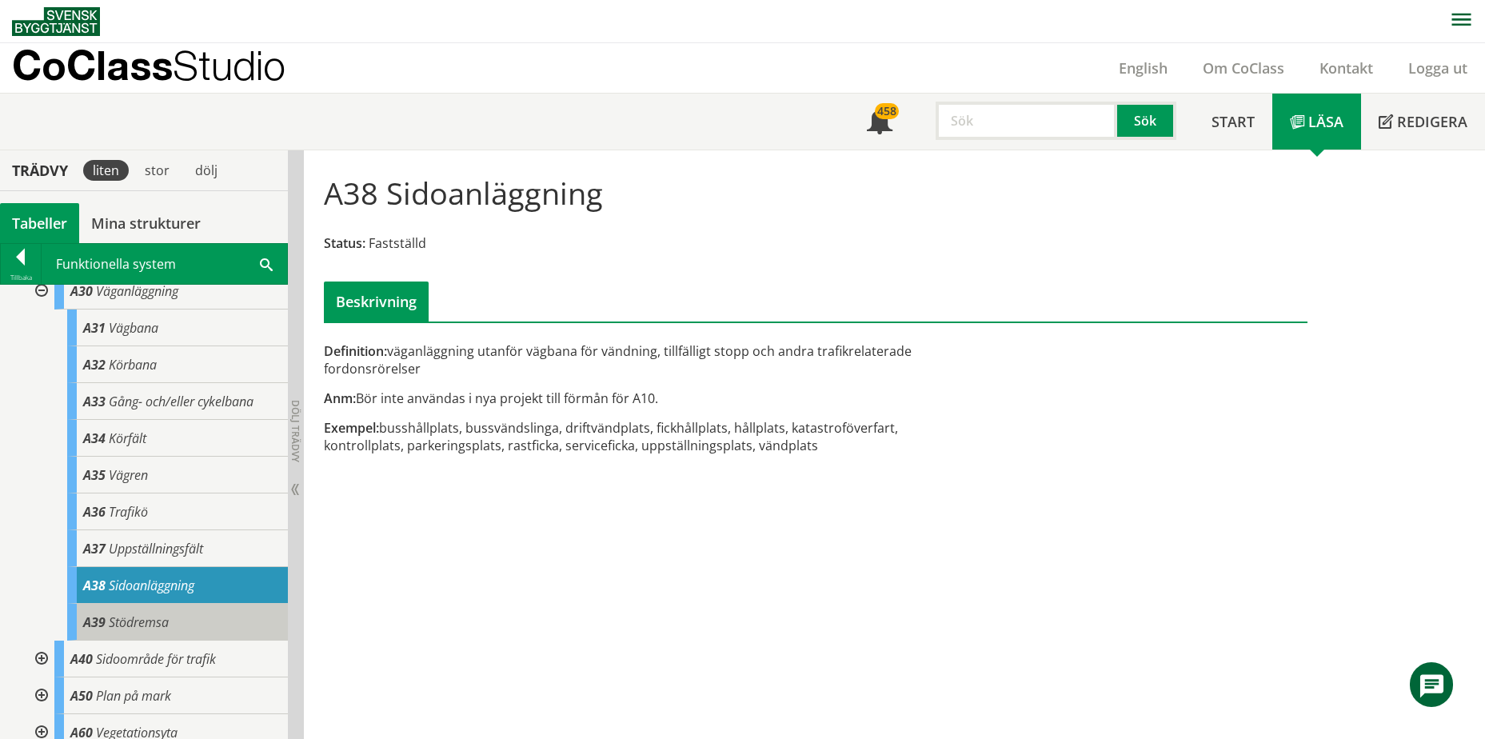
click at [177, 623] on div "A39 Stödremsa" at bounding box center [177, 622] width 221 height 37
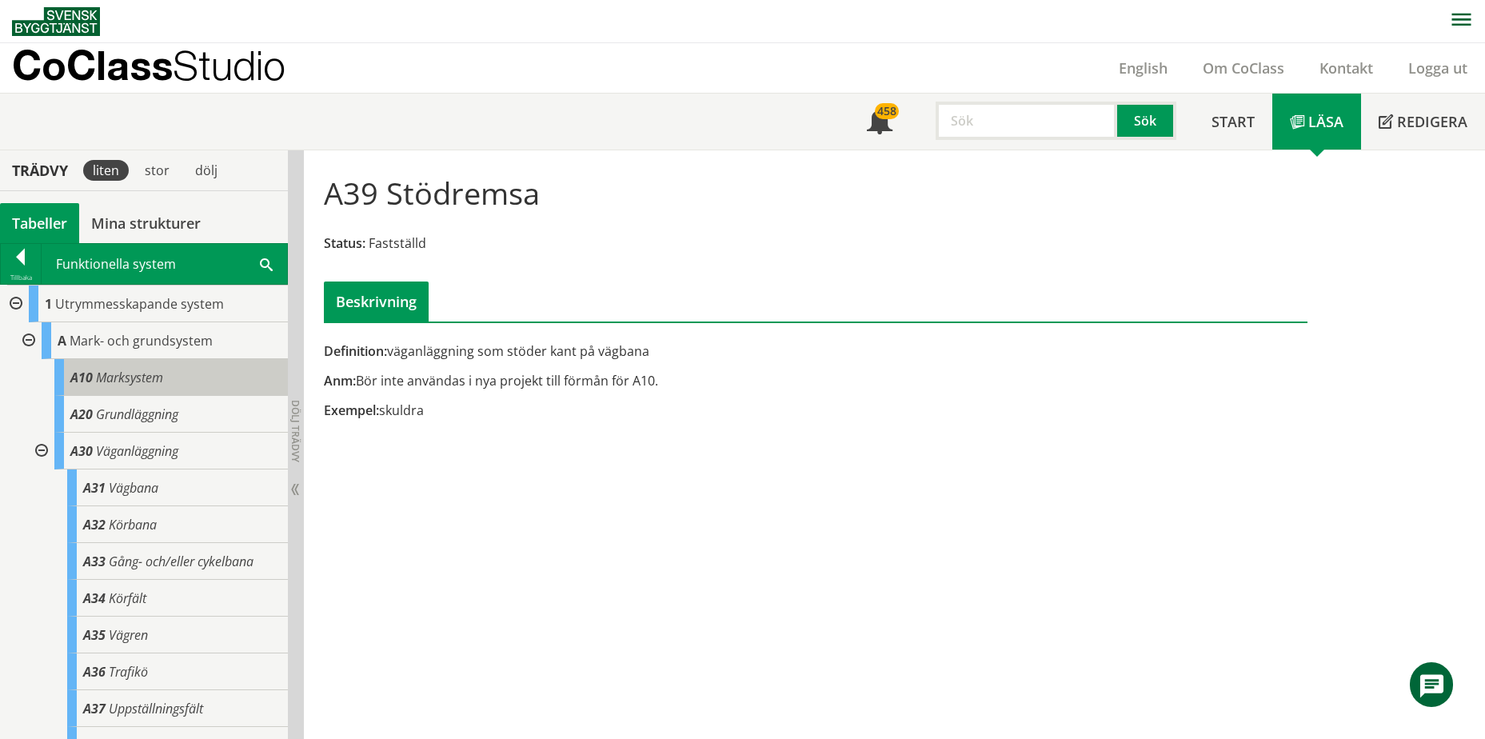
click at [131, 378] on span "Marksystem" at bounding box center [129, 378] width 67 height 18
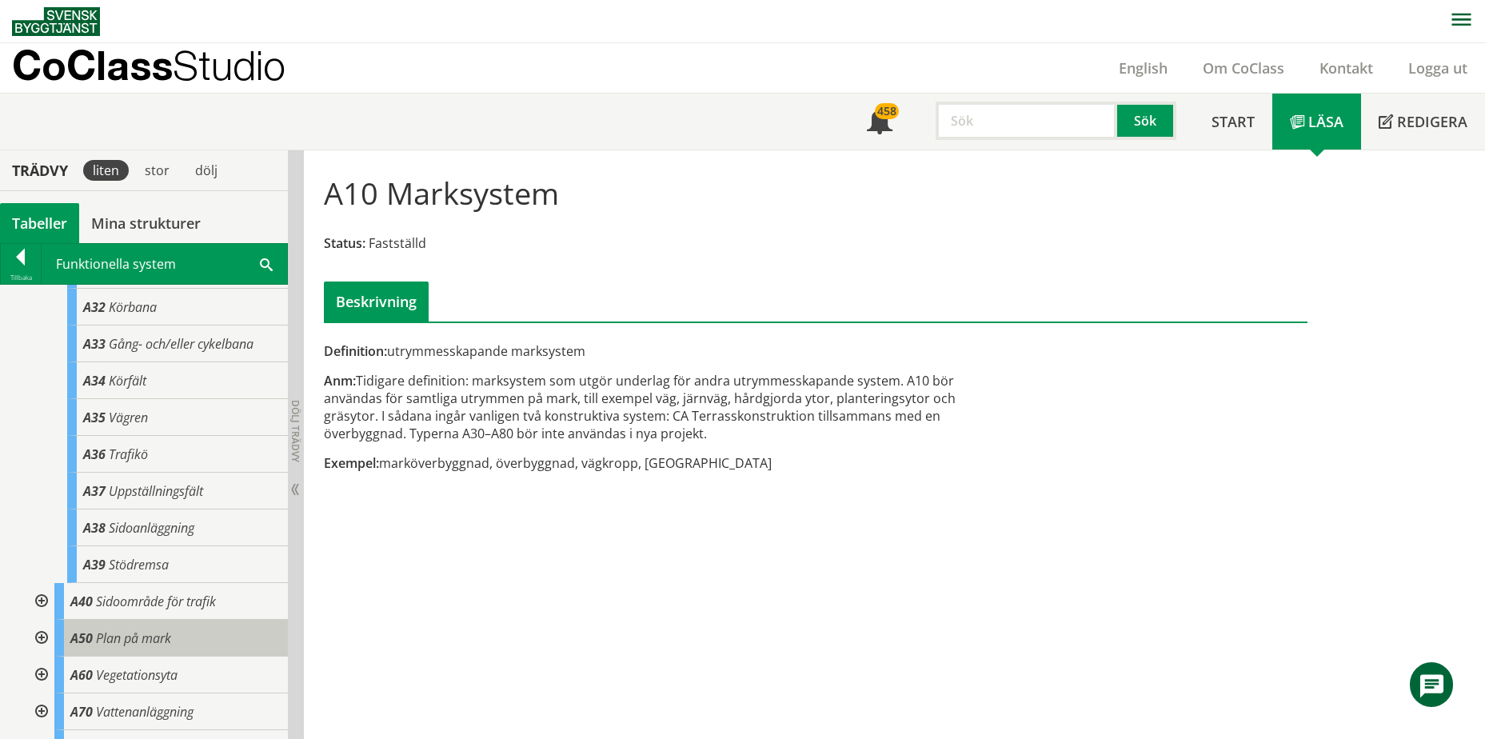
scroll to position [240, 0]
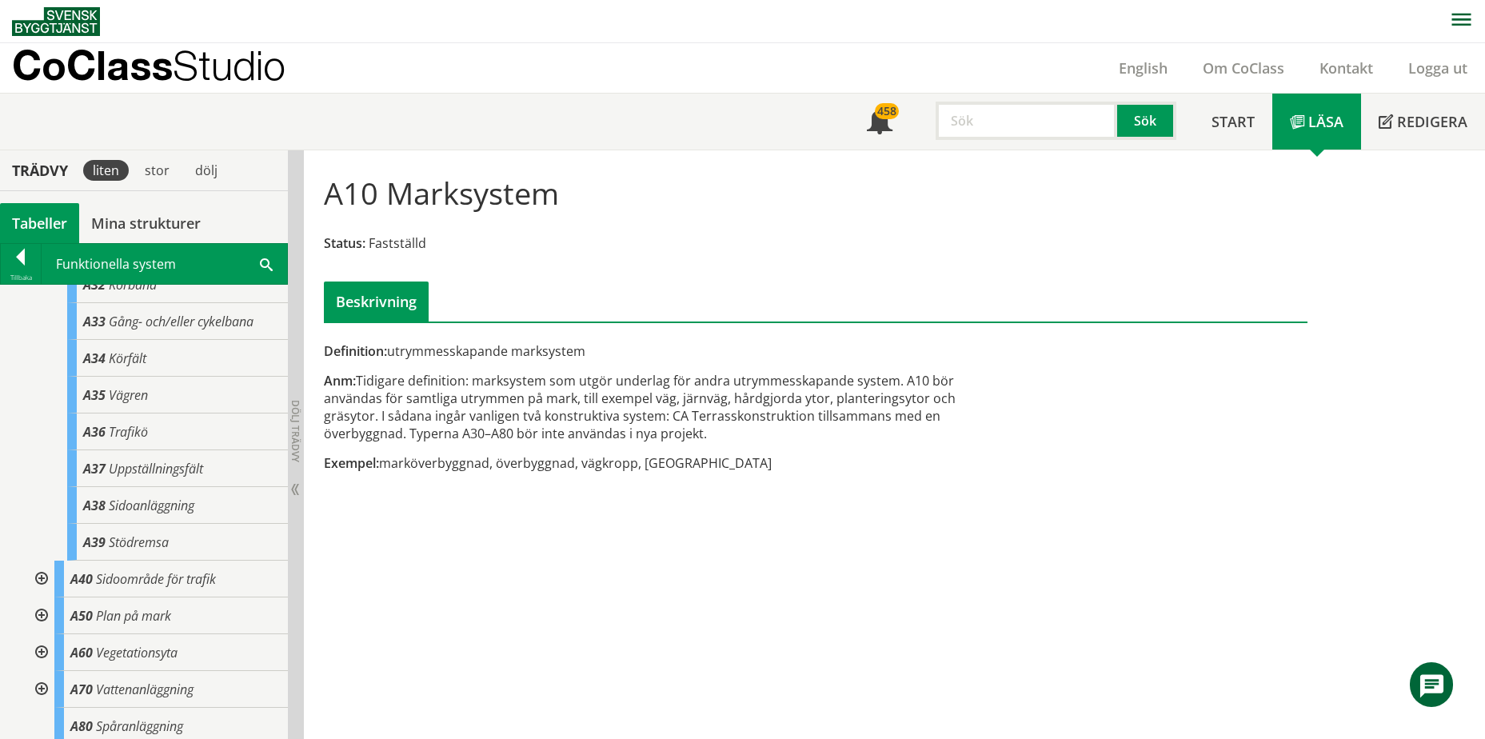
click at [43, 577] on div at bounding box center [40, 579] width 29 height 37
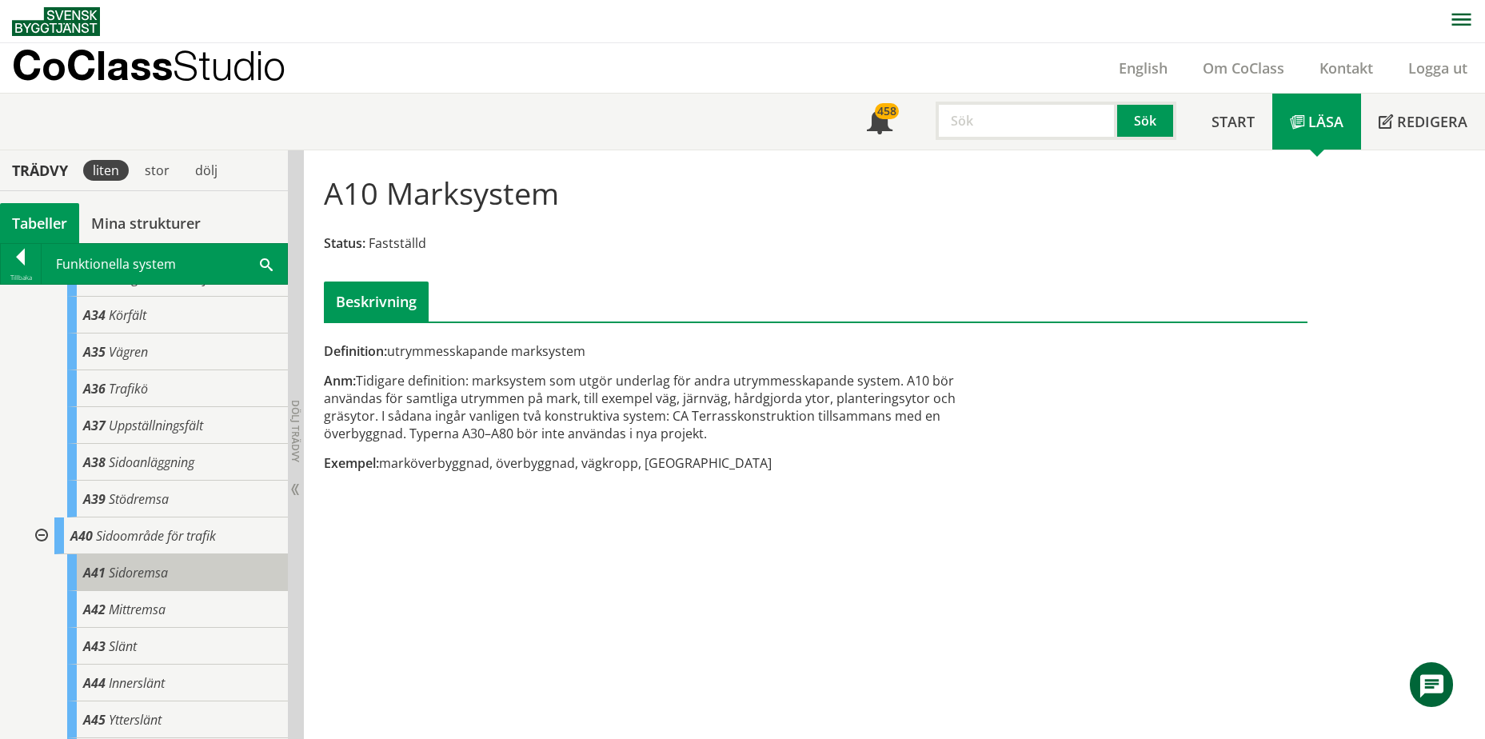
scroll to position [320, 0]
click at [168, 569] on div "A42 Mittremsa" at bounding box center [177, 572] width 221 height 37
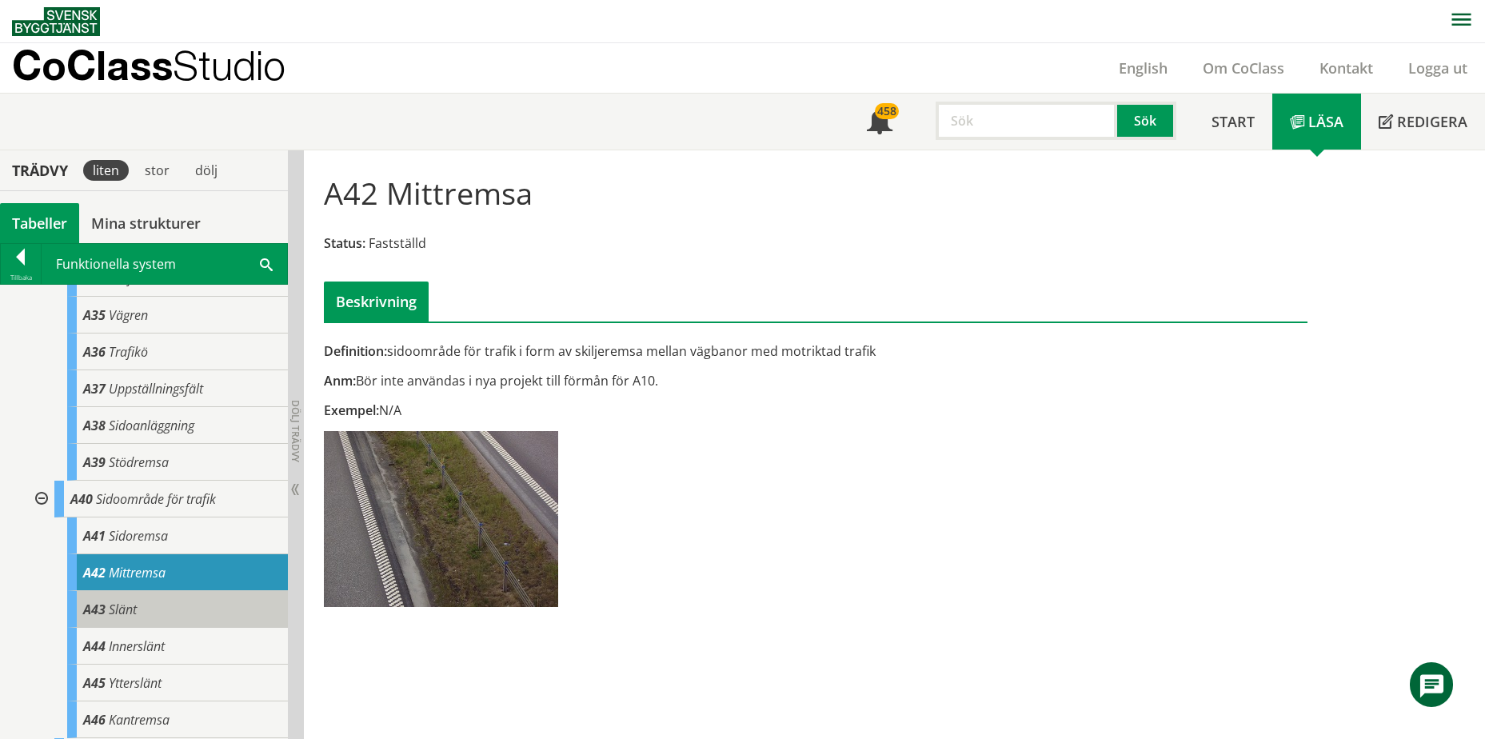
click at [160, 609] on div "A43 Slänt" at bounding box center [177, 609] width 221 height 37
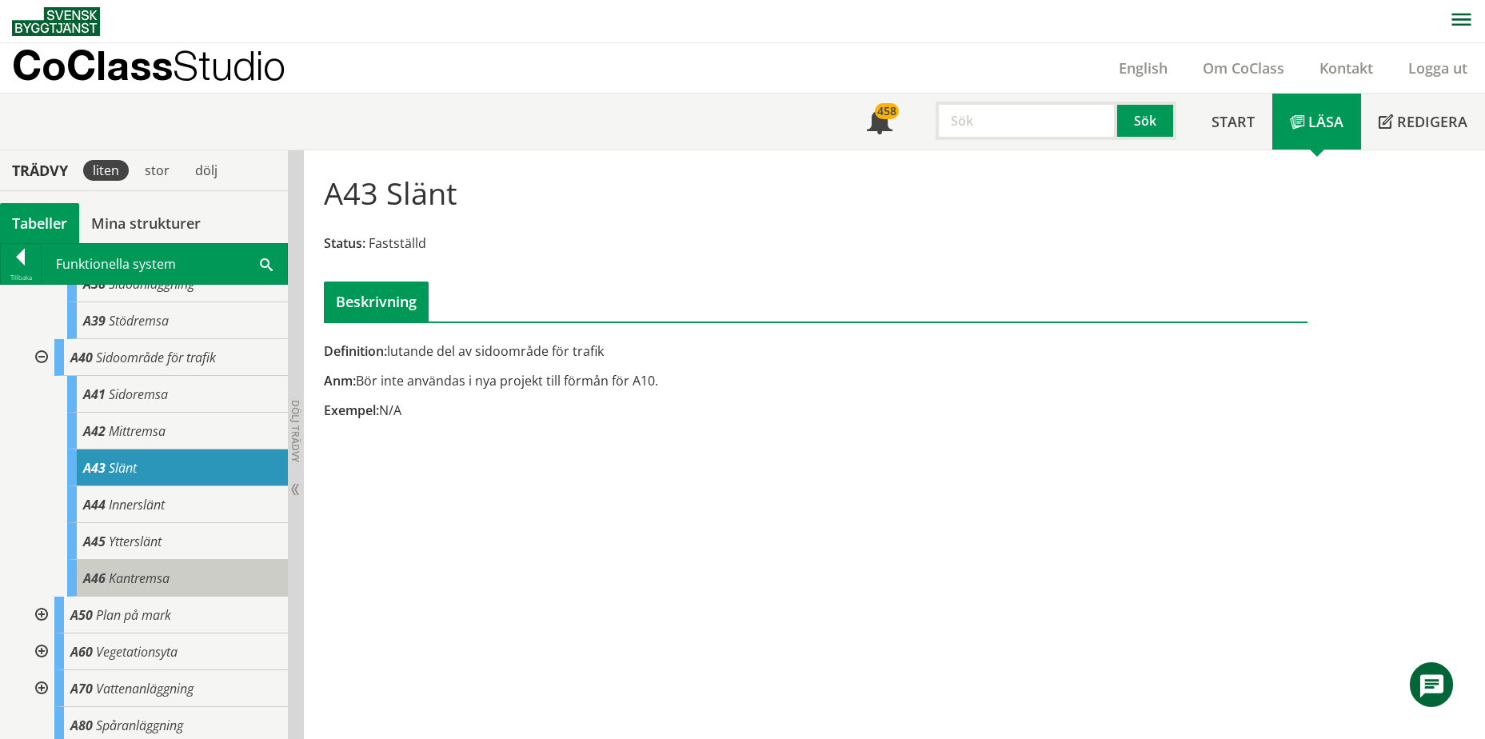
scroll to position [480, 0]
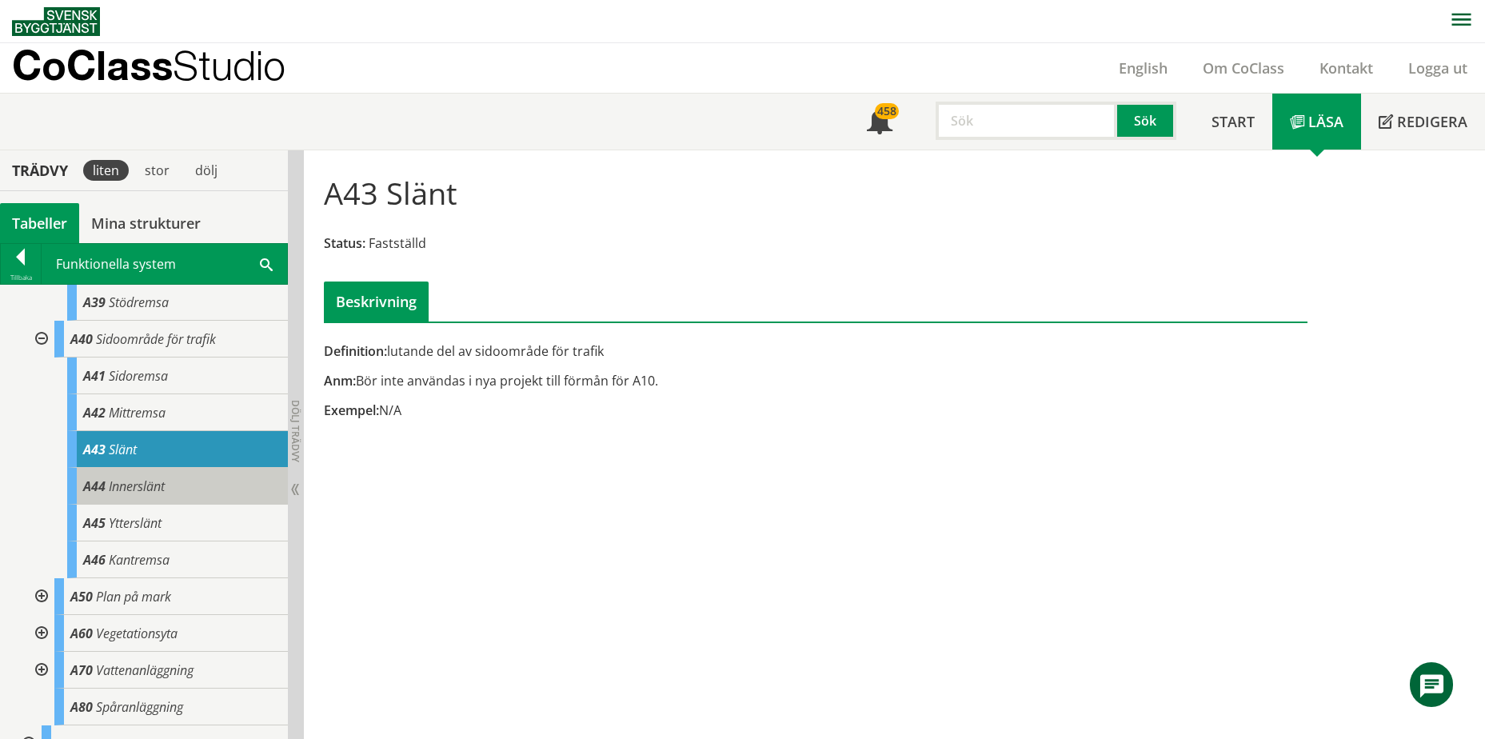
click at [142, 492] on span "Innerslänt" at bounding box center [137, 486] width 56 height 18
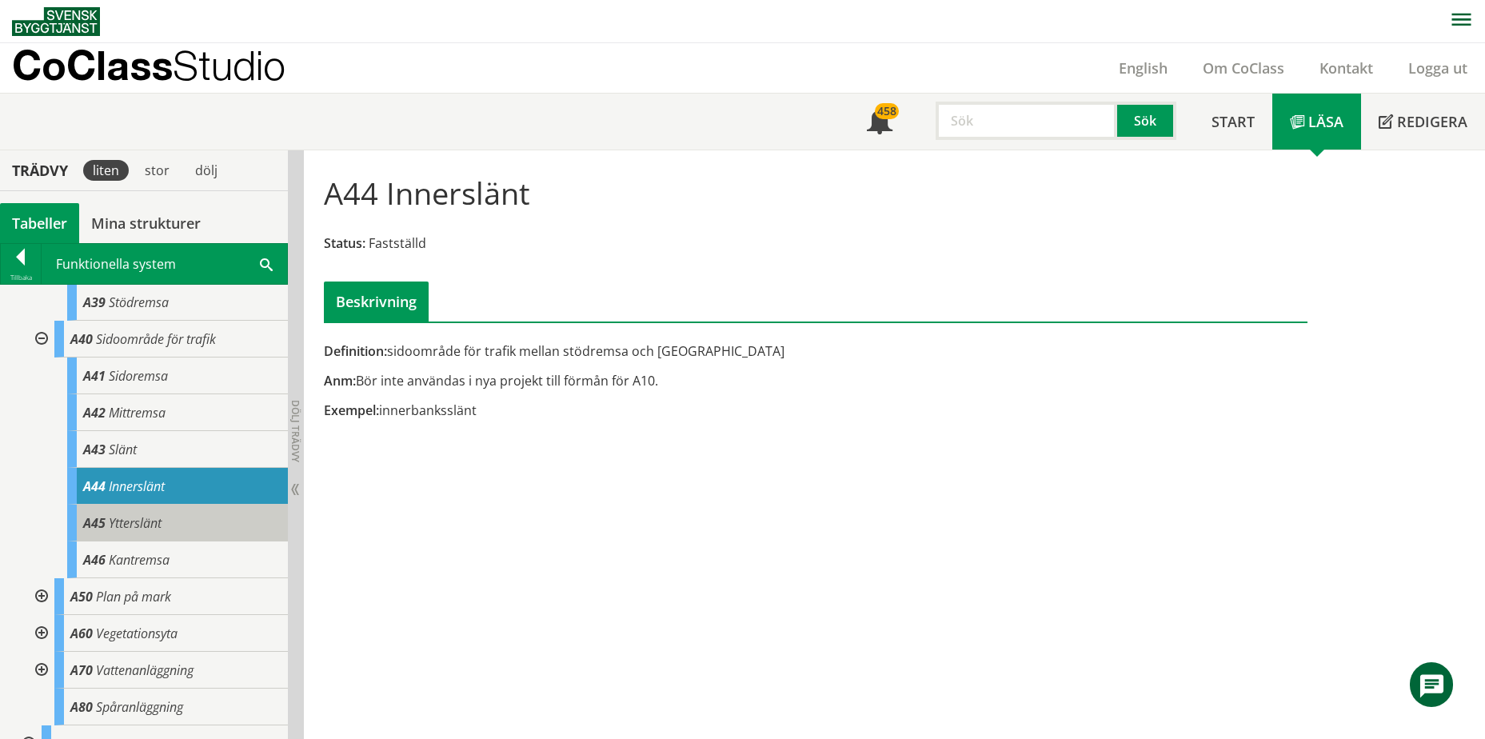
click at [149, 530] on span "Ytterslänt" at bounding box center [135, 523] width 53 height 18
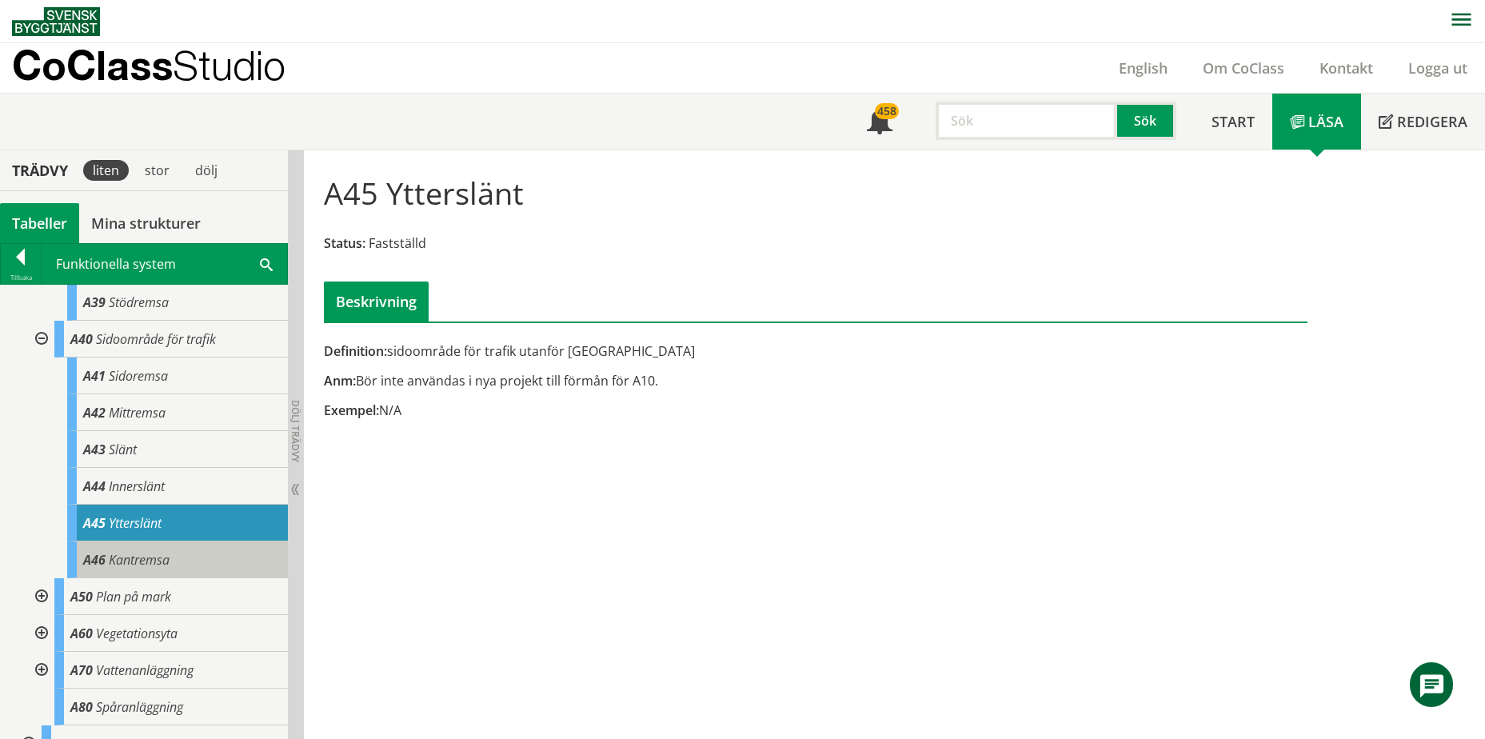
click at [154, 558] on span "Kantremsa" at bounding box center [139, 560] width 61 height 18
click at [186, 579] on div "A50 Plan på mark" at bounding box center [170, 596] width 233 height 37
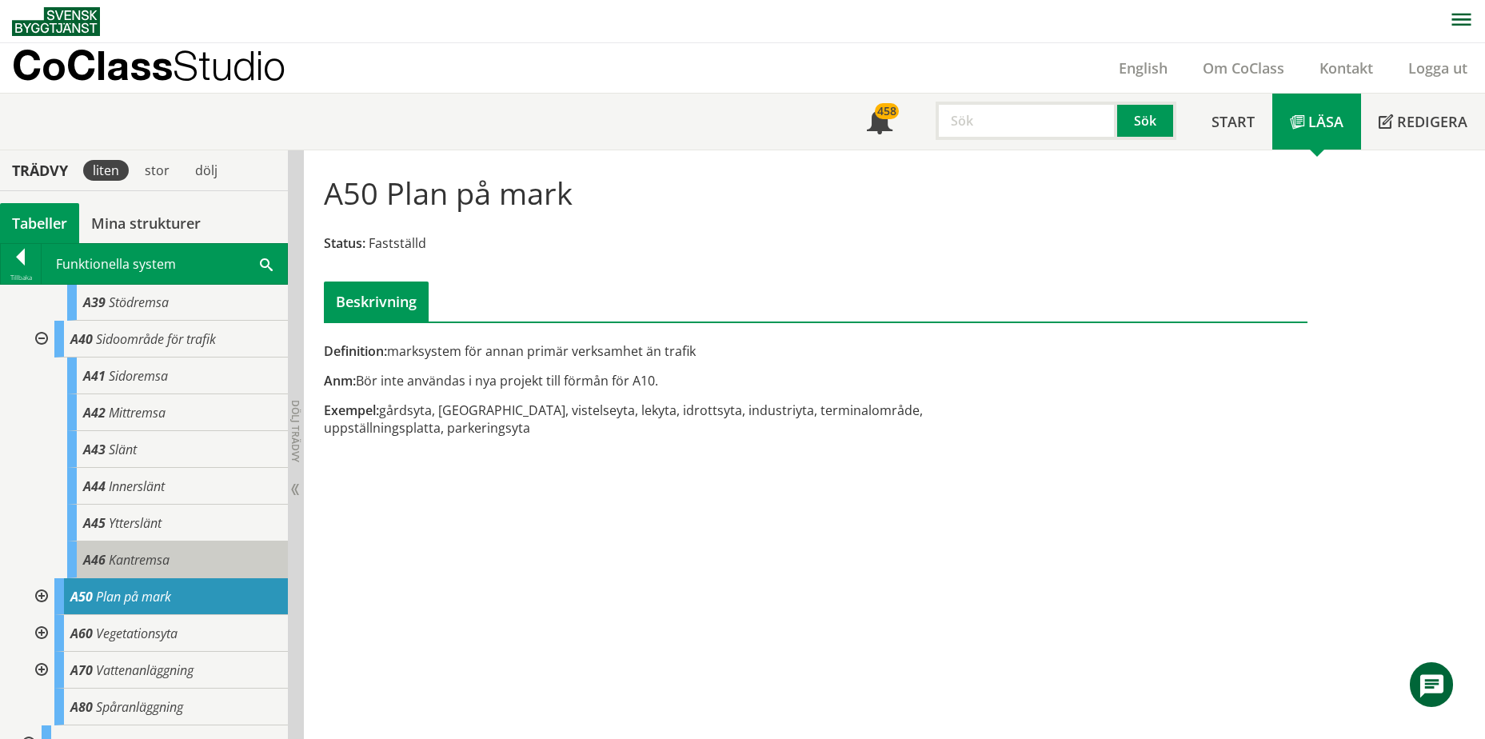
click at [188, 561] on div "A46 Kantremsa" at bounding box center [177, 559] width 221 height 37
click at [188, 558] on div "A46 Kantremsa" at bounding box center [177, 559] width 221 height 37
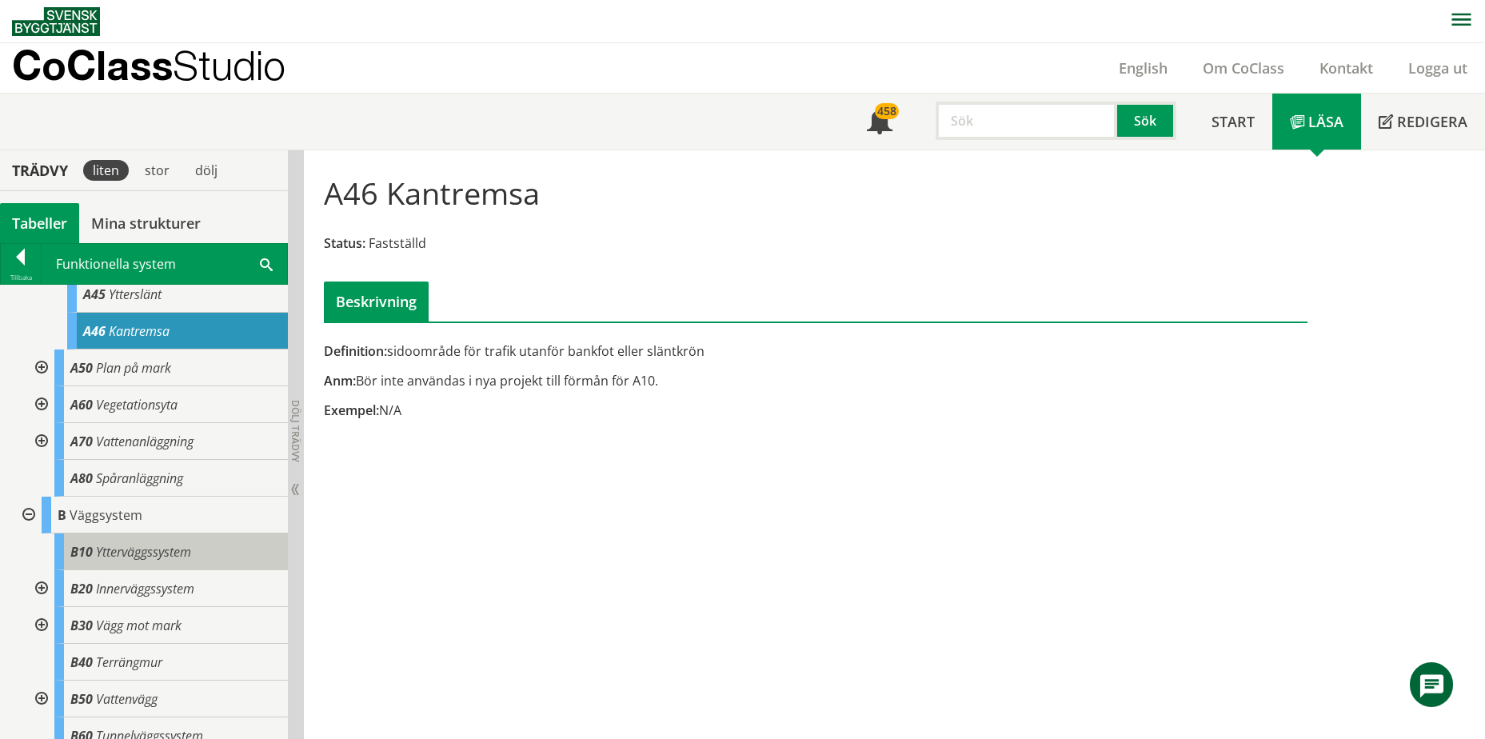
scroll to position [720, 0]
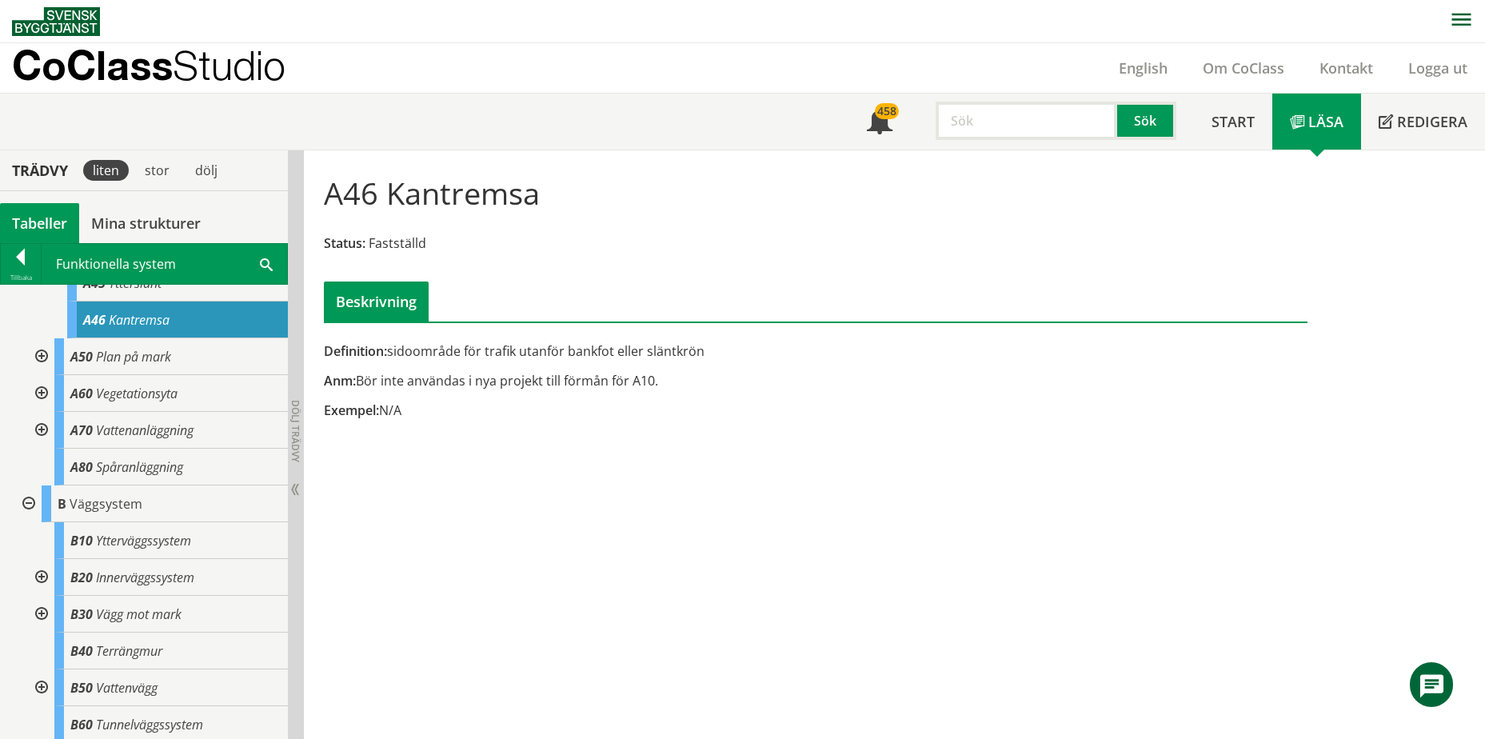
click at [46, 357] on div at bounding box center [40, 356] width 29 height 37
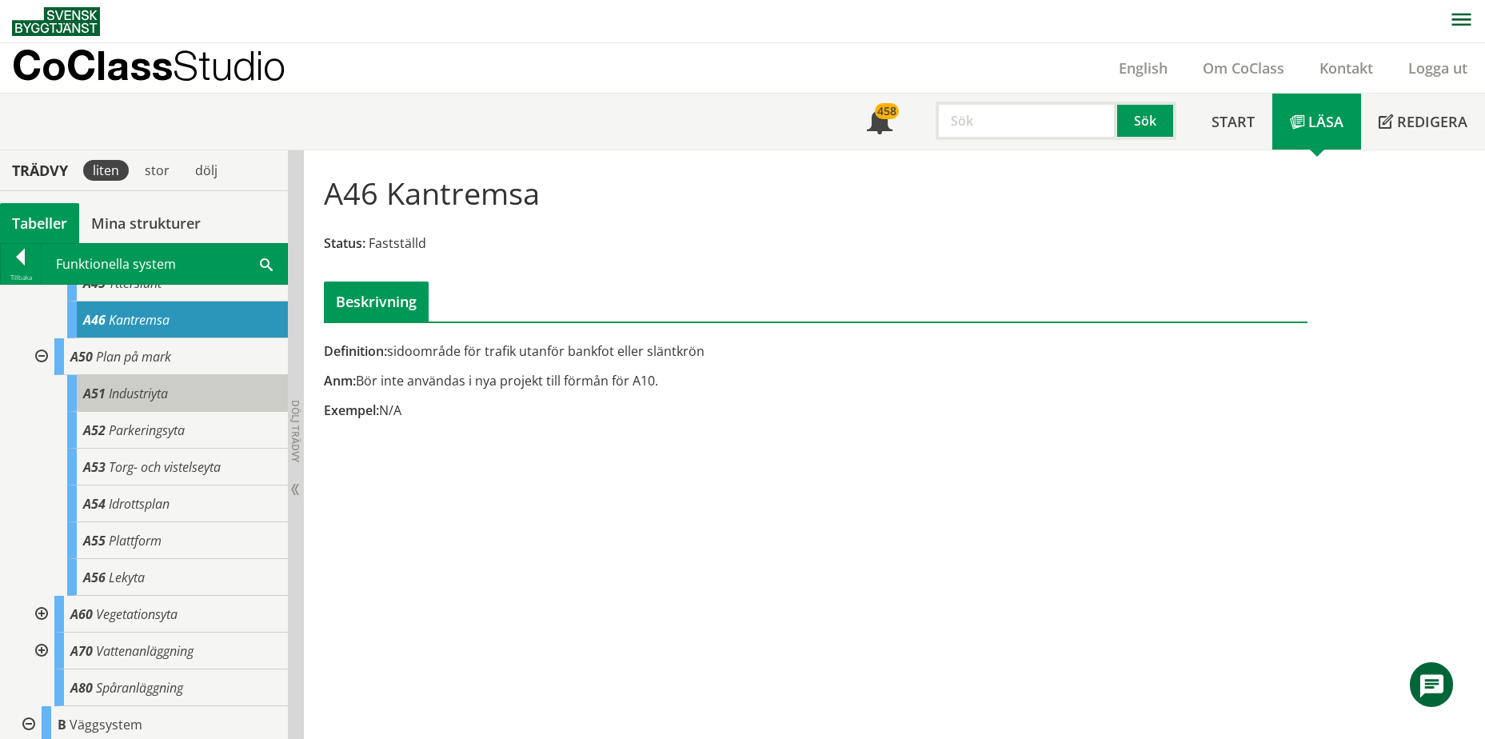
click at [139, 389] on span "Industriyta" at bounding box center [138, 394] width 59 height 18
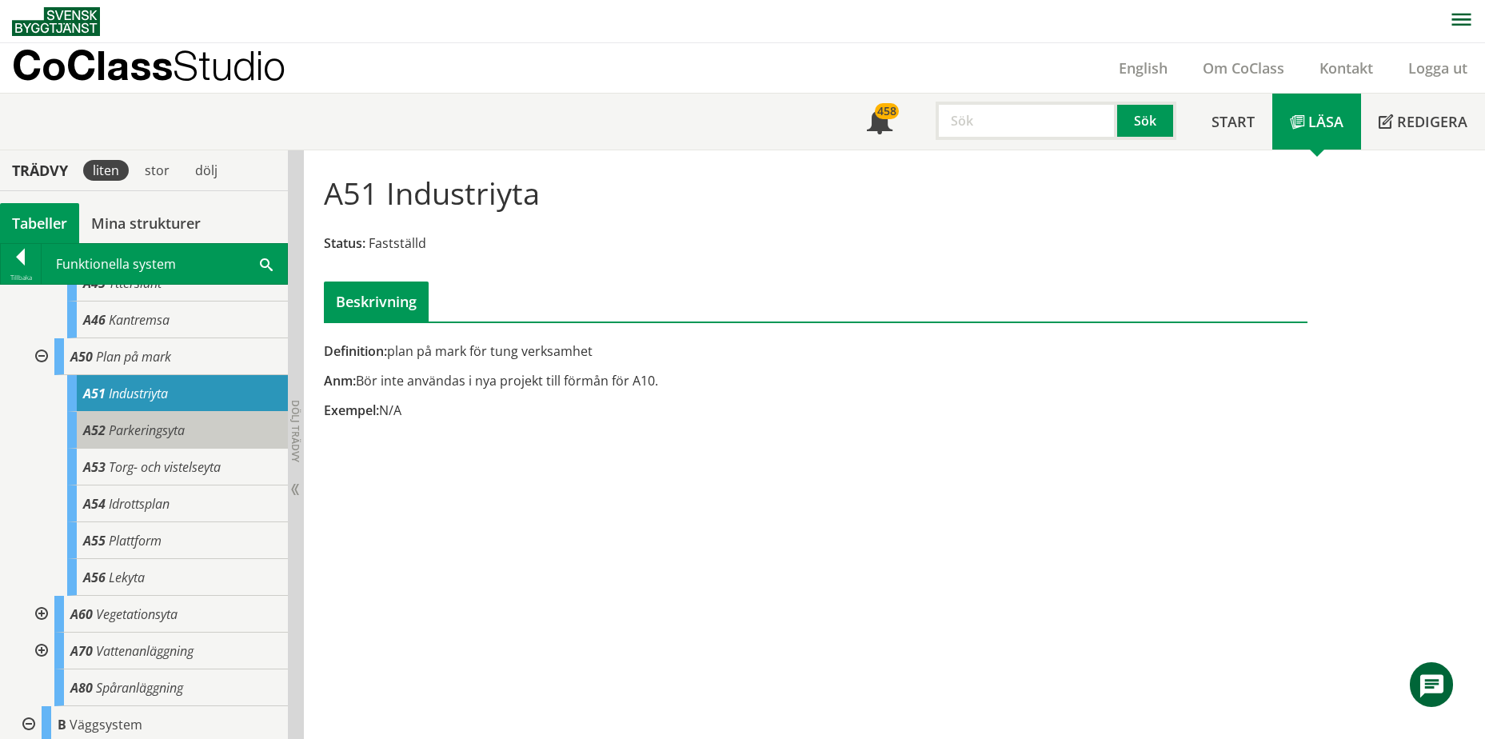
click at [151, 429] on span "Parkeringsyta" at bounding box center [147, 430] width 76 height 18
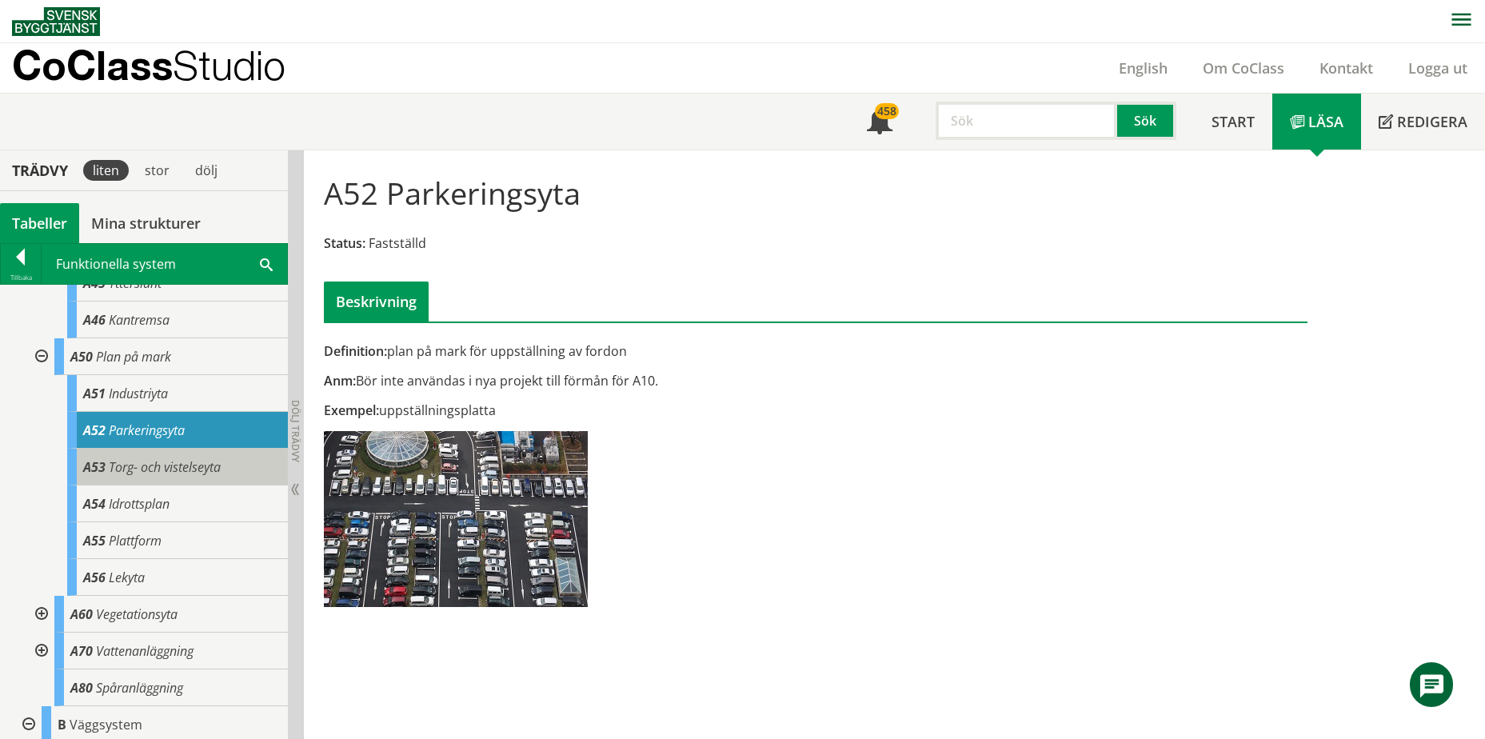
click at [154, 453] on div "A53 Torg- och vistelseyta" at bounding box center [177, 467] width 221 height 37
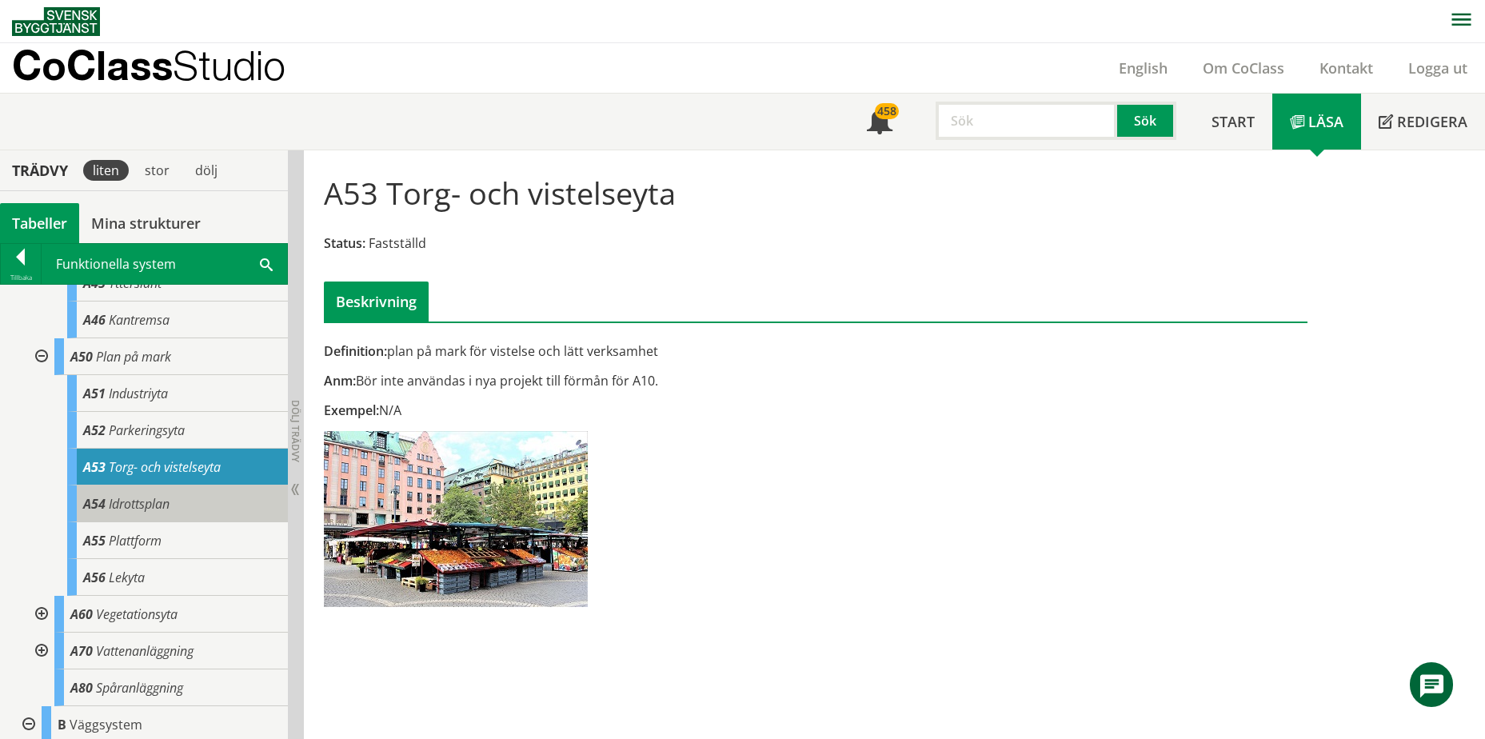
click at [154, 496] on span "Idrottsplan" at bounding box center [139, 504] width 61 height 18
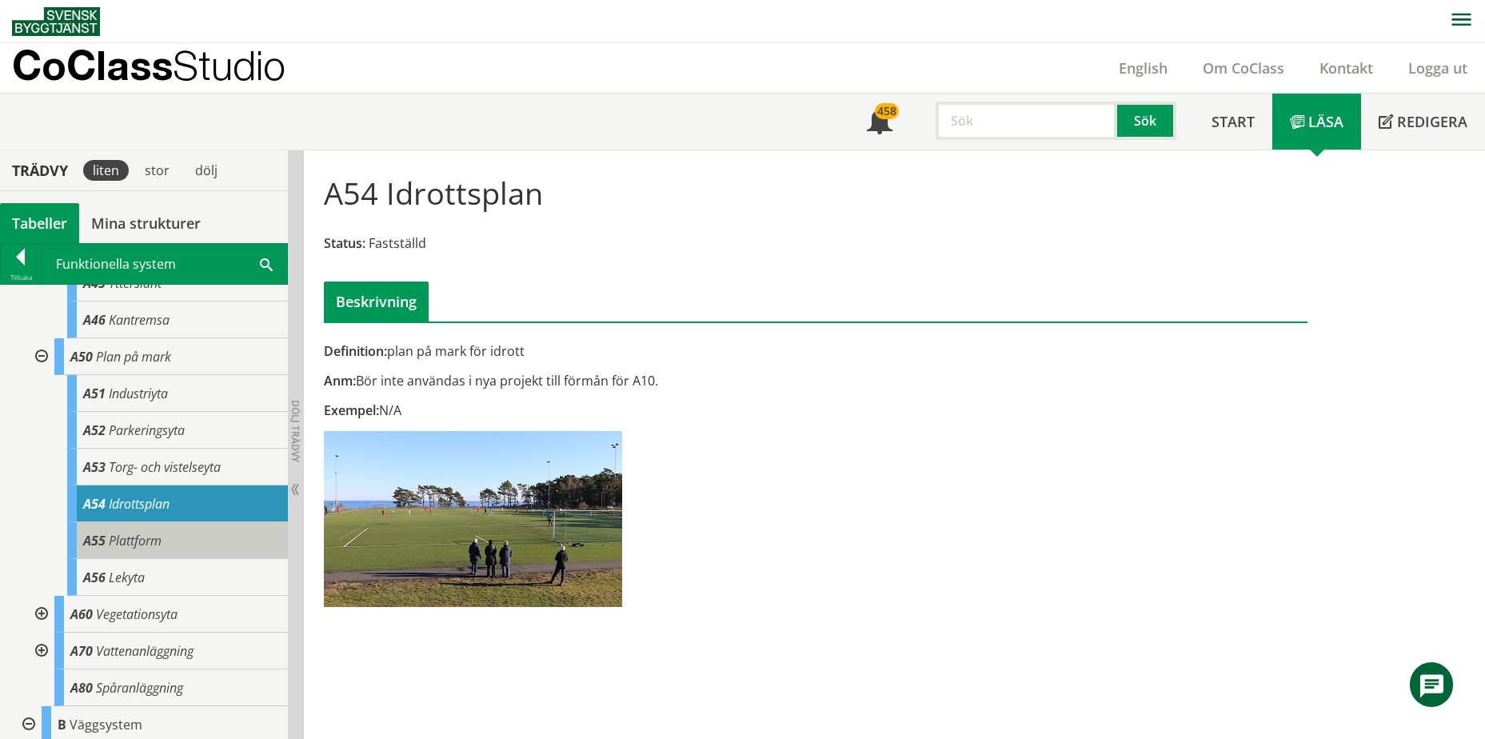
click at [154, 530] on div "A55 Plattform" at bounding box center [177, 540] width 221 height 37
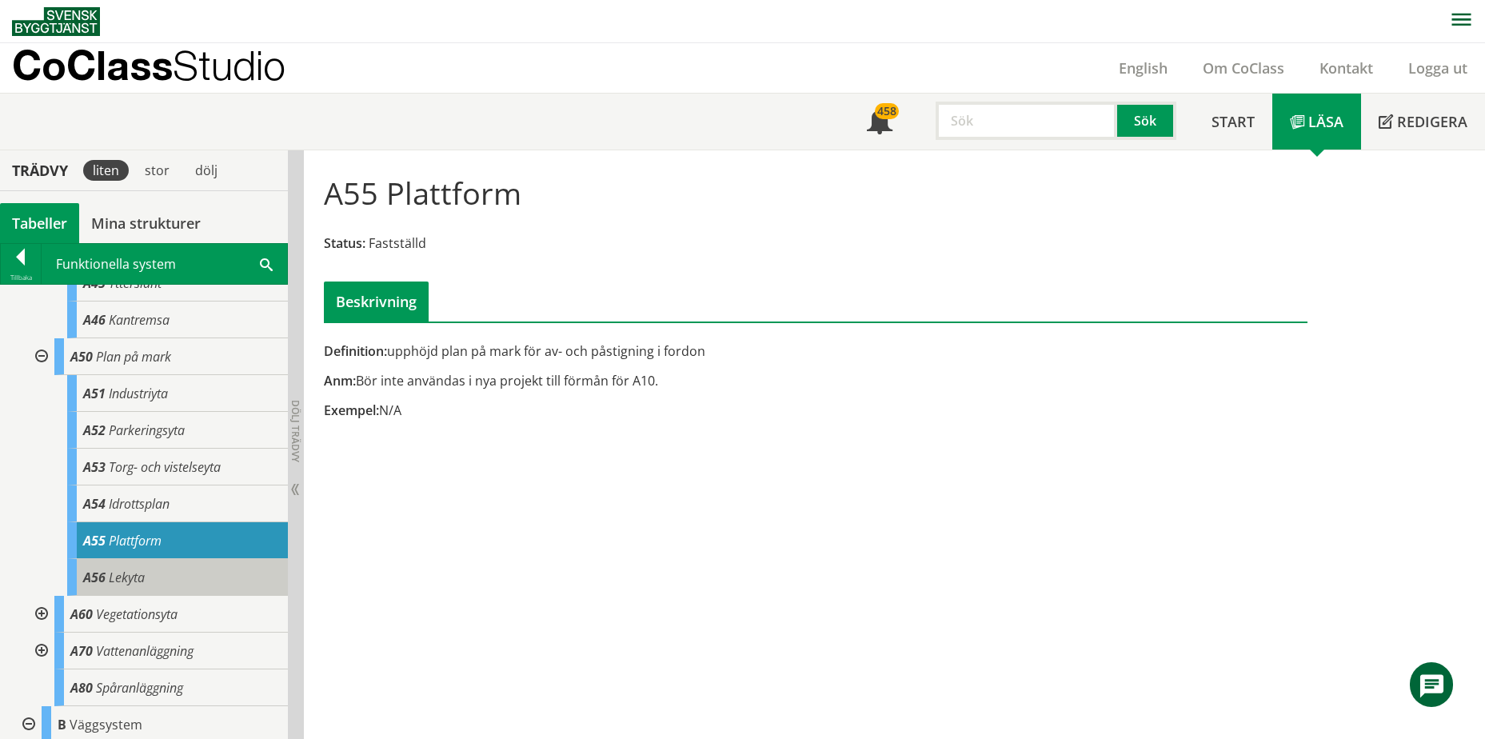
click at [175, 573] on div "A56 Lekyta" at bounding box center [177, 577] width 221 height 37
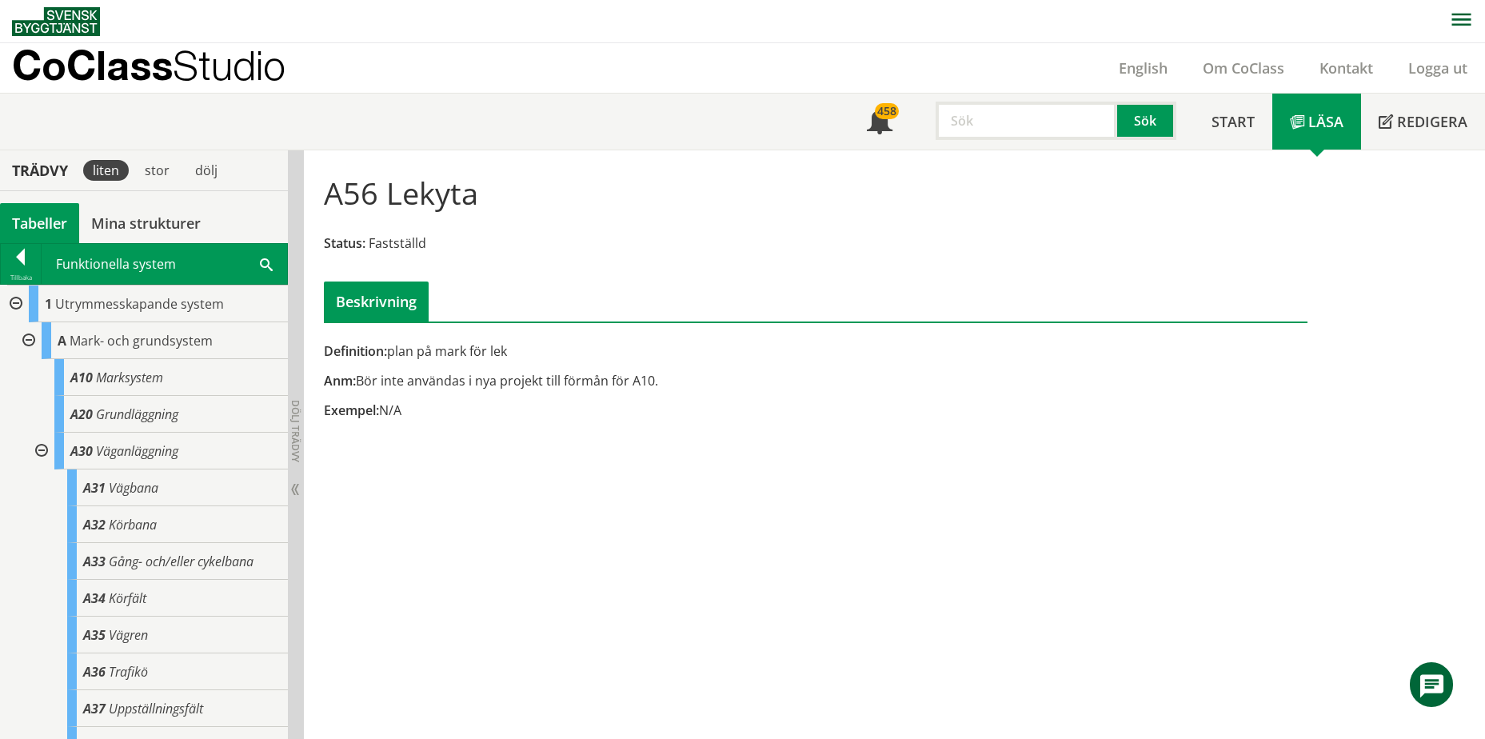
click at [33, 340] on div at bounding box center [27, 340] width 29 height 37
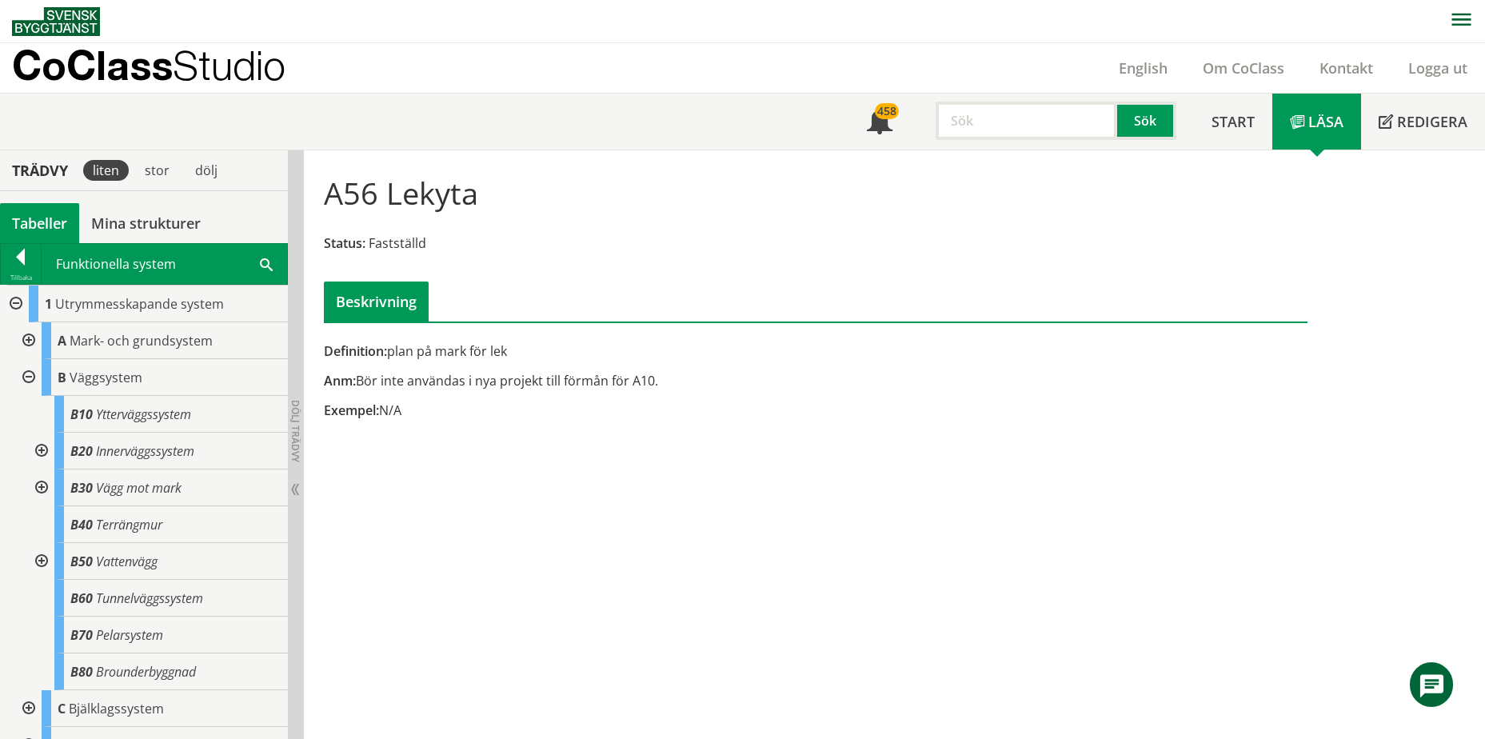
click at [26, 379] on div at bounding box center [27, 377] width 29 height 37
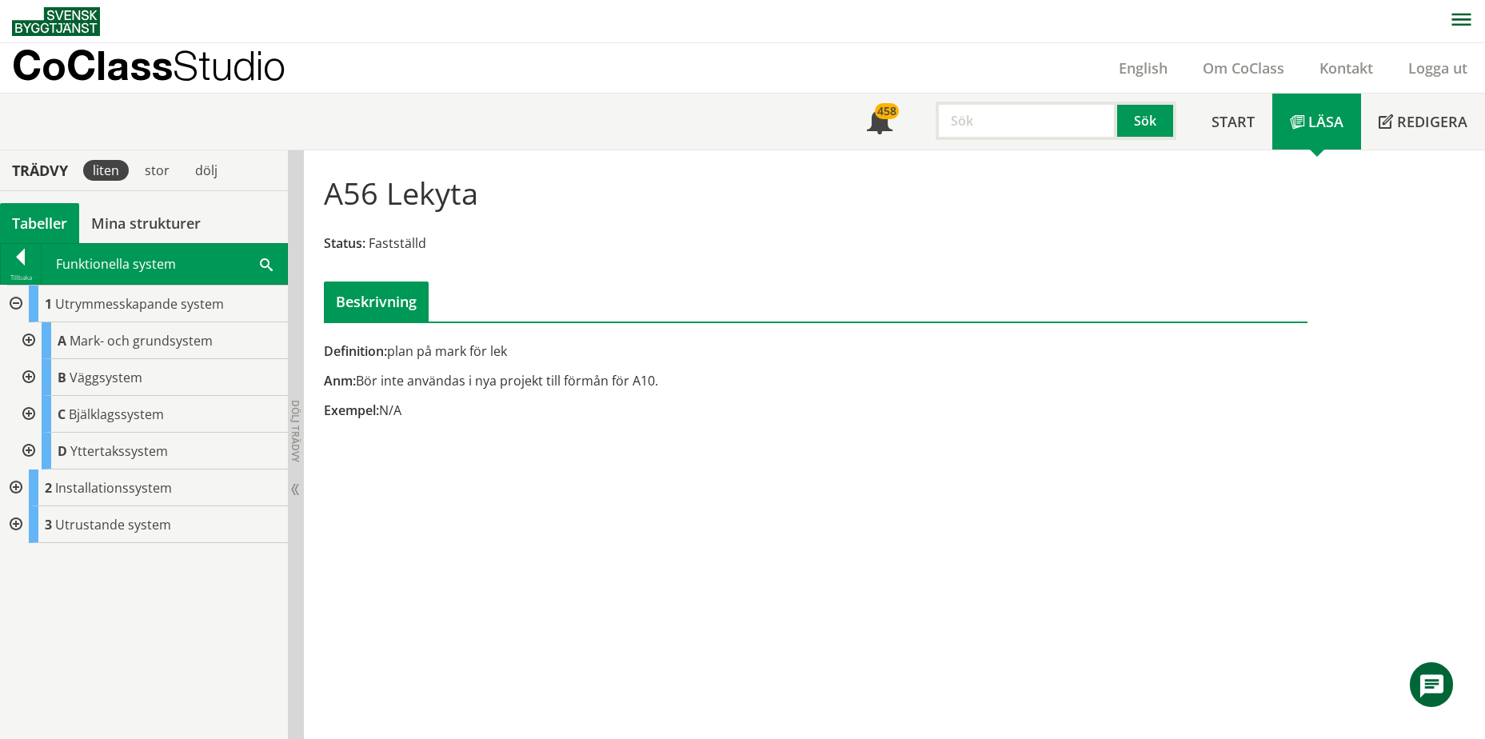
click at [18, 521] on div at bounding box center [14, 524] width 29 height 37
click at [28, 597] on div at bounding box center [27, 598] width 29 height 37
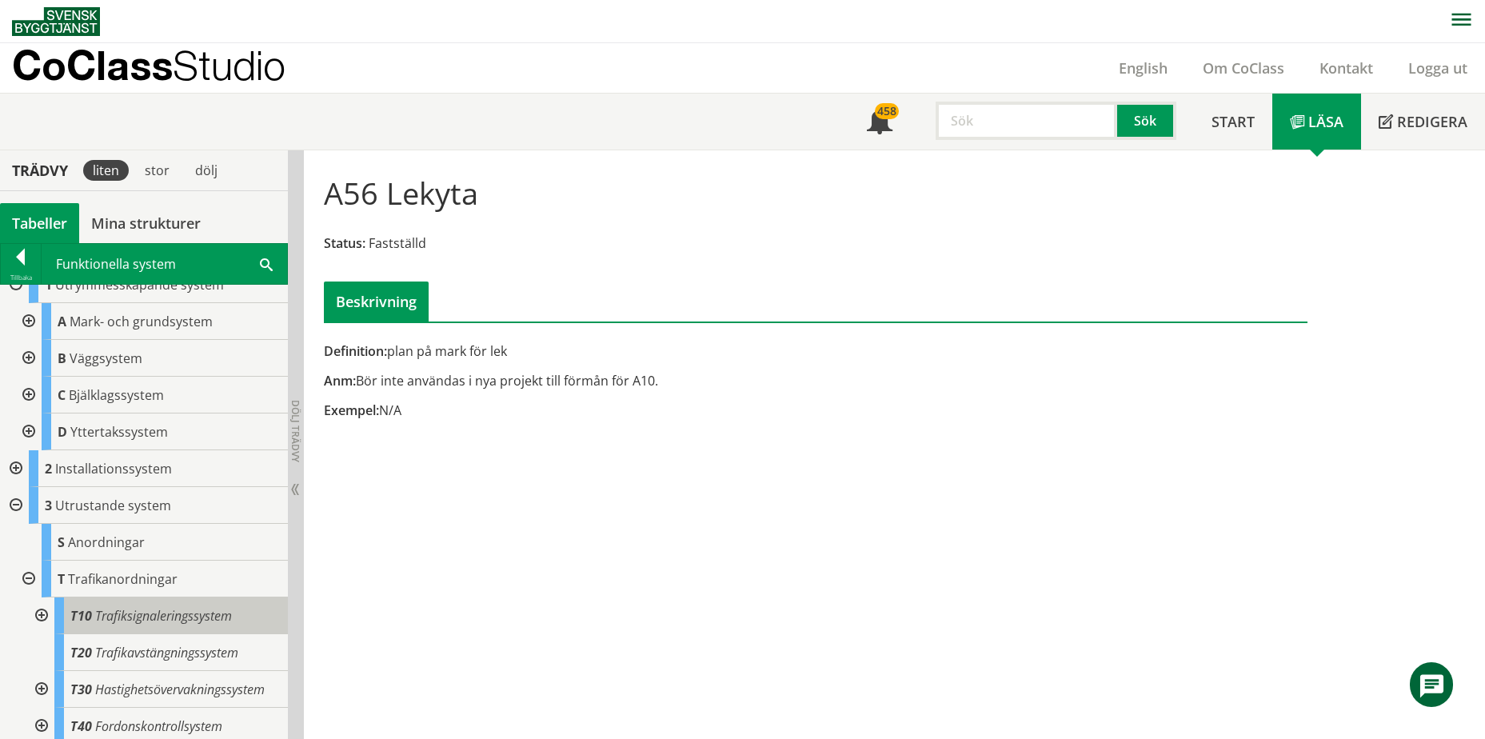
scroll to position [25, 0]
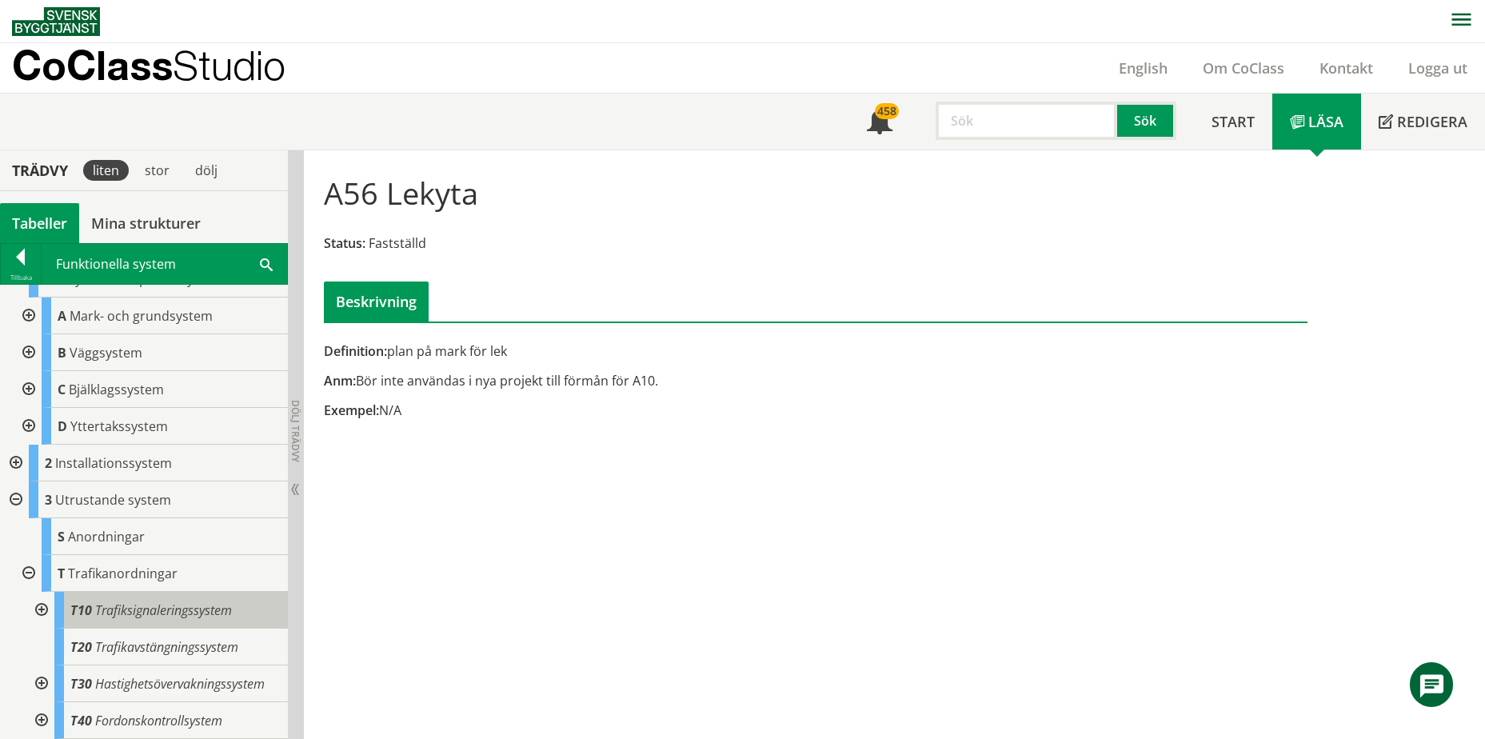
click at [168, 604] on span "Trafiksignaleringssystem" at bounding box center [163, 610] width 137 height 18
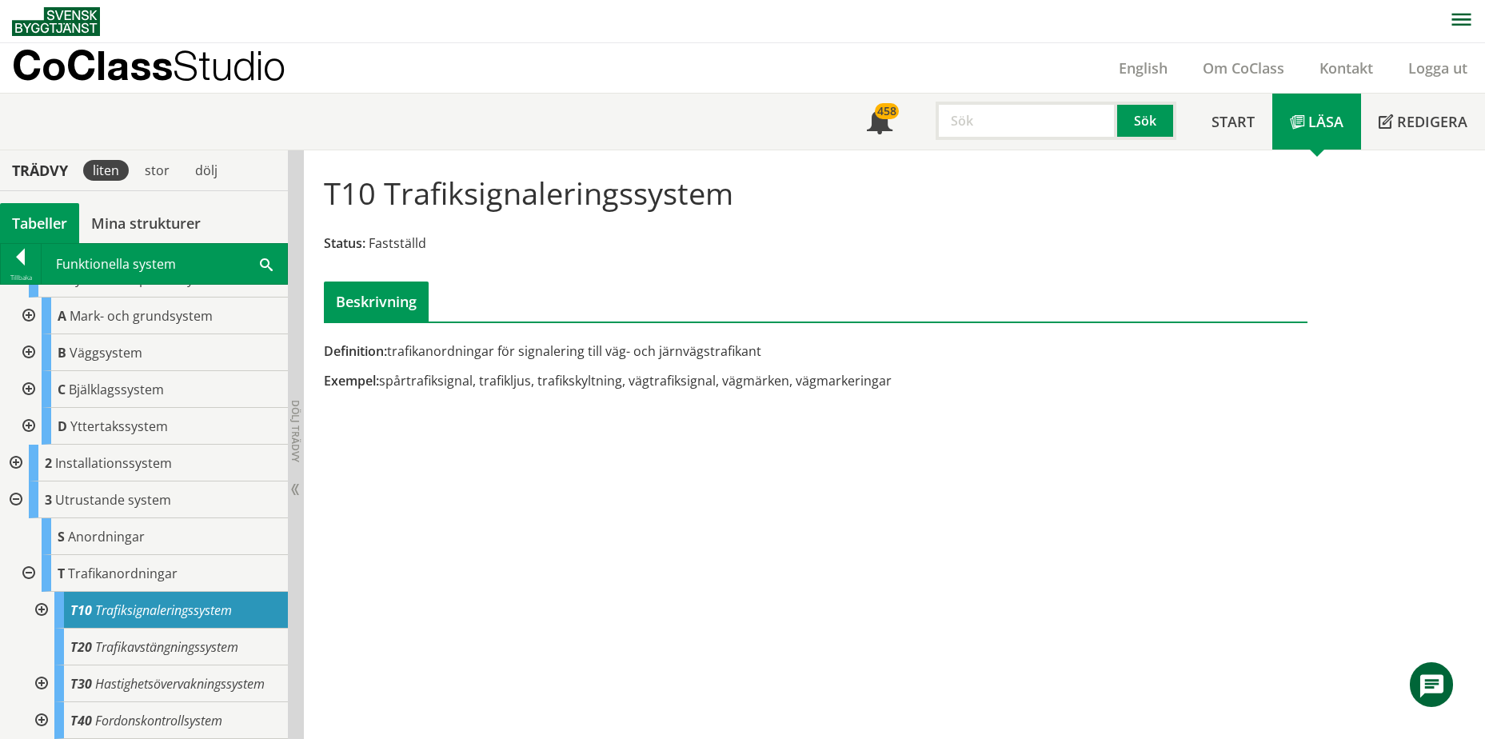
click at [41, 610] on div at bounding box center [40, 610] width 29 height 37
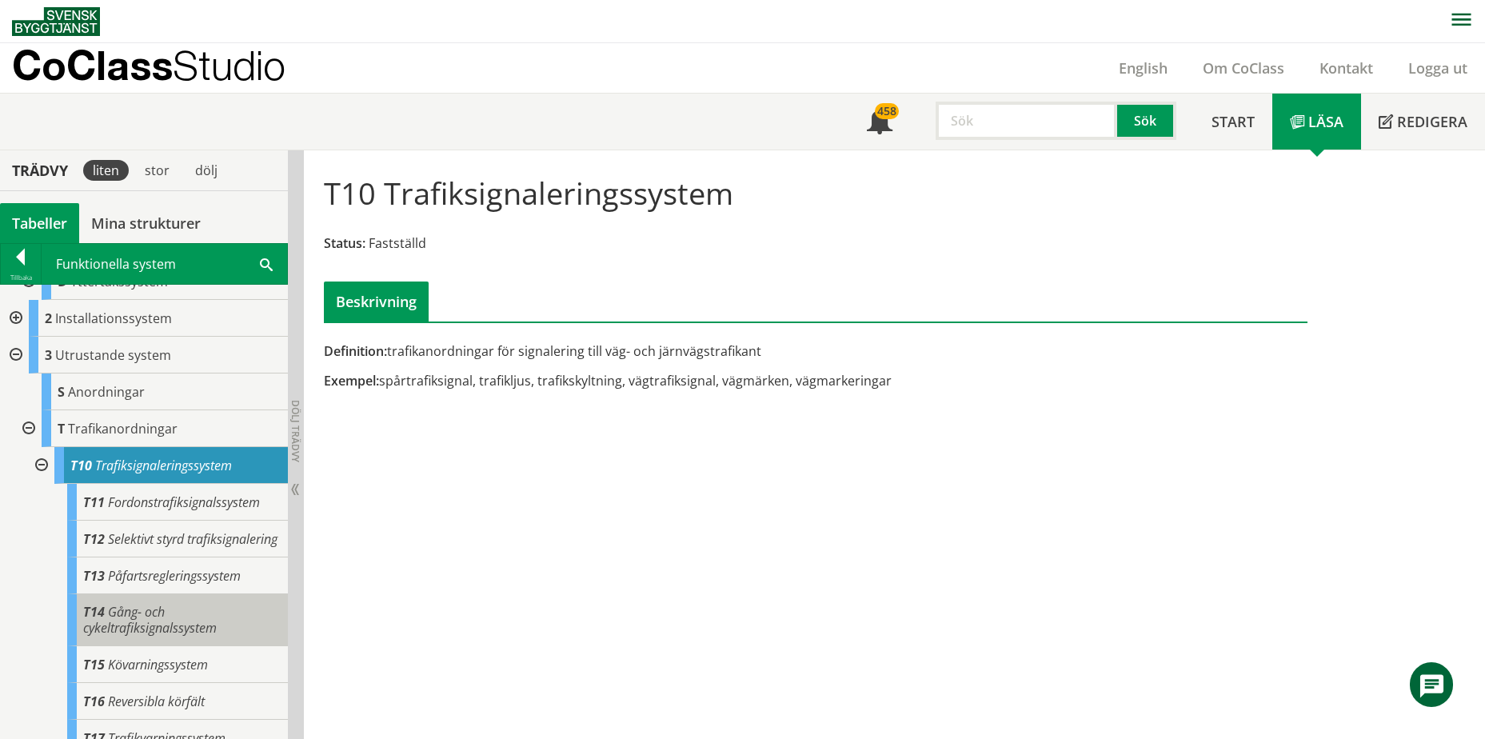
scroll to position [185, 0]
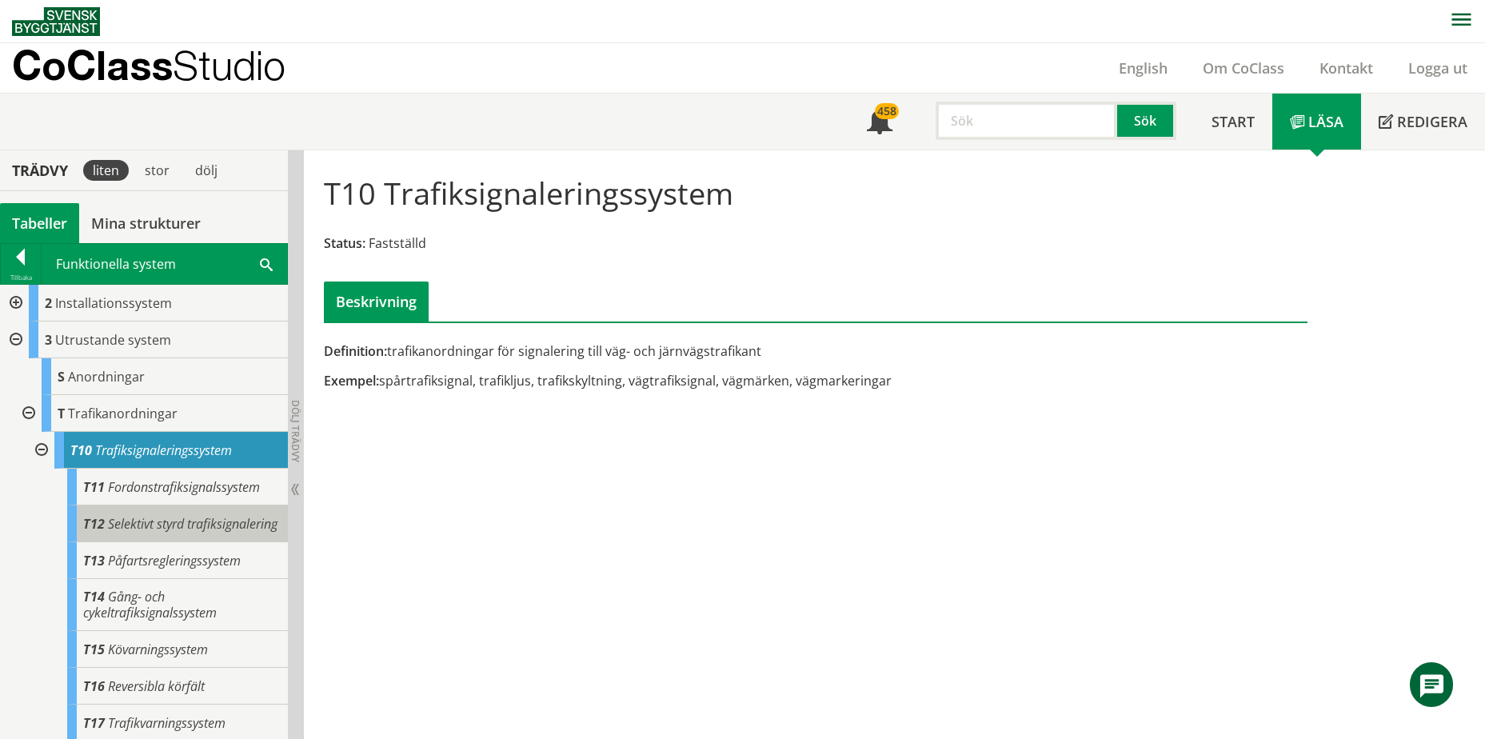
click at [166, 533] on span "Selektivt styrd trafiksignalering" at bounding box center [193, 524] width 170 height 18
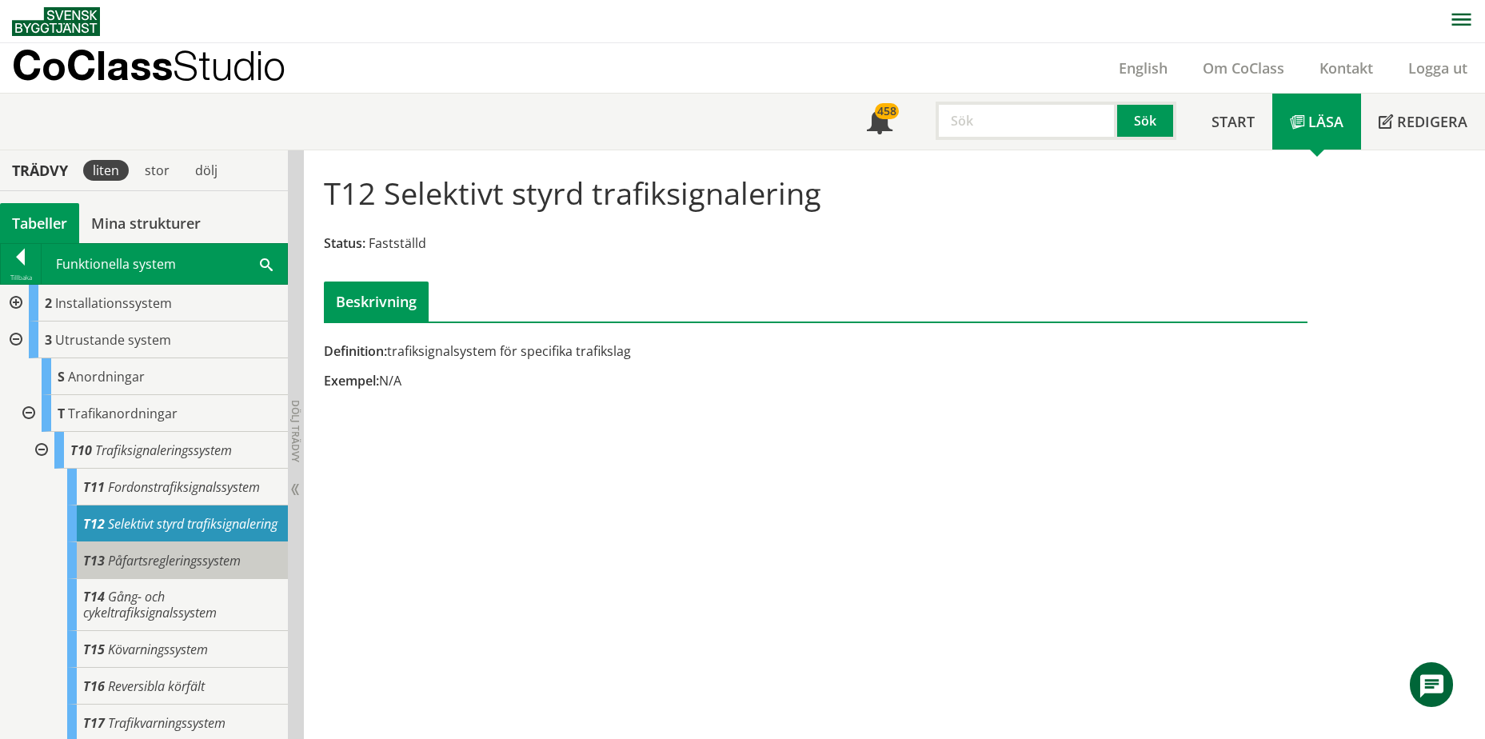
click at [186, 579] on div "T13 Påfartsregleringssystem" at bounding box center [177, 560] width 221 height 37
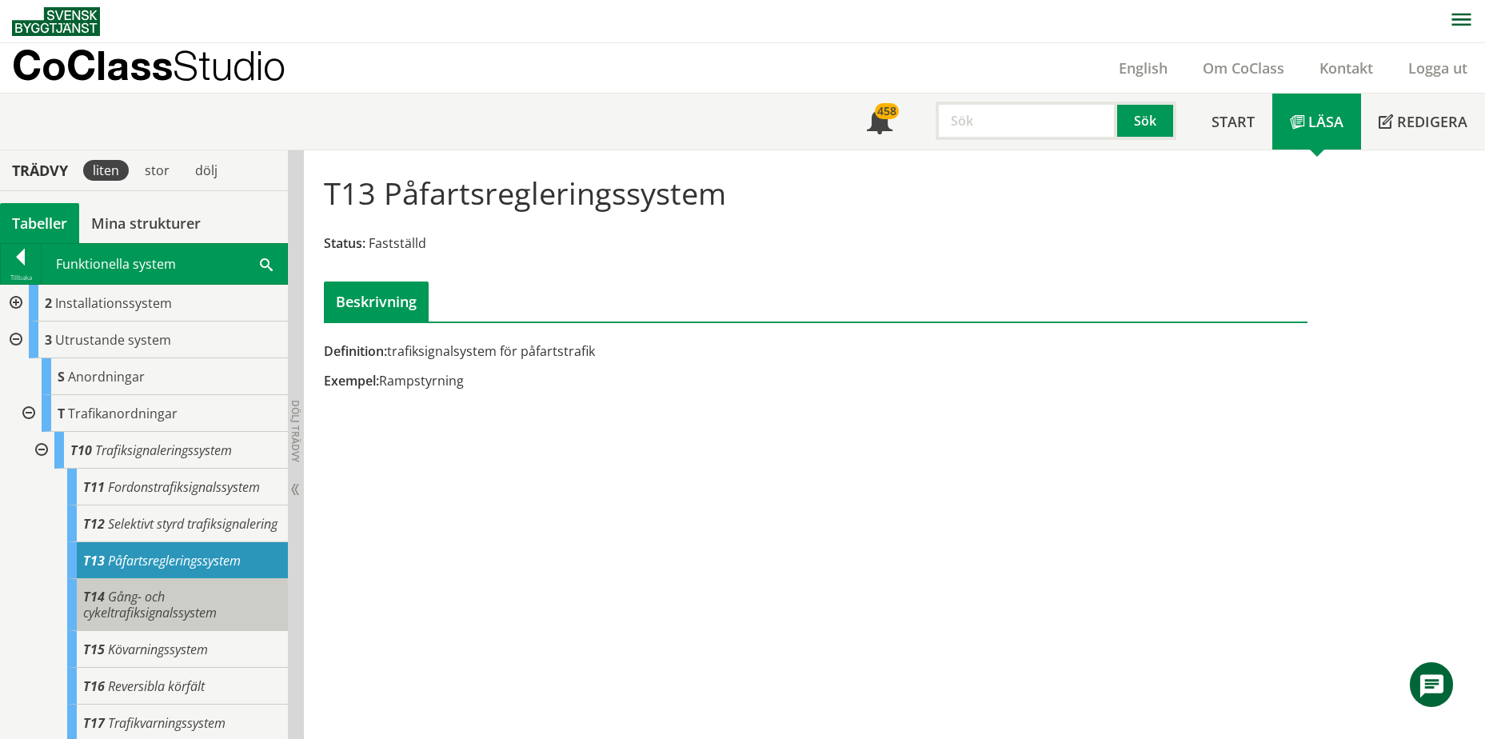
click at [181, 616] on div "T14 Gång- och cykeltrafiksignalssystem" at bounding box center [177, 605] width 221 height 52
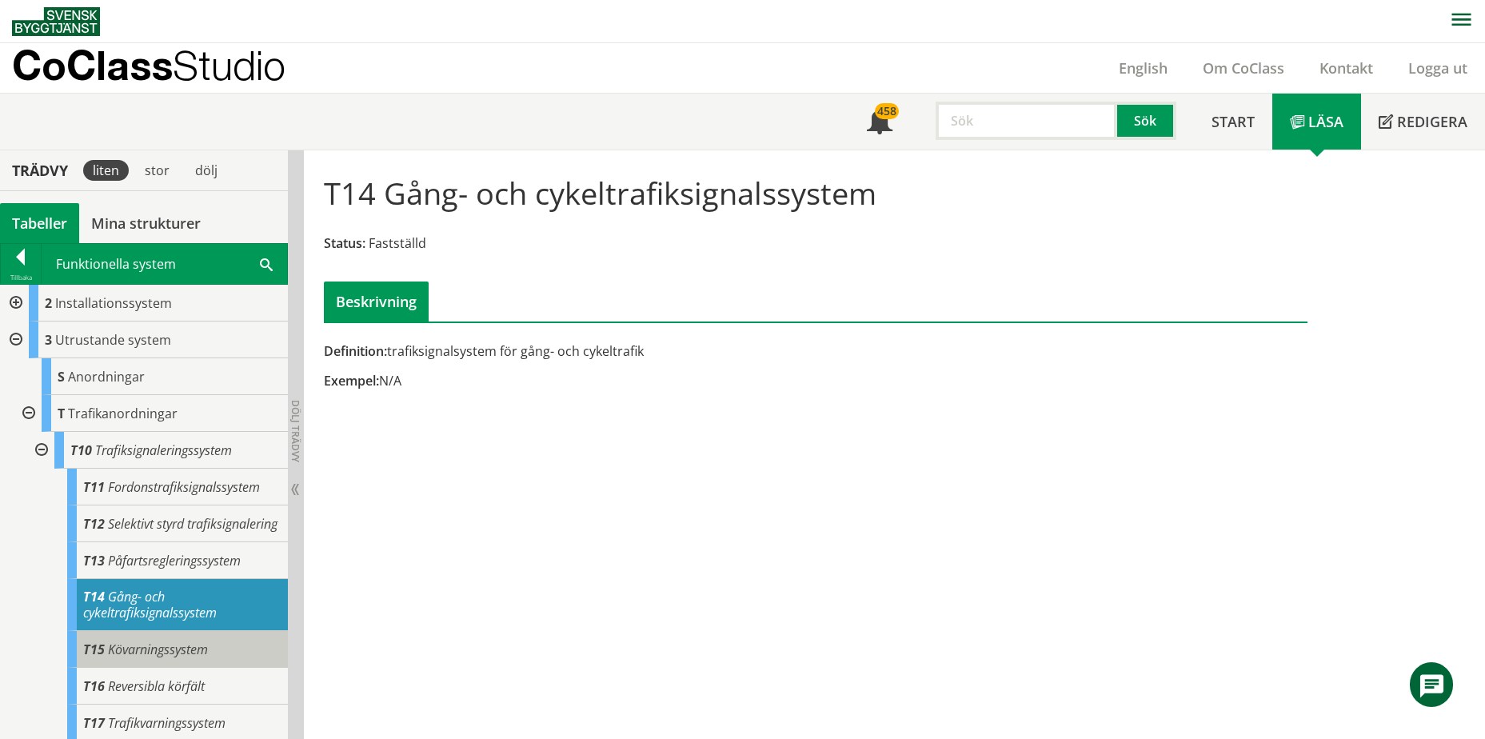
click at [198, 658] on span "Kövarningssystem" at bounding box center [158, 650] width 100 height 18
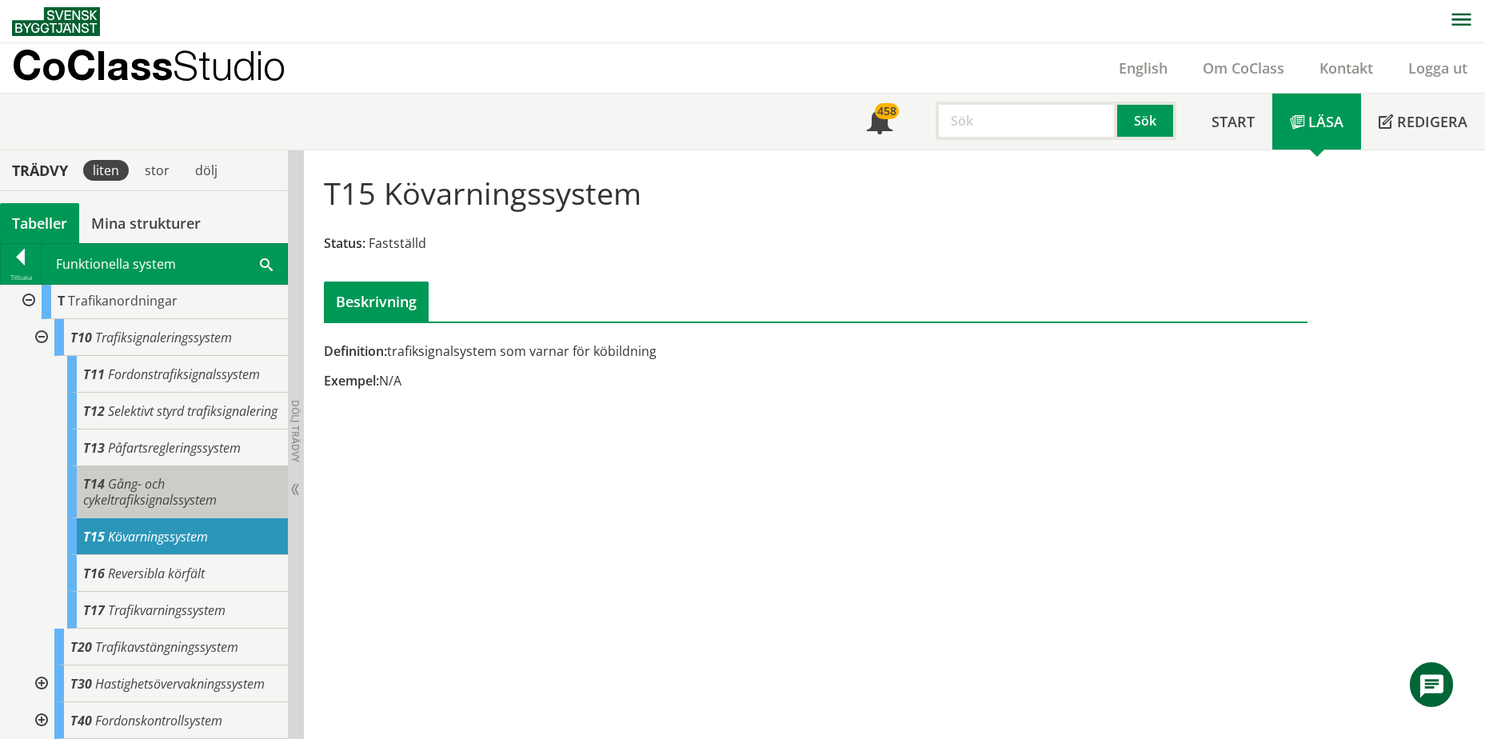
scroll to position [313, 0]
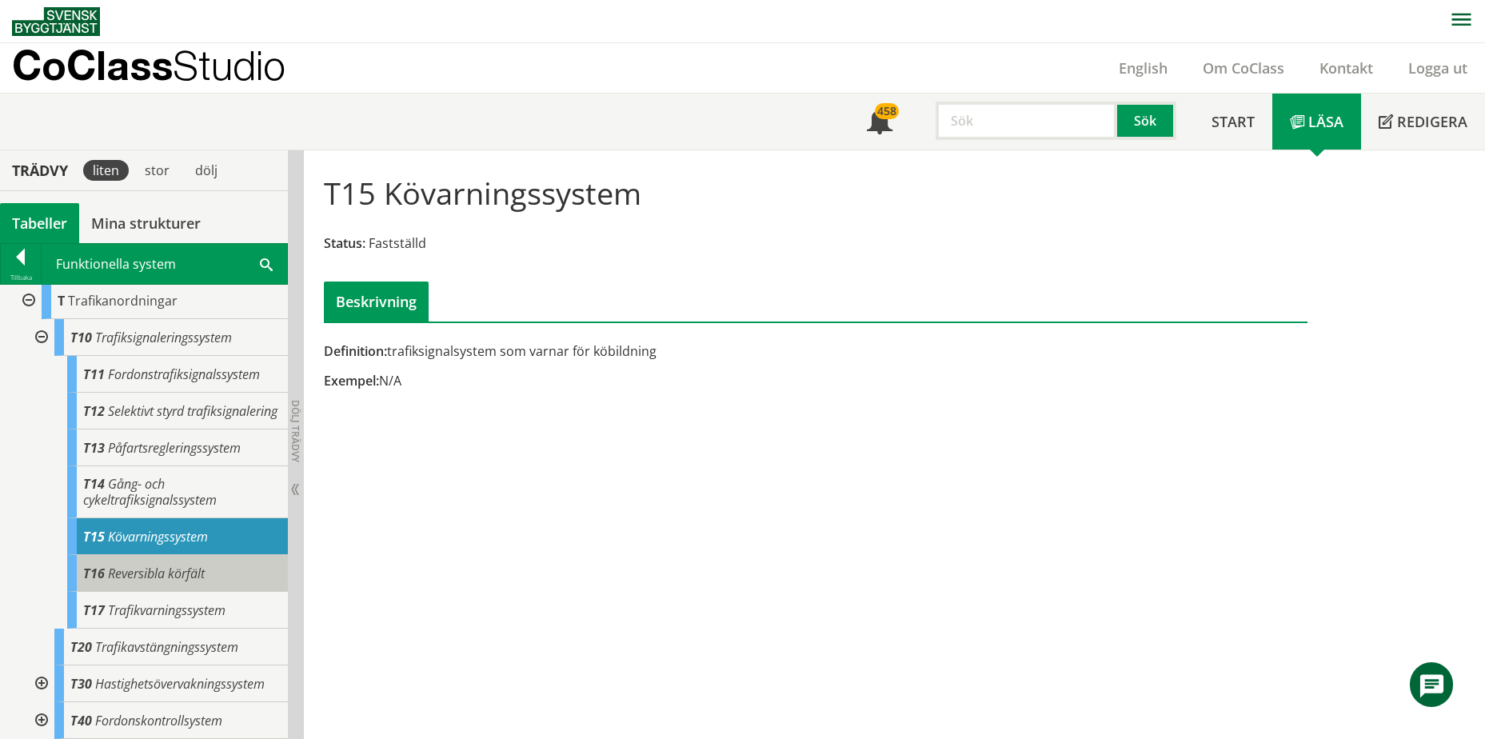
click at [146, 565] on span "Reversibla körfält" at bounding box center [156, 574] width 97 height 18
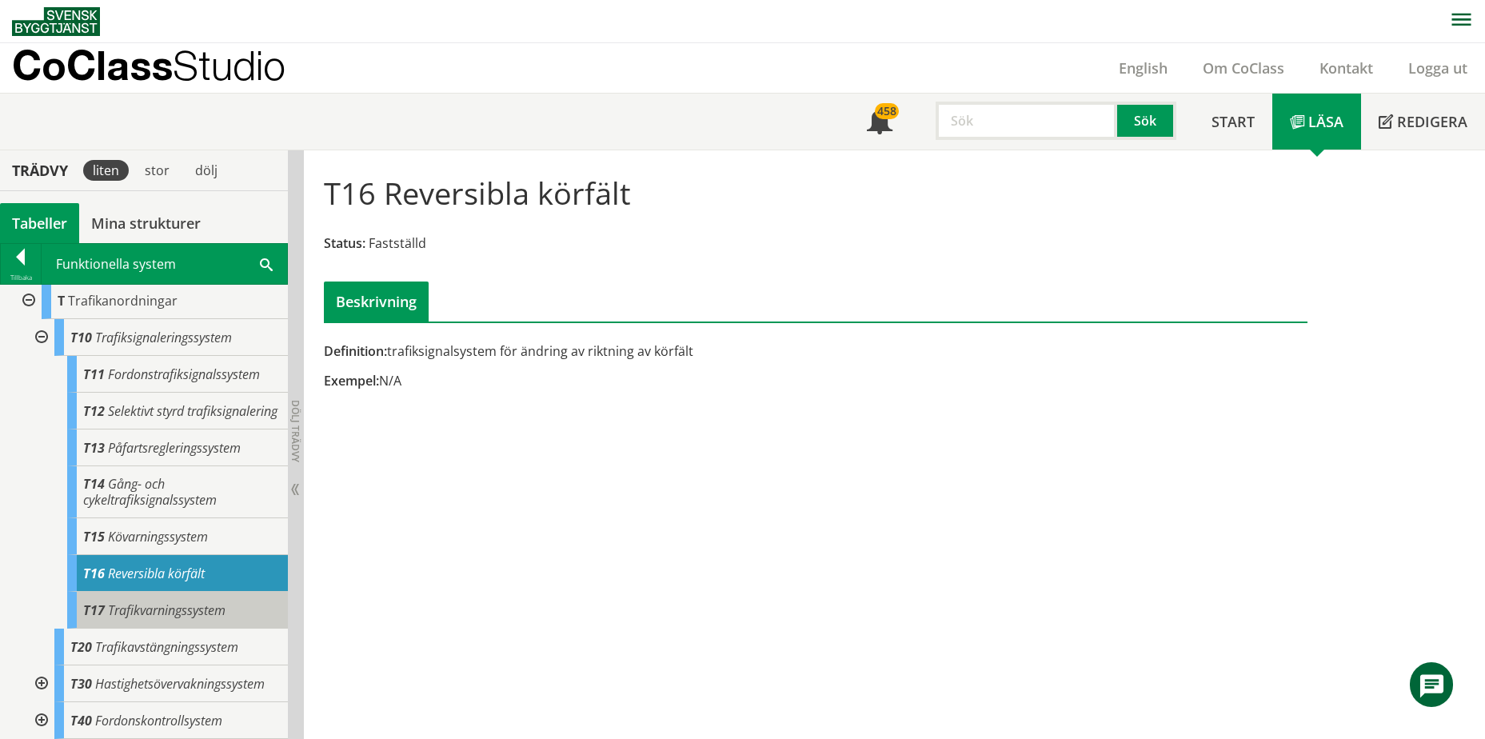
click at [158, 616] on span "Trafikvarningssystem" at bounding box center [167, 610] width 118 height 18
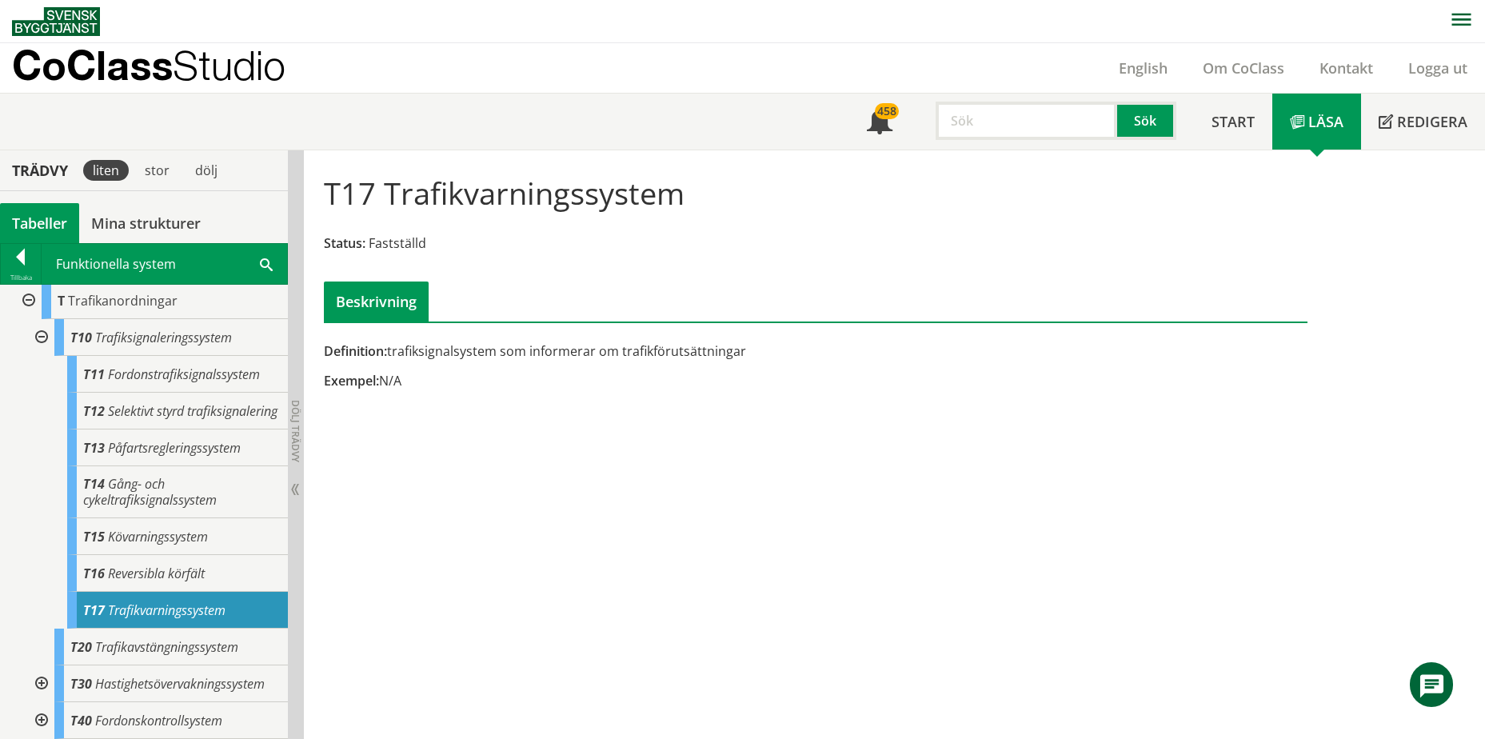
click at [46, 683] on div at bounding box center [40, 683] width 29 height 37
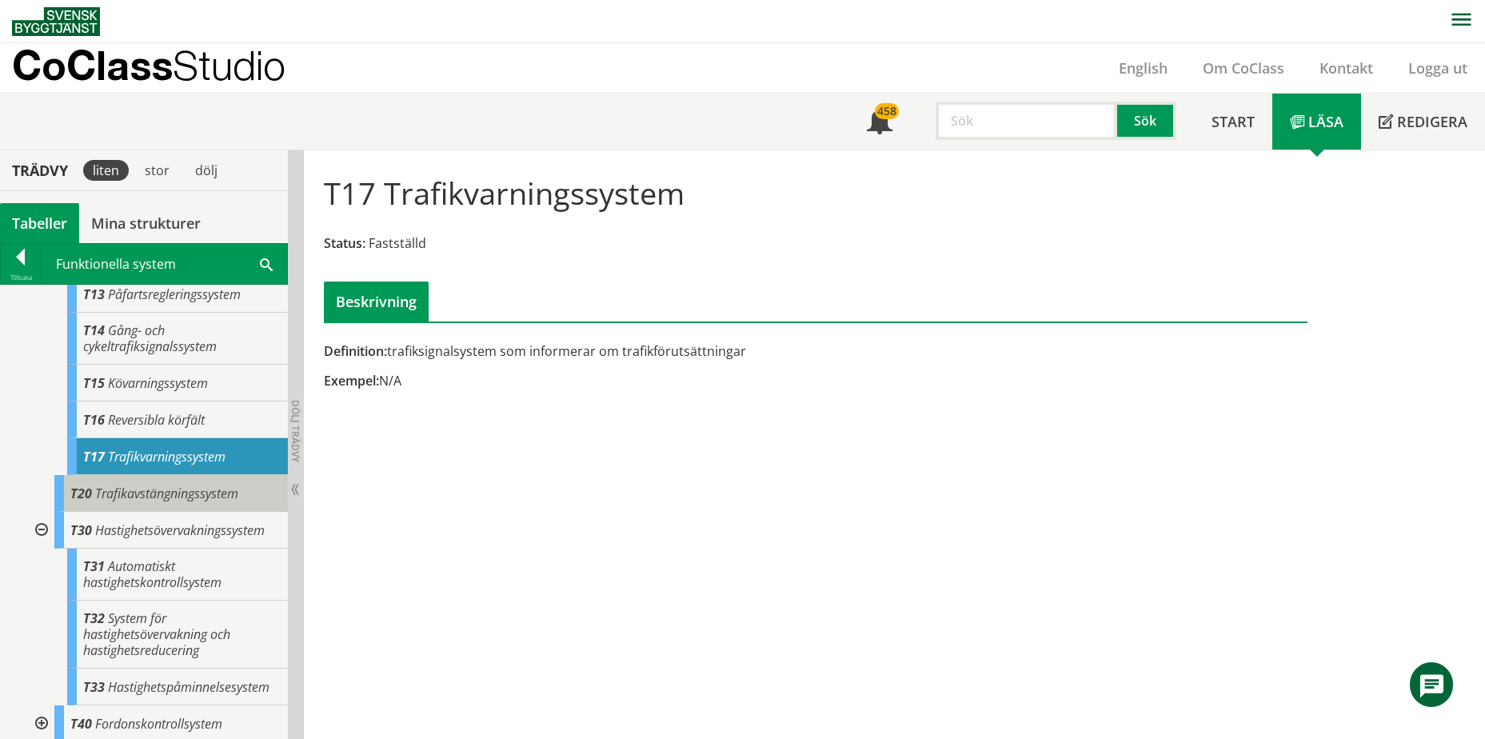
scroll to position [485, 0]
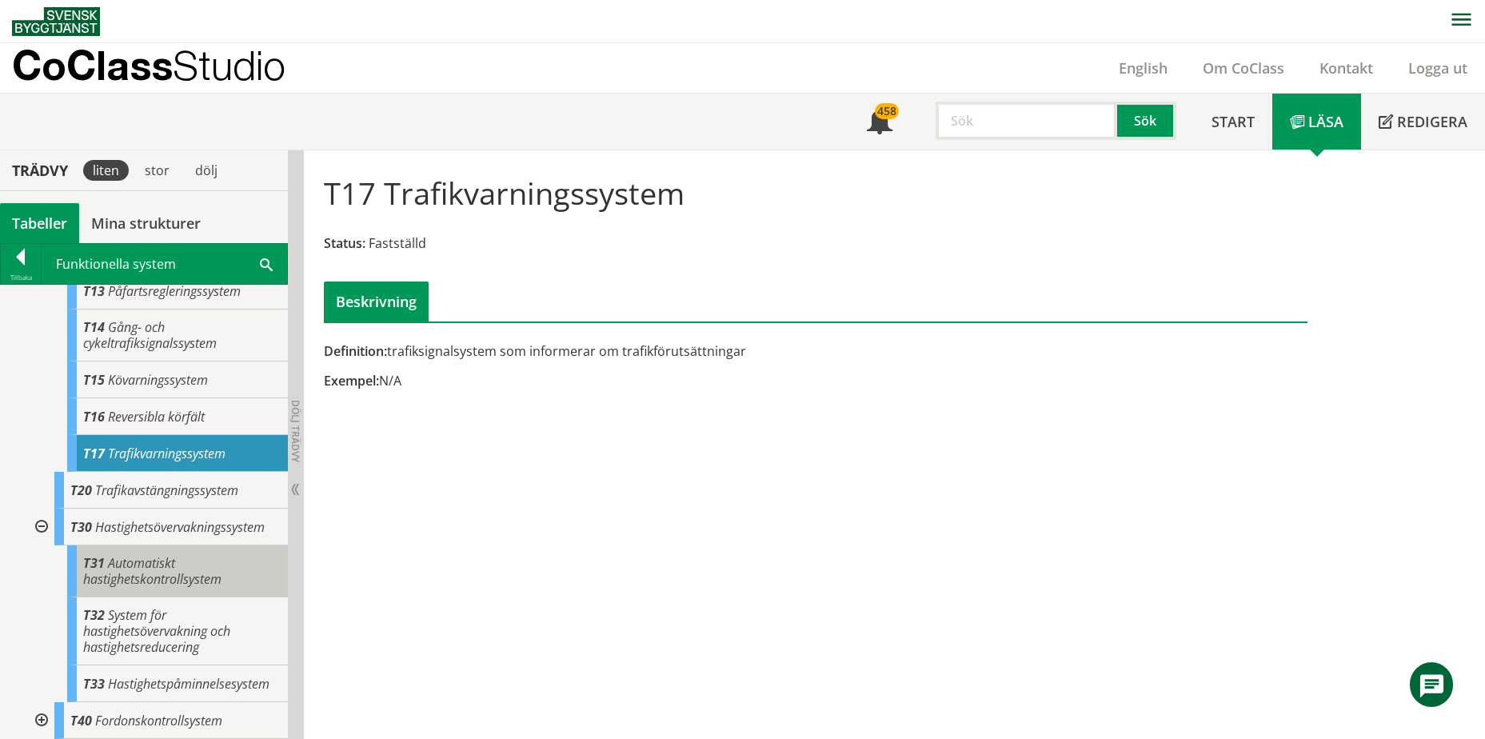
click at [183, 551] on div "T31 Automatiskt hastighetskontrollsystem" at bounding box center [177, 571] width 221 height 52
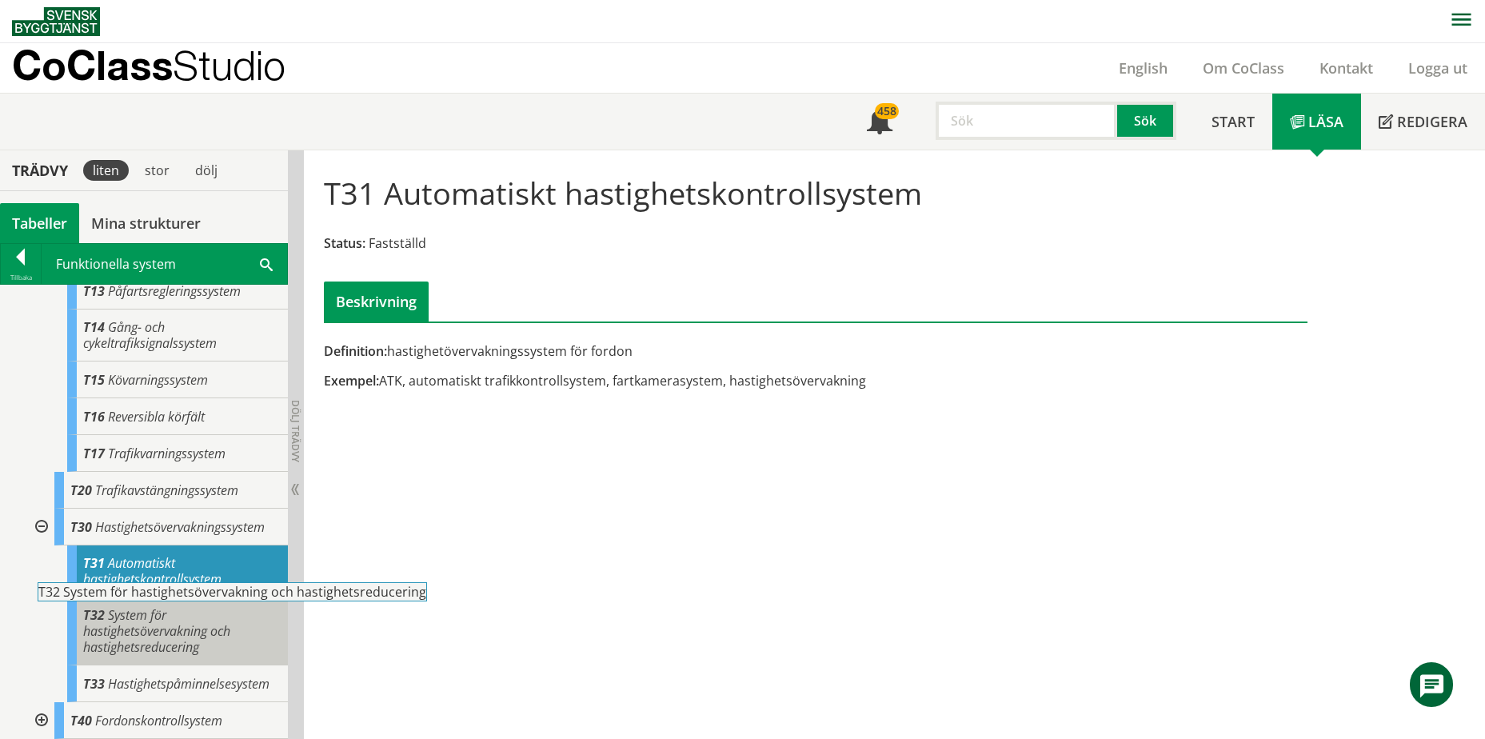
click at [176, 615] on span "System för hastighetsövervakning och hastighetsreducering" at bounding box center [156, 631] width 147 height 50
click at [151, 625] on span "System för hastighetsövervakning och hastighetsreducering" at bounding box center [156, 631] width 147 height 50
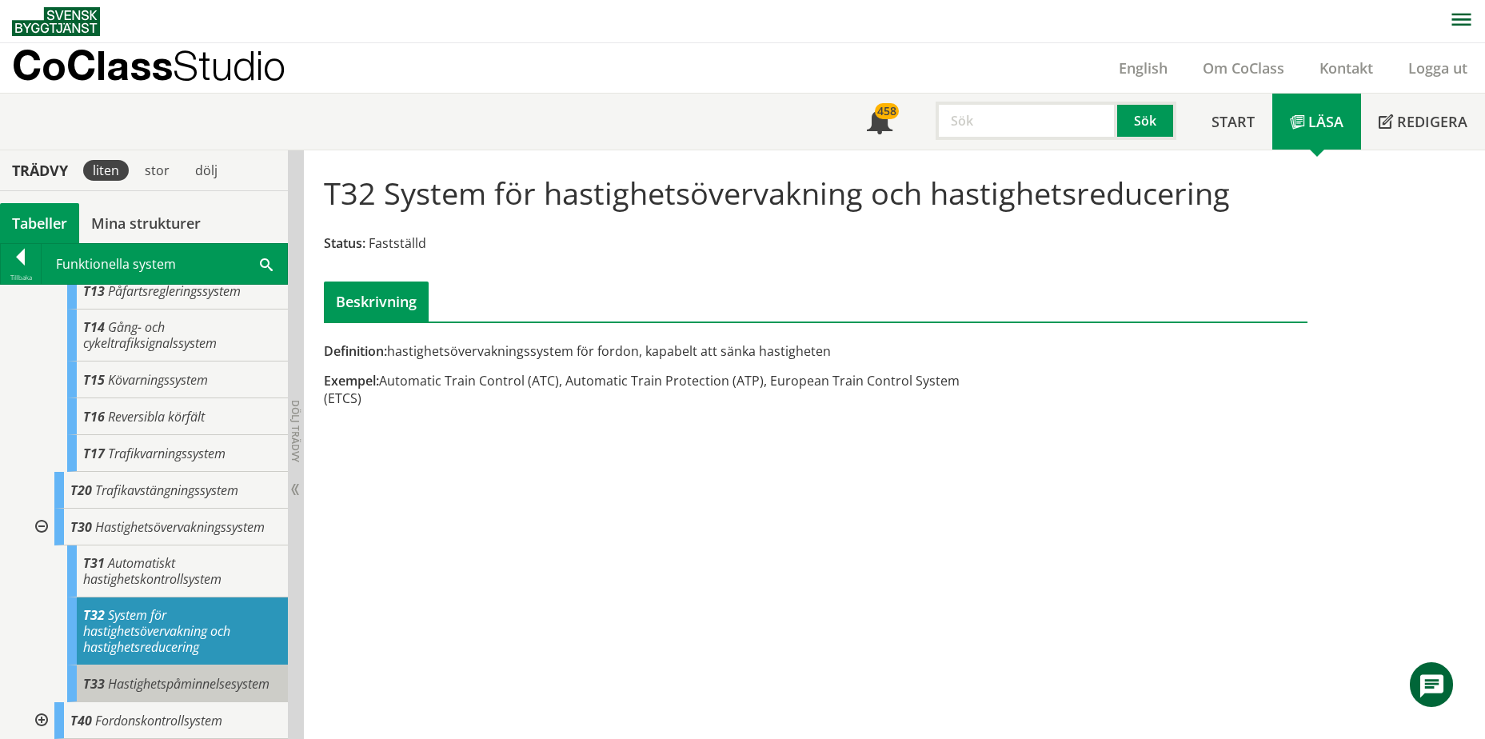
click at [194, 686] on span "Hastighetspåminnelsesystem" at bounding box center [189, 684] width 162 height 18
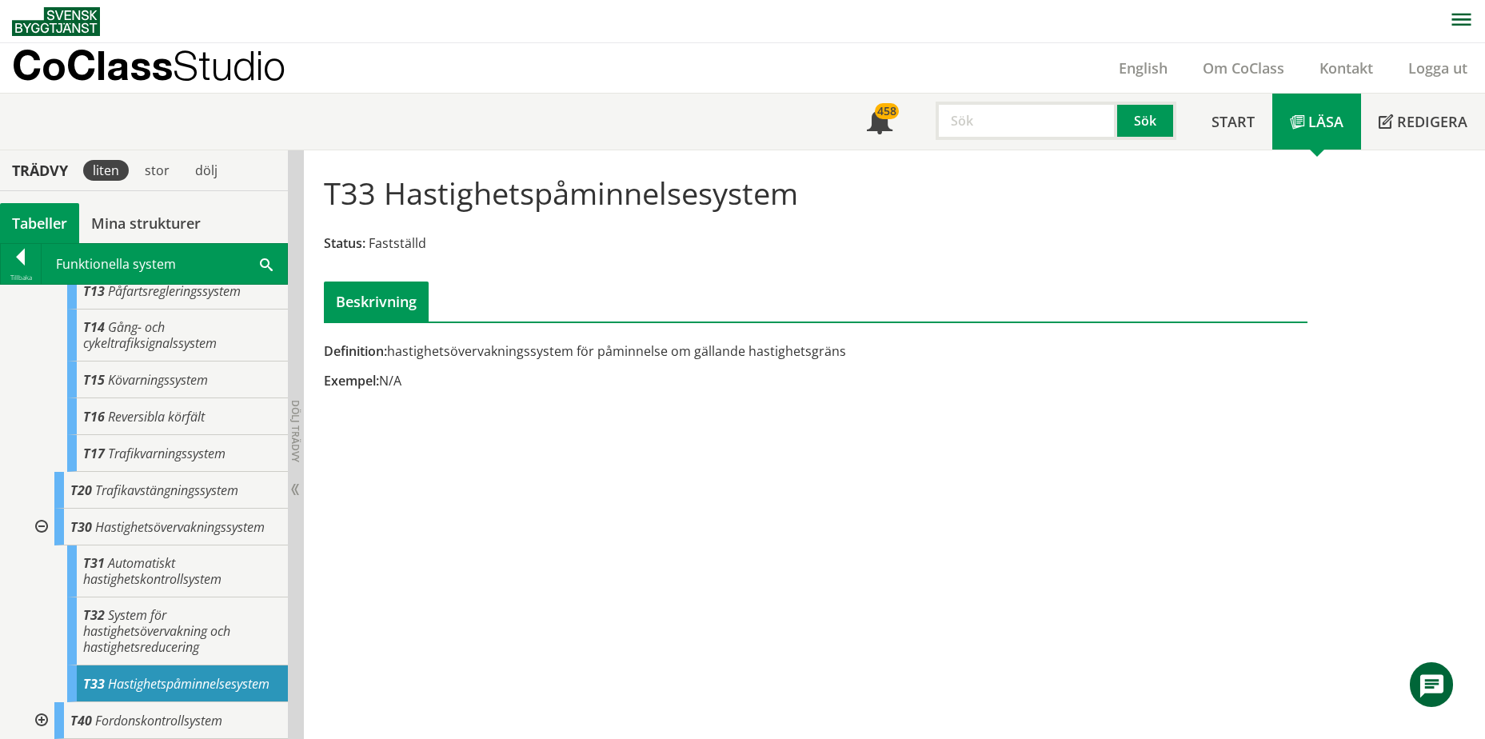
click at [517, 522] on div "T33 Hastighetspåminnelsesystem Status: Fastställd Beskrivning Definition: hasti…" at bounding box center [894, 444] width 1181 height 589
